Goal: Information Seeking & Learning: Compare options

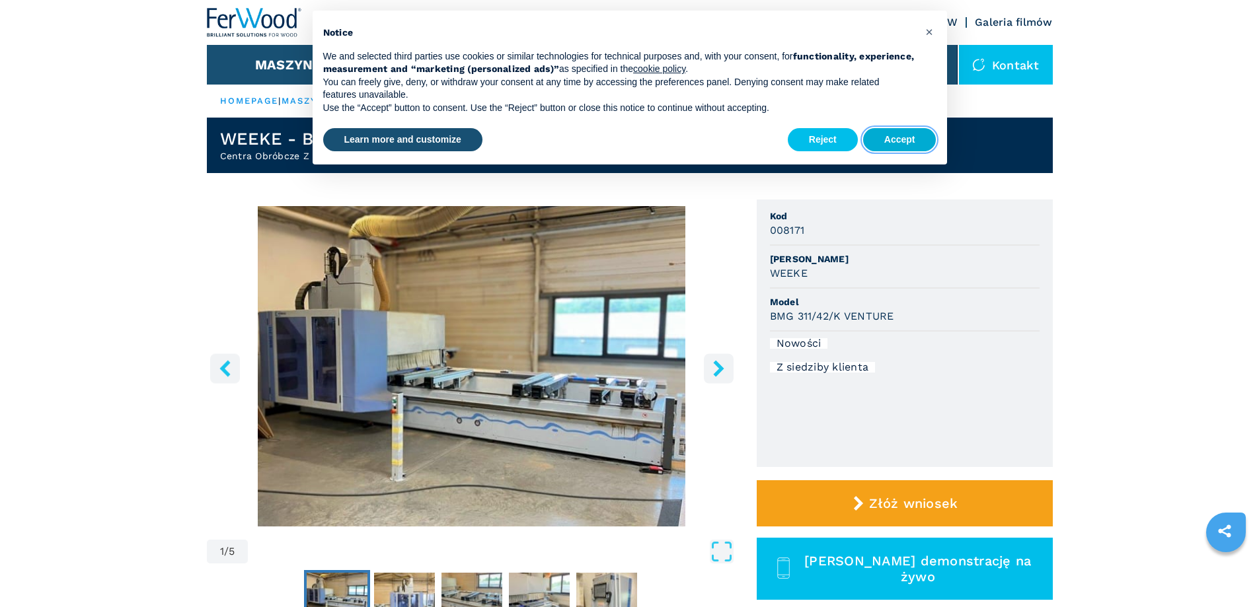
click at [883, 139] on button "Accept" at bounding box center [899, 140] width 73 height 24
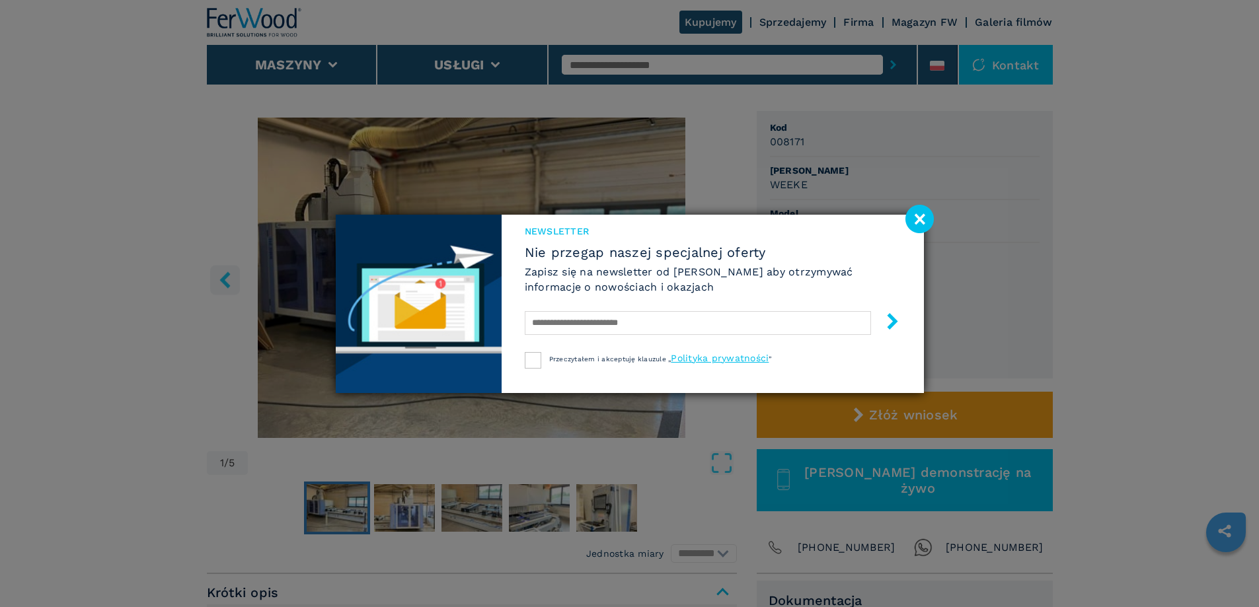
scroll to position [198, 0]
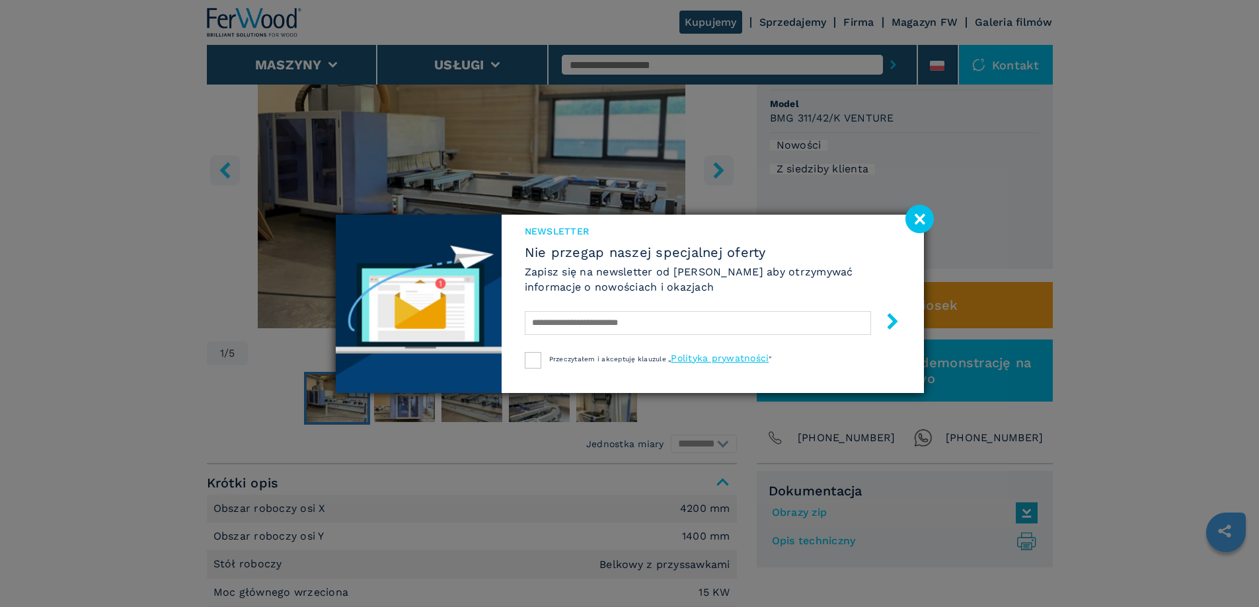
click at [926, 223] on image at bounding box center [919, 219] width 28 height 28
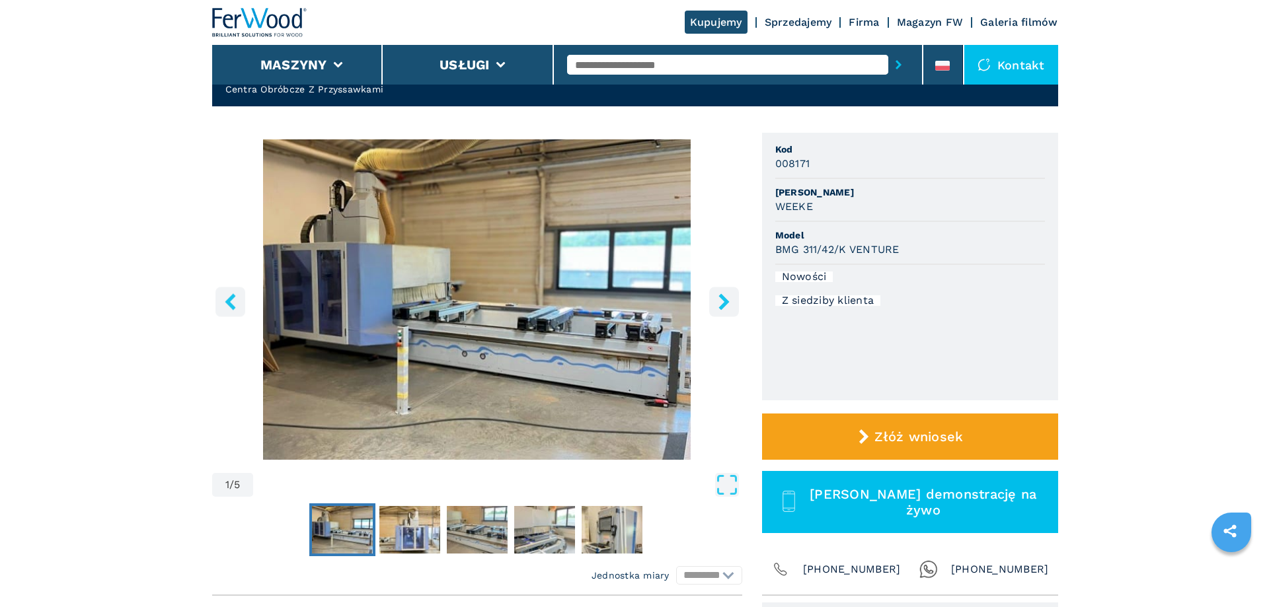
scroll to position [66, 0]
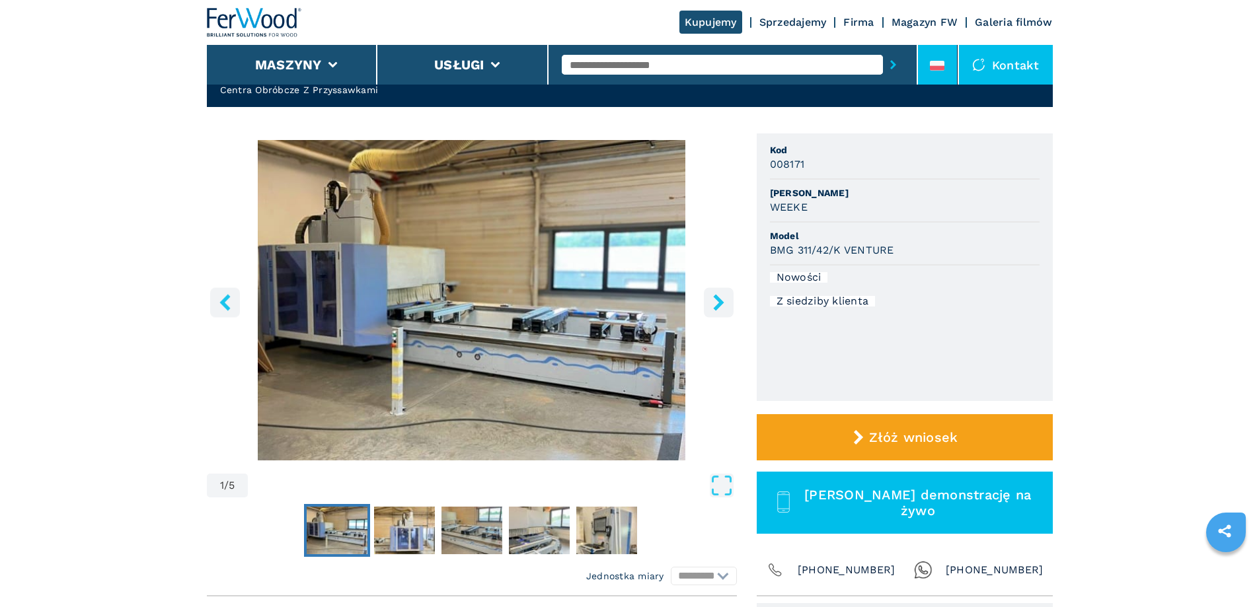
click at [944, 67] on icon at bounding box center [937, 67] width 15 height 5
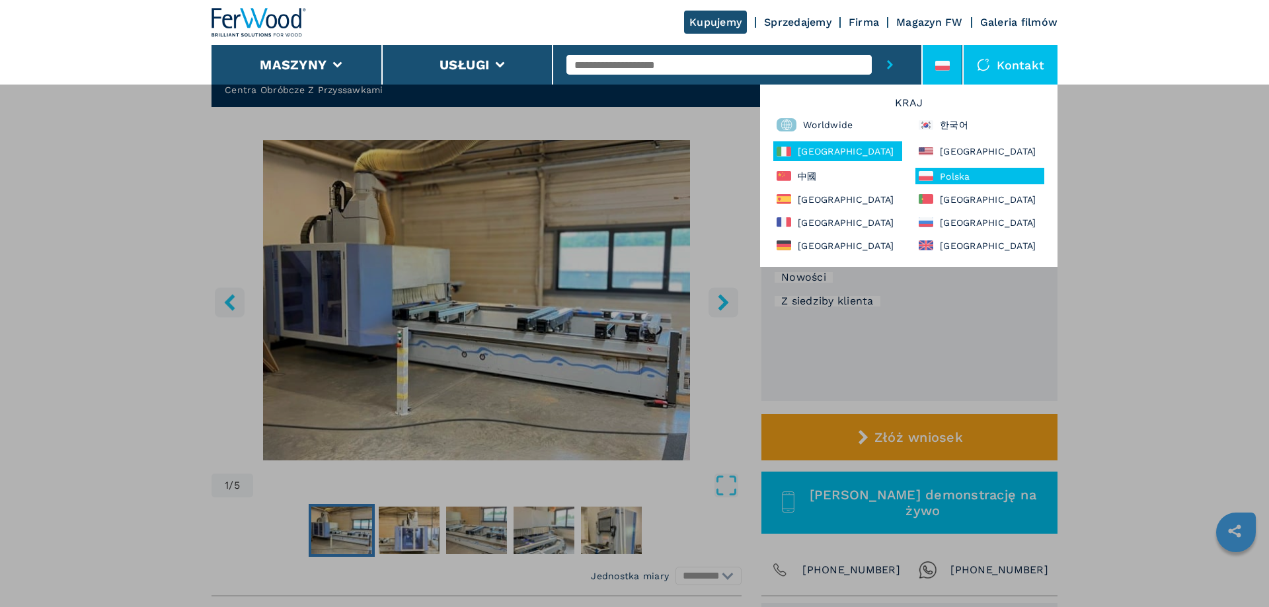
click at [805, 157] on div "[GEOGRAPHIC_DATA]" at bounding box center [837, 151] width 129 height 20
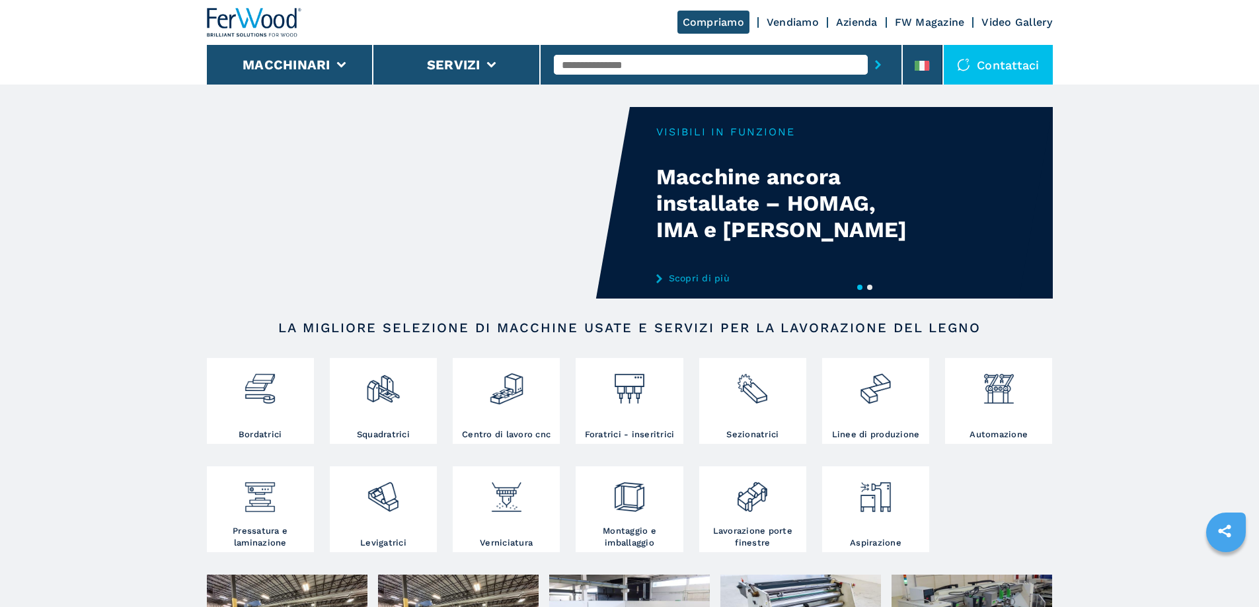
click at [799, 207] on div "Your browser does not support the video tag." at bounding box center [630, 203] width 846 height 192
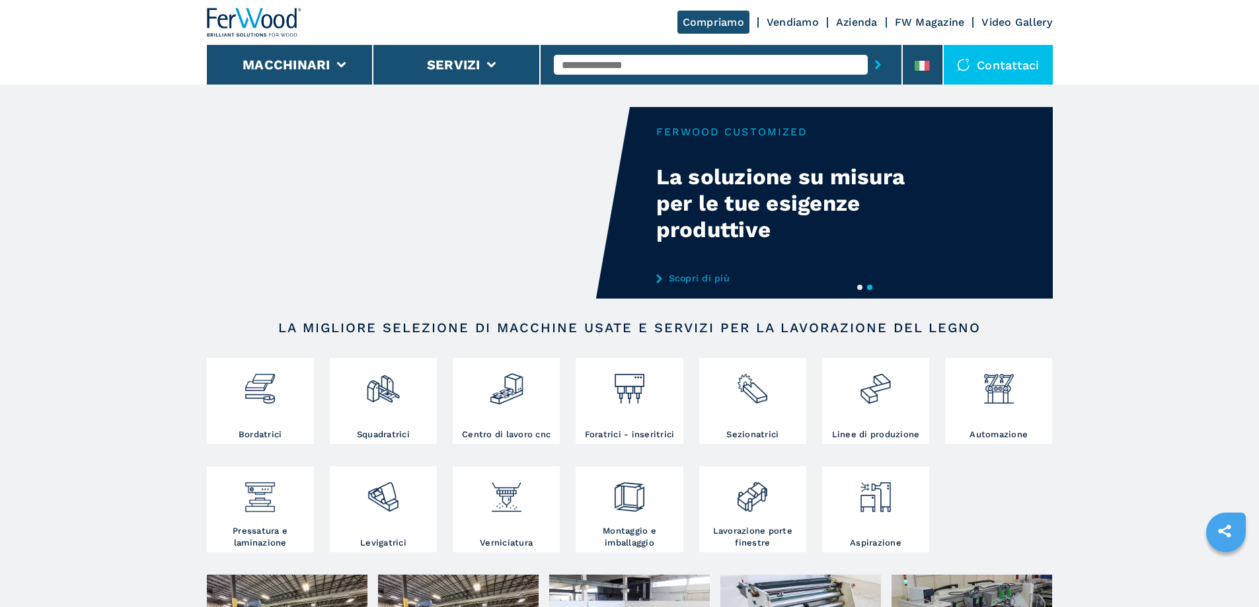
click at [700, 278] on link "Scopri di più" at bounding box center [785, 278] width 259 height 11
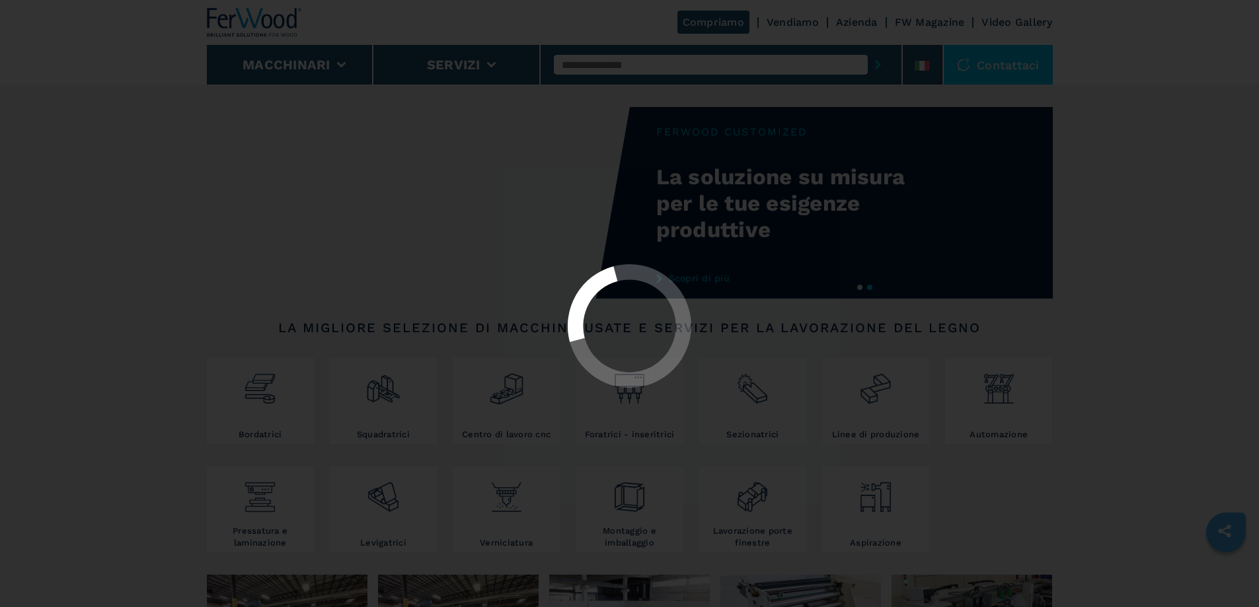
select select "**********"
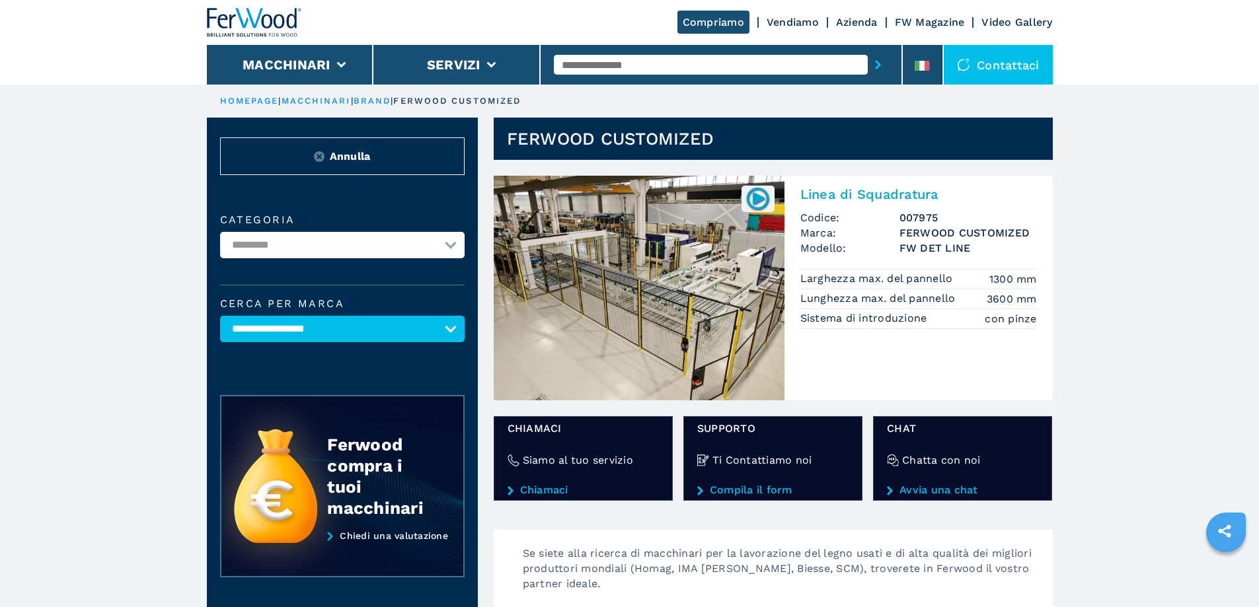
click at [274, 249] on select "**********" at bounding box center [342, 245] width 244 height 26
click at [326, 163] on button "Annulla" at bounding box center [342, 156] width 244 height 38
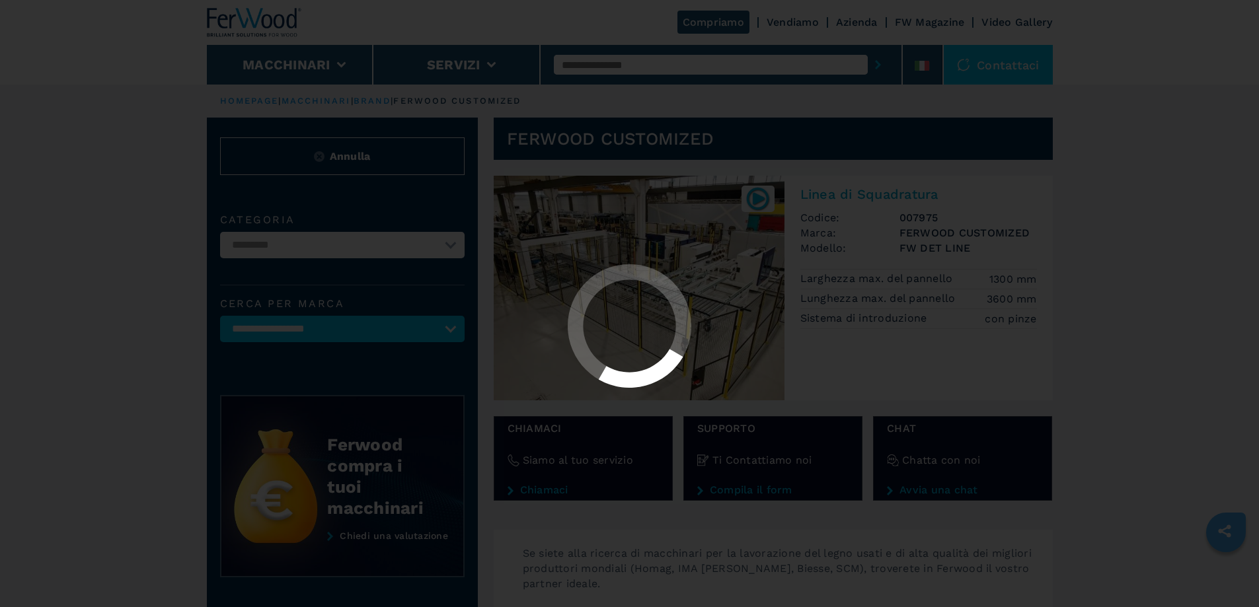
click at [289, 65] on div at bounding box center [629, 303] width 1259 height 607
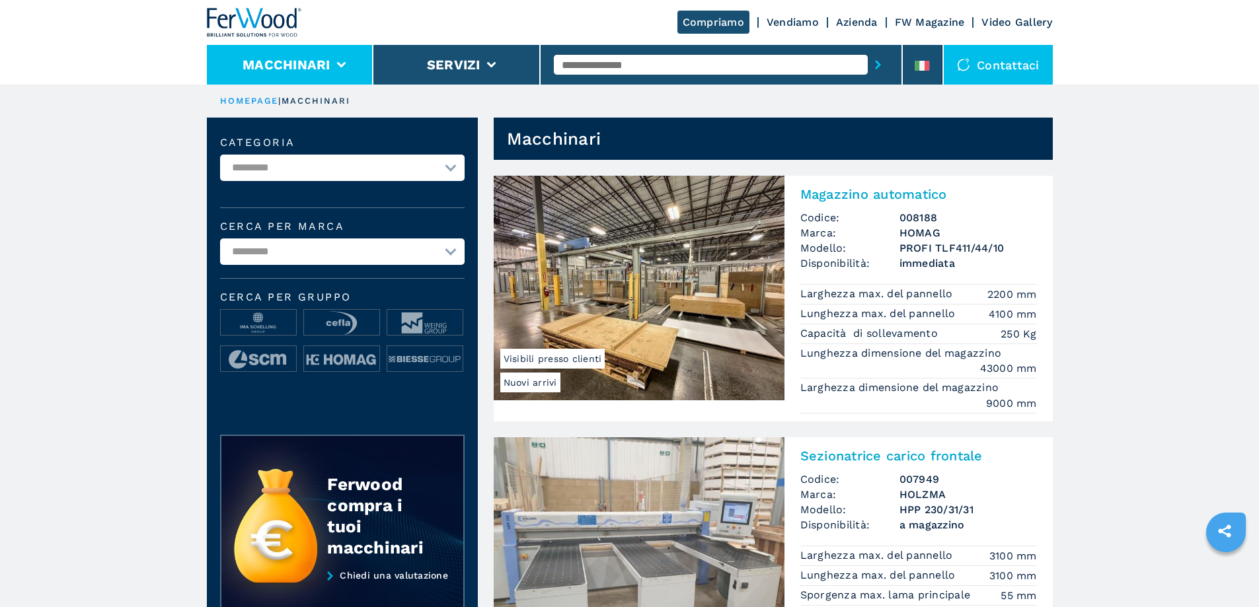
click at [293, 66] on button "Macchinari" at bounding box center [286, 65] width 88 height 16
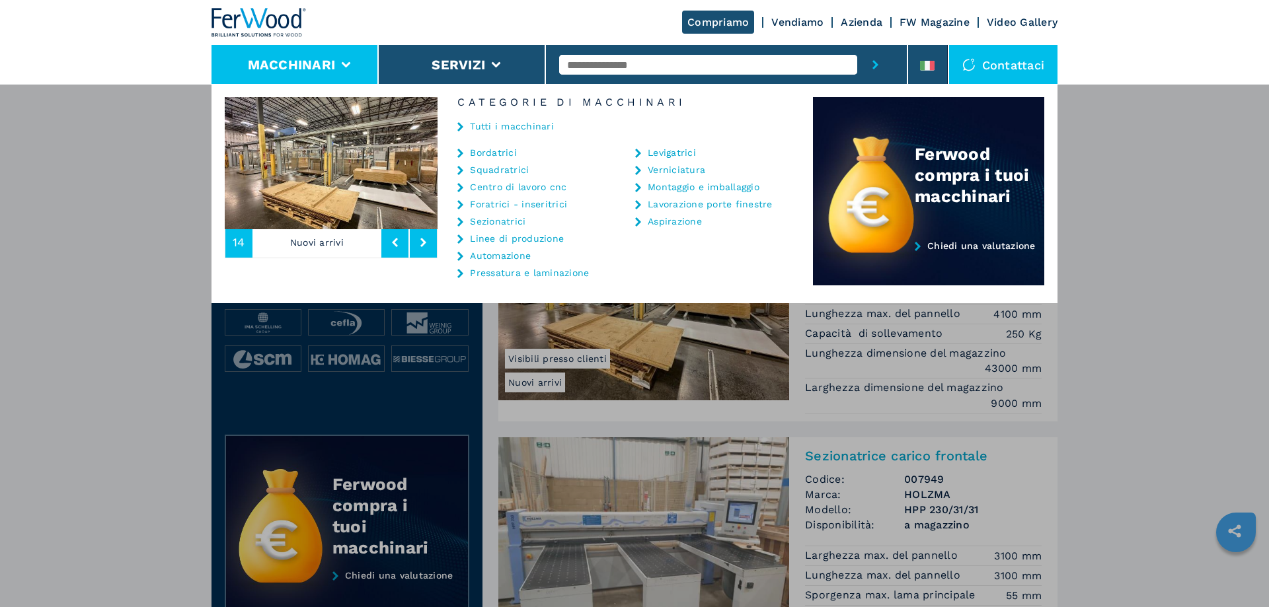
click at [500, 182] on link "Centro di lavoro cnc" at bounding box center [518, 186] width 96 height 9
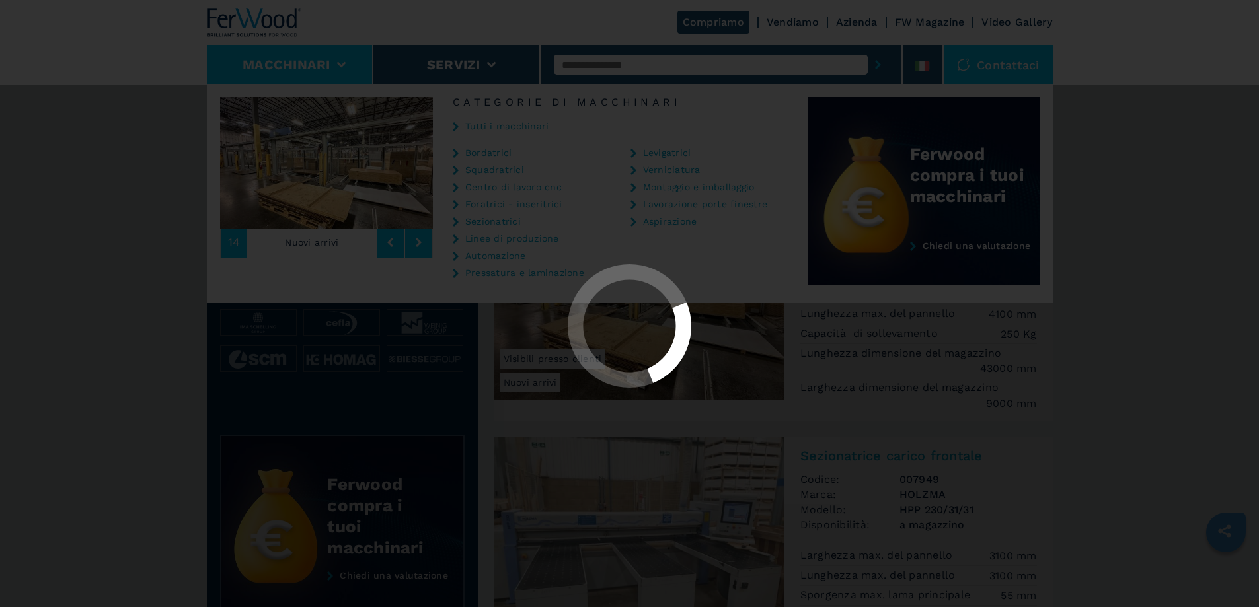
select select "**********"
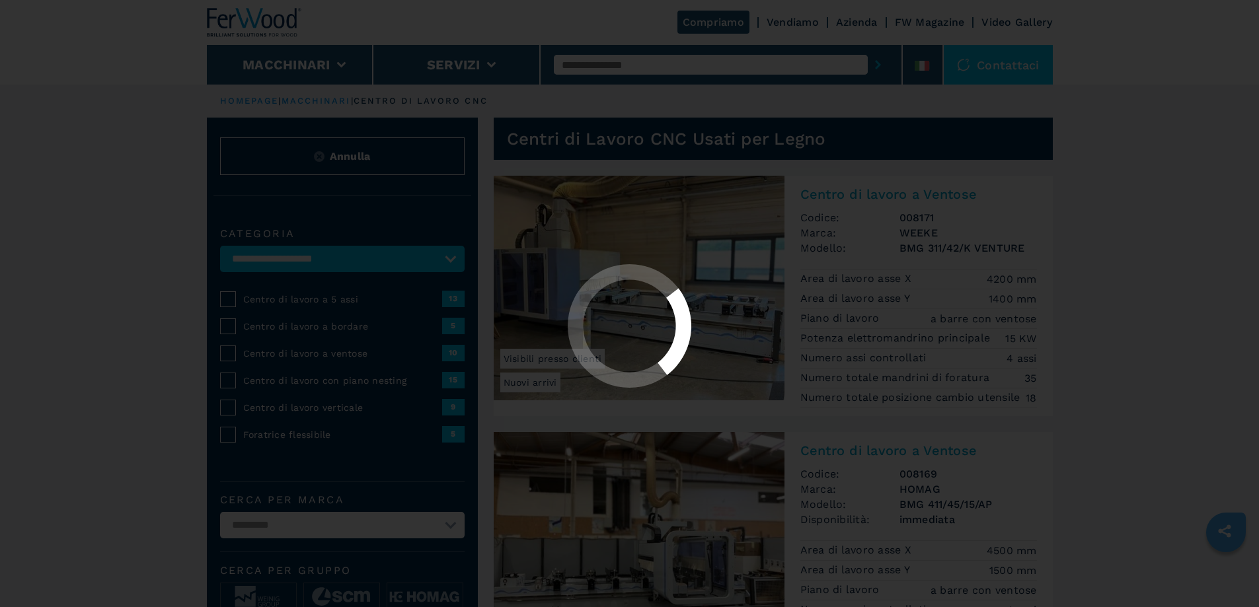
select select "**********"
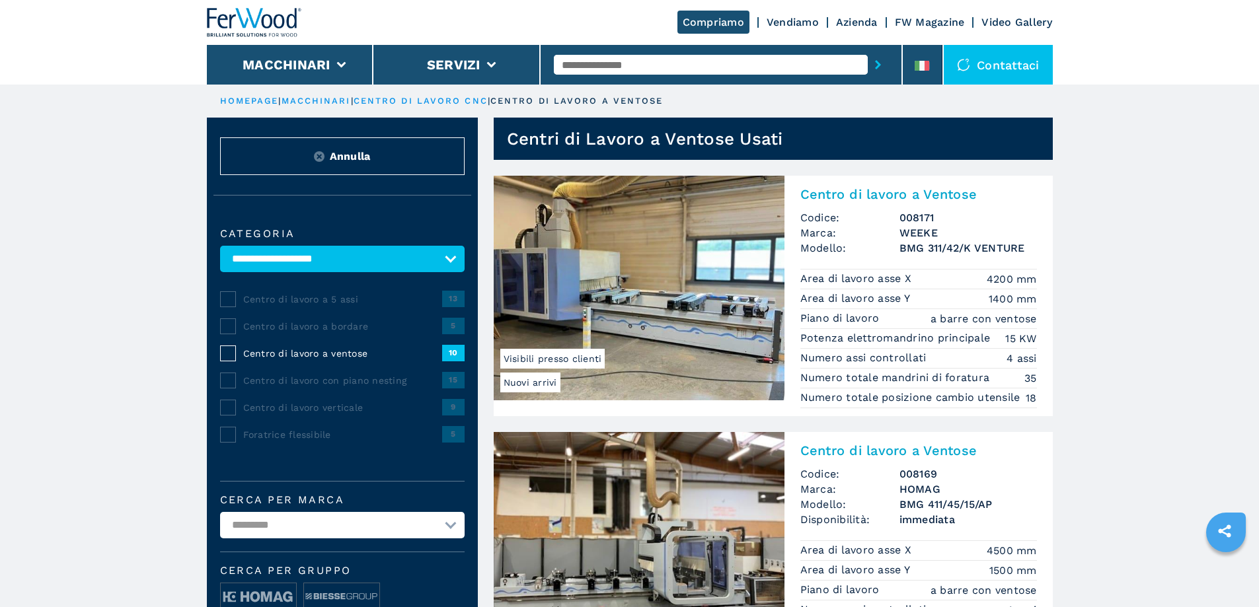
scroll to position [66, 0]
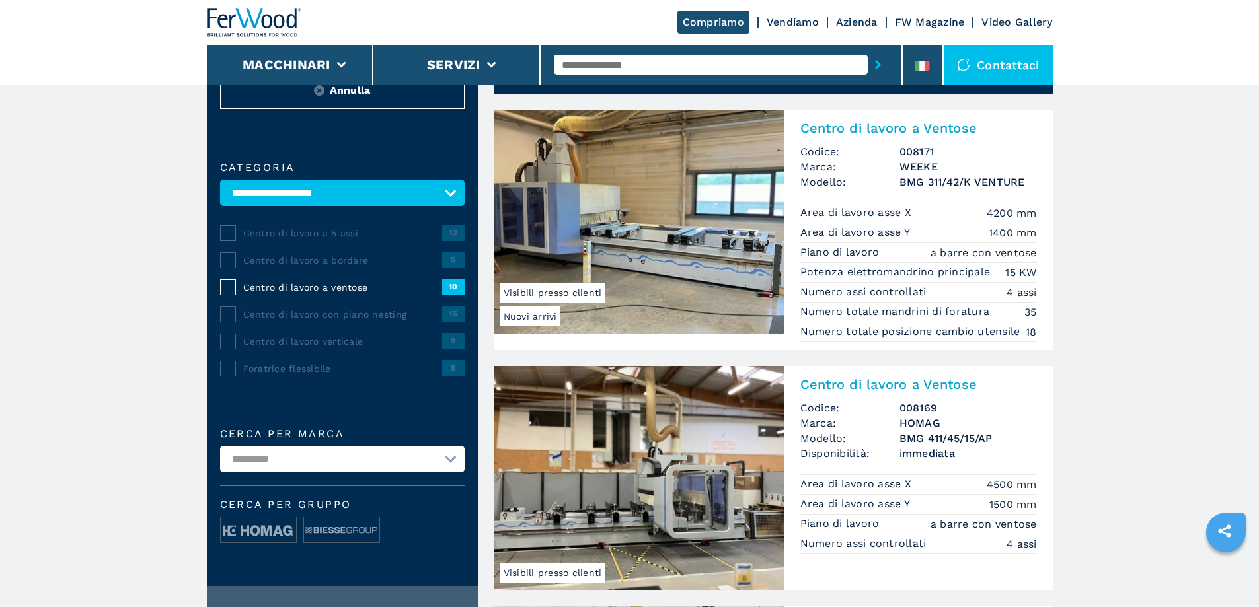
click at [845, 130] on h2 "Centro di lavoro a Ventose" at bounding box center [918, 128] width 237 height 16
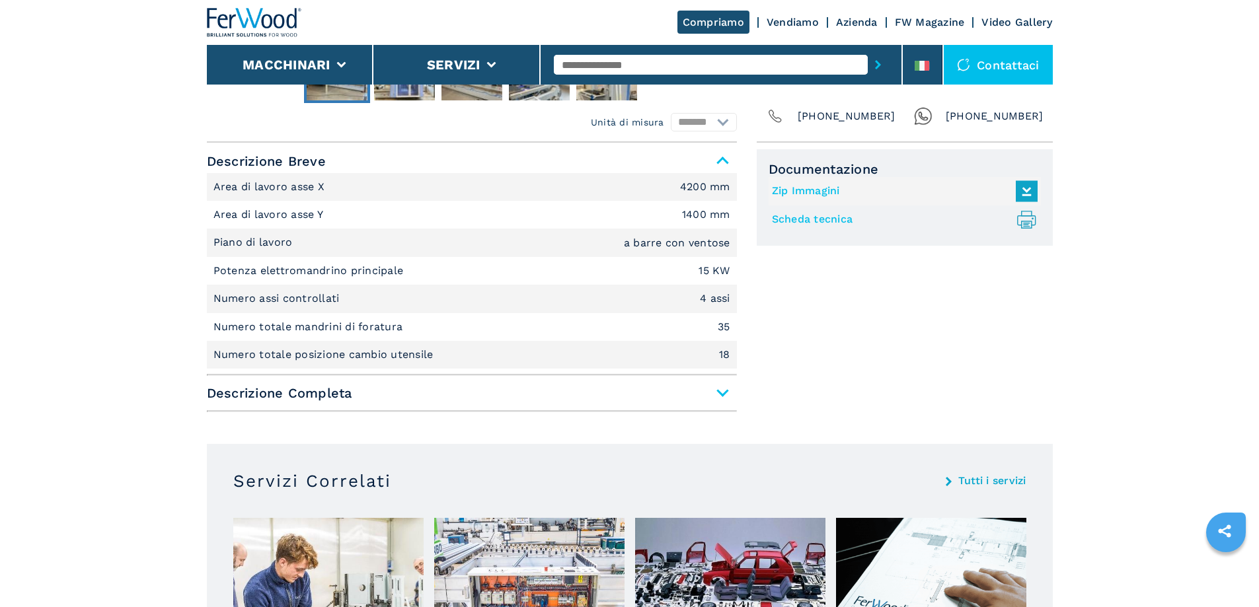
scroll to position [529, 0]
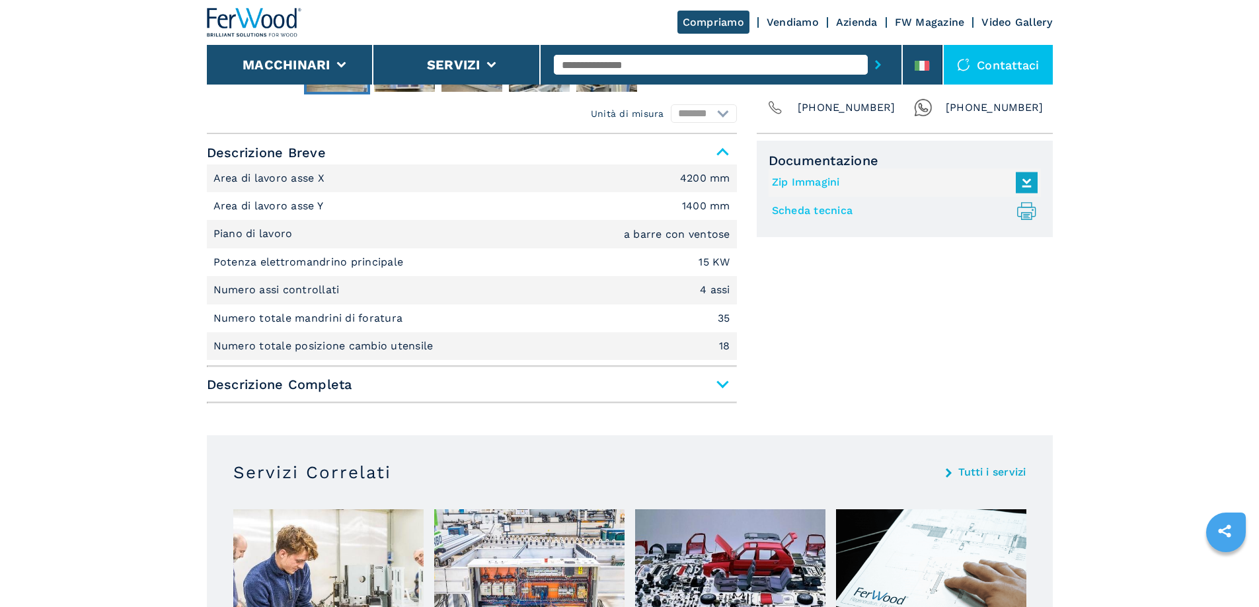
click at [324, 386] on span "Descrizione Completa" at bounding box center [472, 385] width 530 height 24
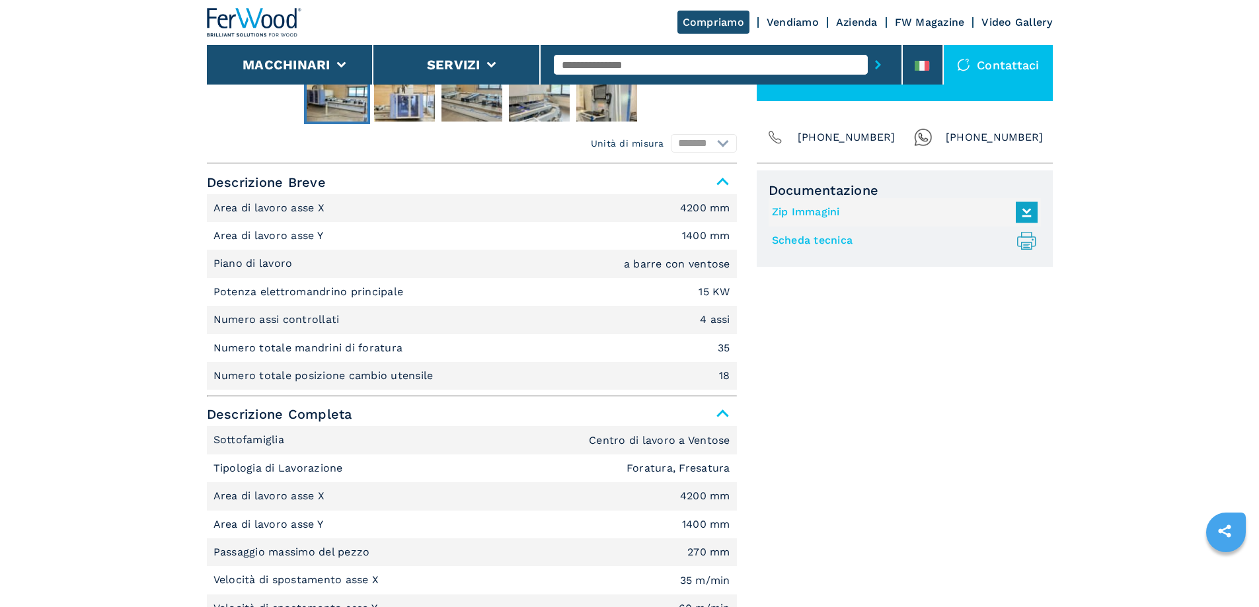
scroll to position [328, 0]
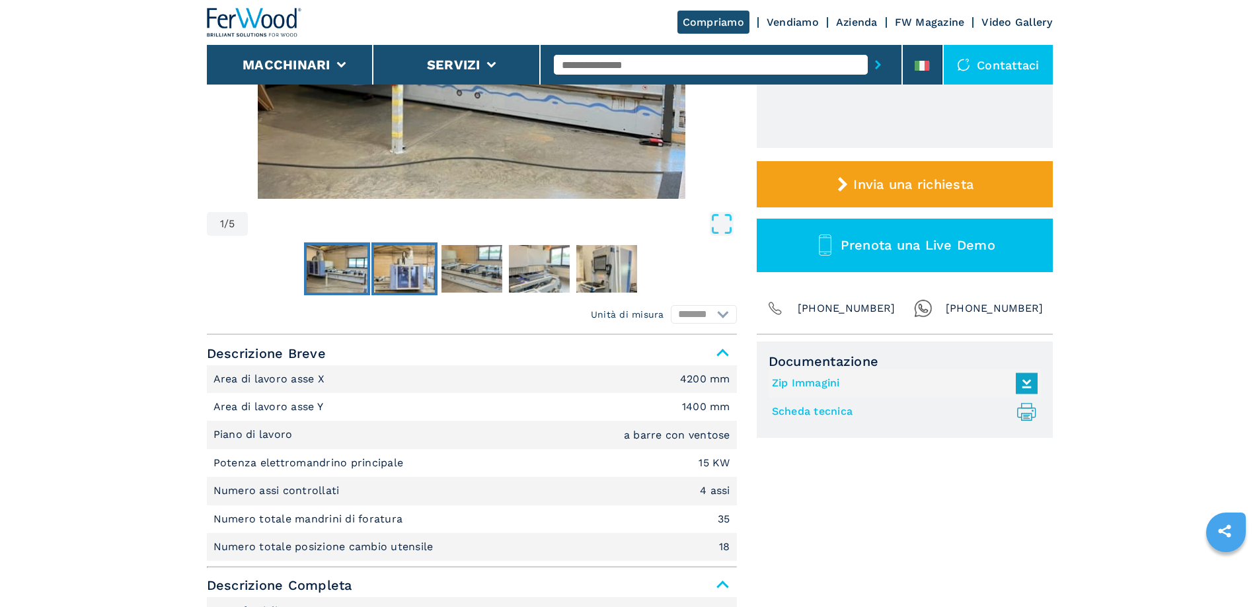
click at [424, 270] on img "Go to Slide 2" at bounding box center [404, 269] width 61 height 48
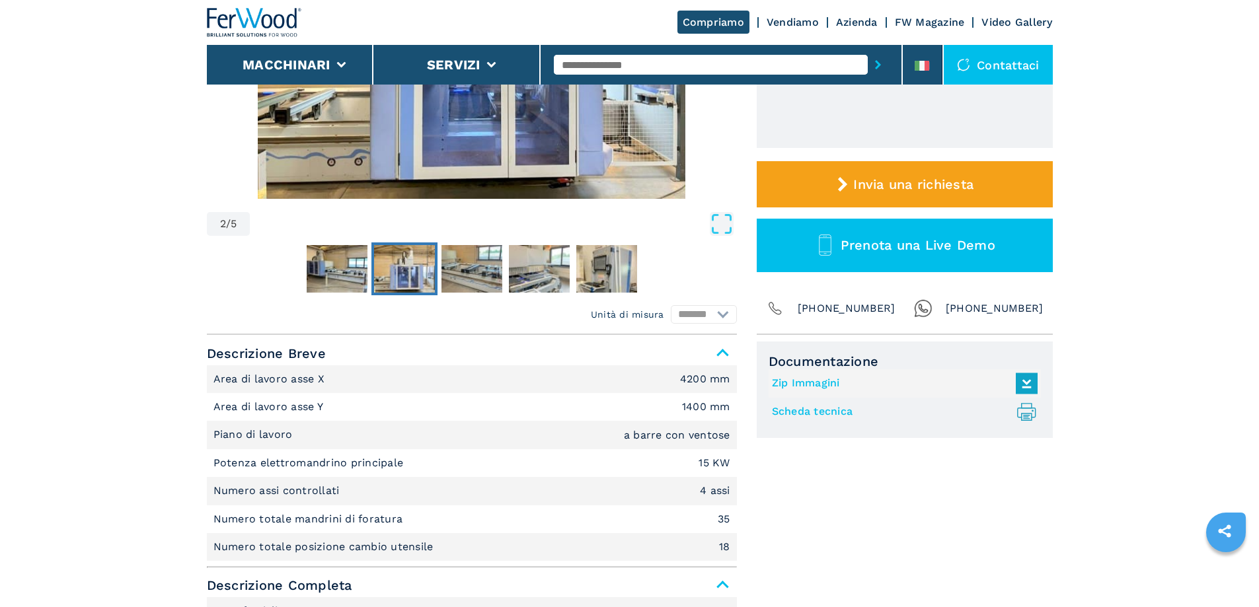
scroll to position [63, 0]
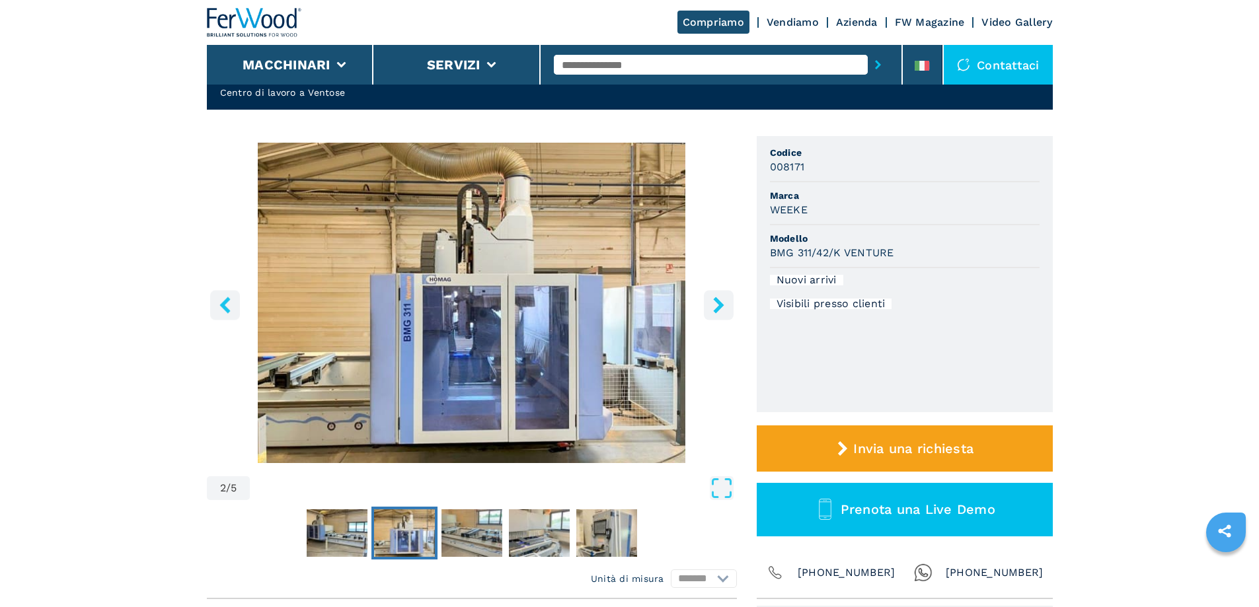
click at [718, 312] on icon "right-button" at bounding box center [718, 305] width 17 height 17
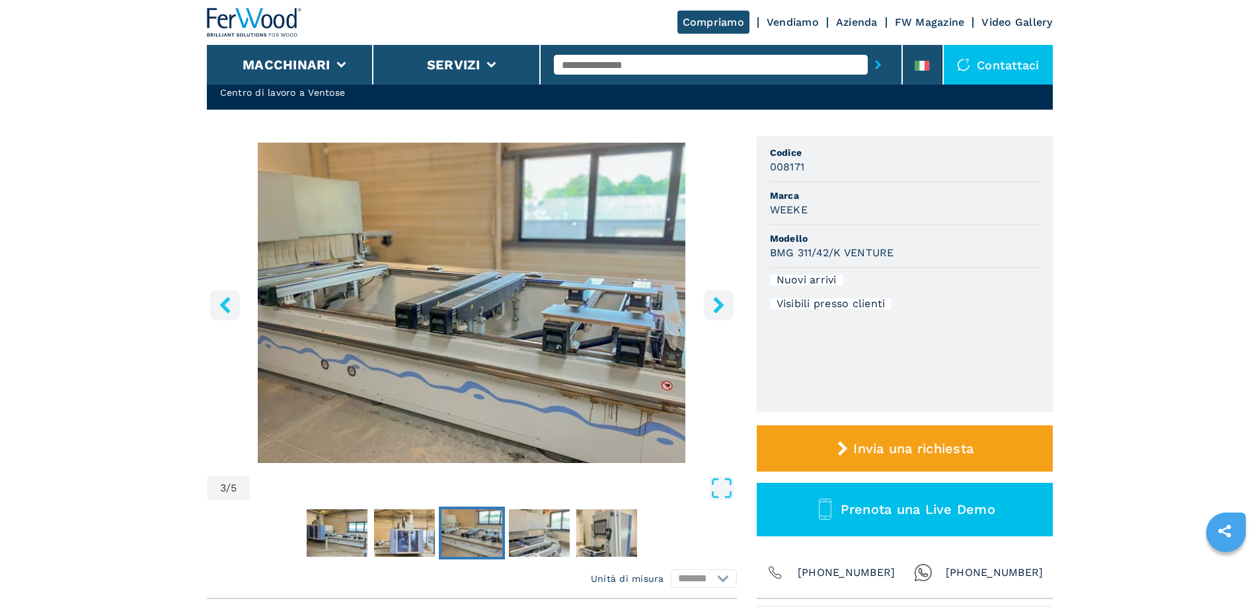
click at [716, 305] on icon "right-button" at bounding box center [718, 305] width 17 height 17
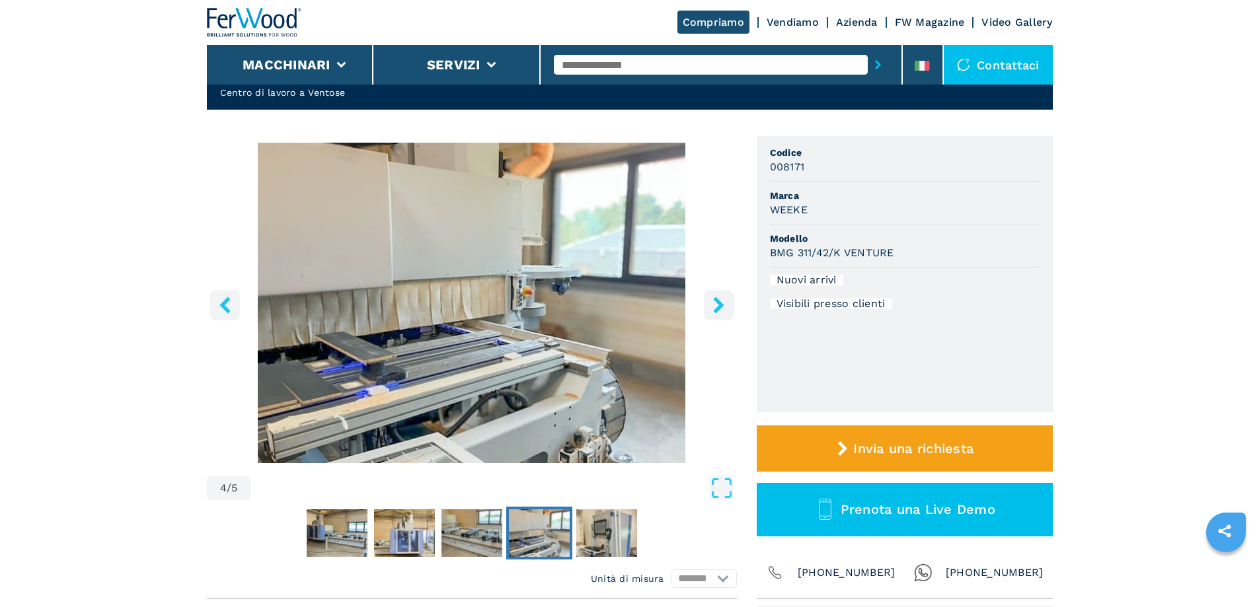
click at [529, 288] on img "Go to Slide 4" at bounding box center [472, 303] width 530 height 320
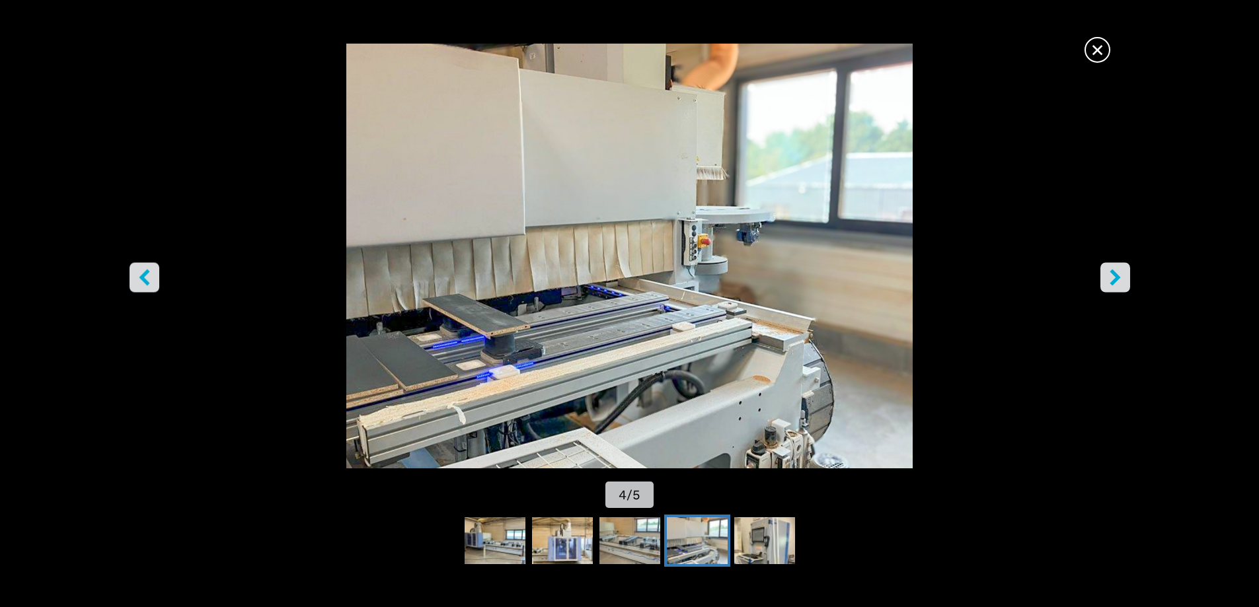
click at [1109, 276] on icon "right-button" at bounding box center [1115, 277] width 17 height 17
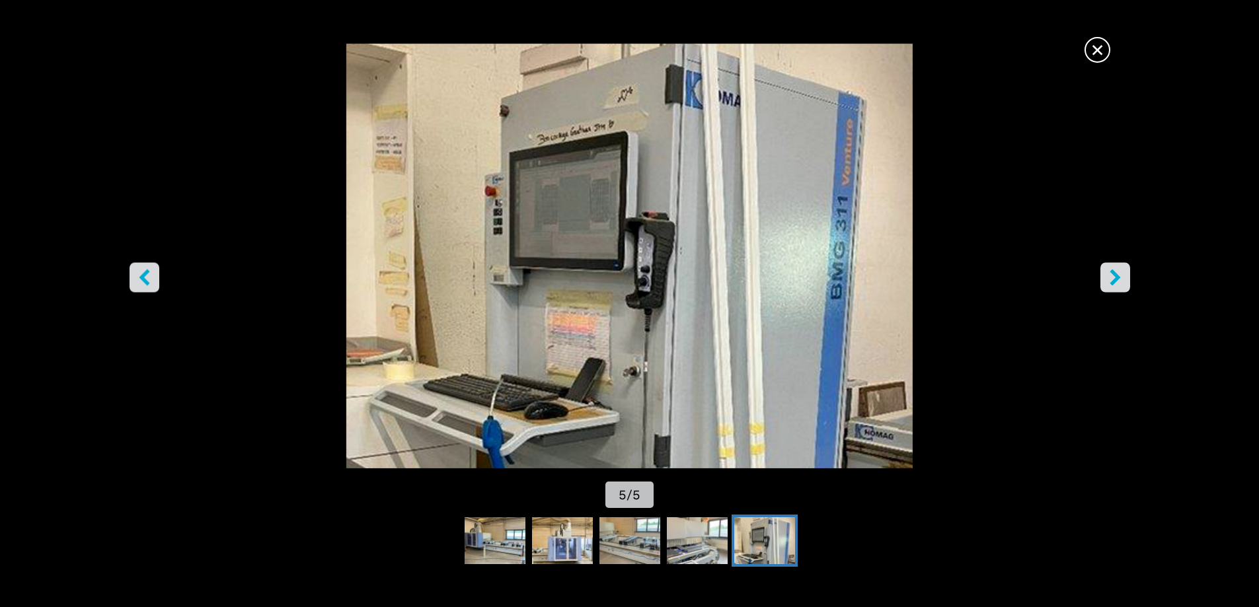
click at [1105, 275] on button "right-button" at bounding box center [1115, 277] width 30 height 30
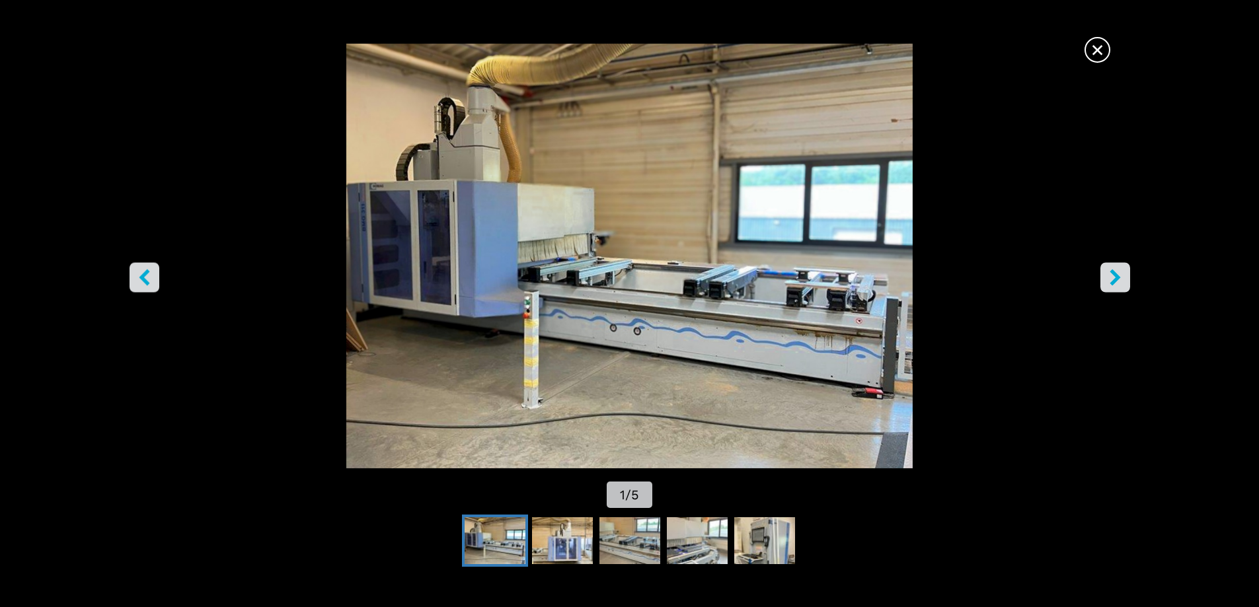
click at [1098, 274] on img "Go to Slide 1" at bounding box center [629, 256] width 1133 height 425
click at [1107, 276] on icon "right-button" at bounding box center [1115, 277] width 17 height 17
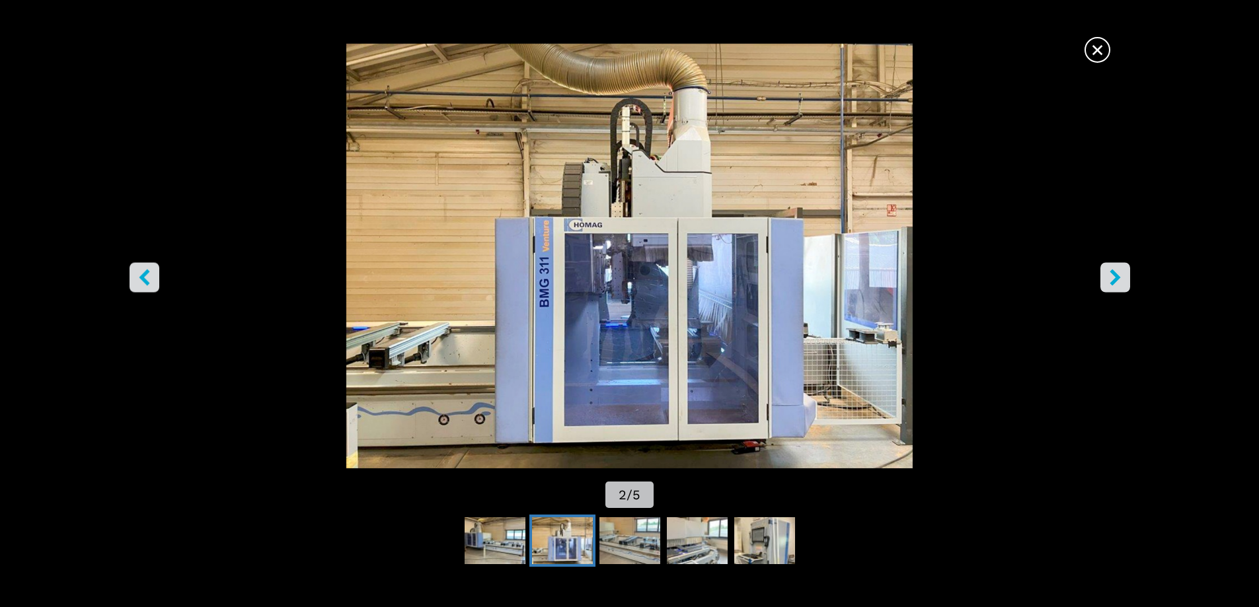
click at [1112, 278] on icon "right-button" at bounding box center [1115, 277] width 17 height 17
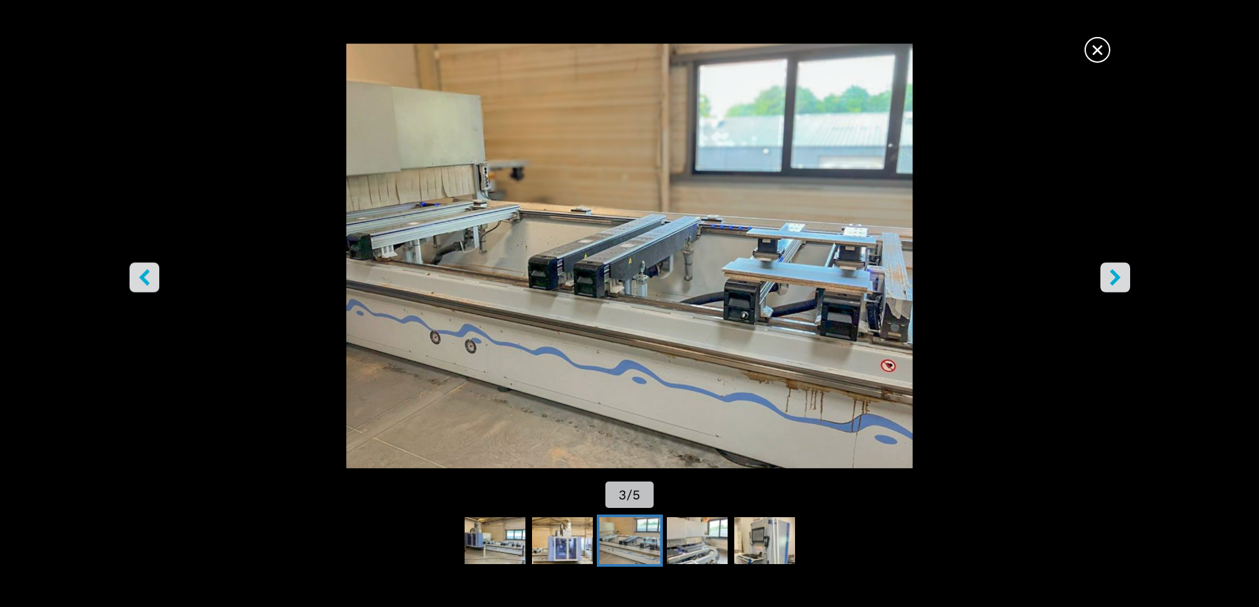
click at [1109, 278] on icon "right-button" at bounding box center [1115, 277] width 17 height 17
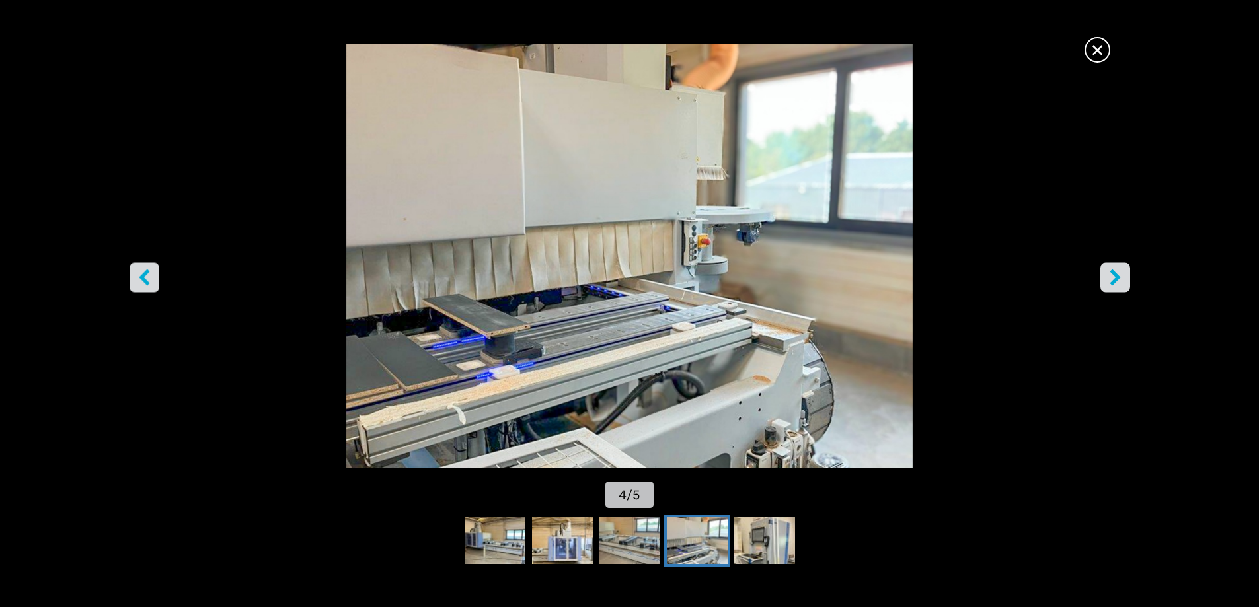
click at [1110, 285] on icon "right-button" at bounding box center [1115, 277] width 17 height 17
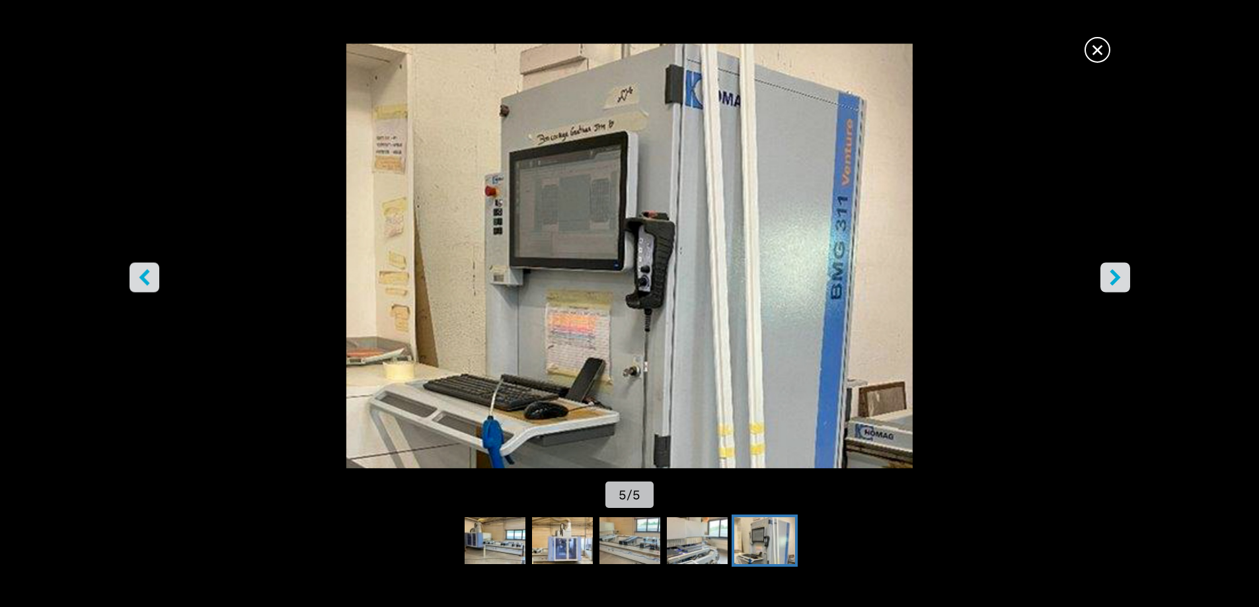
click at [1109, 284] on icon "right-button" at bounding box center [1115, 277] width 17 height 17
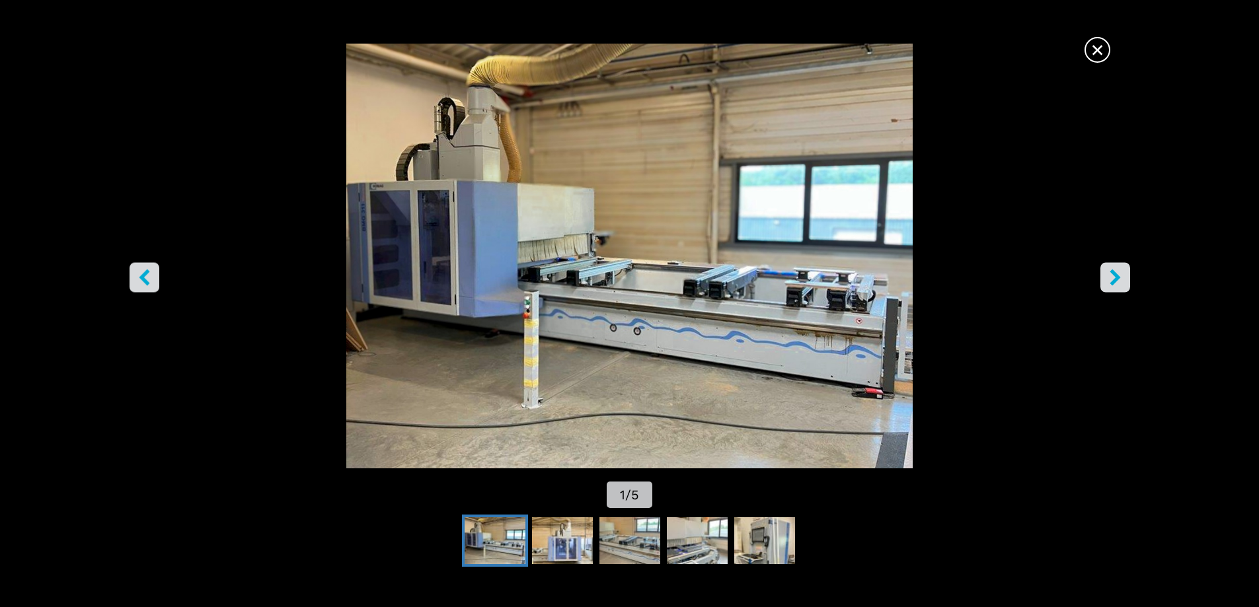
click at [1102, 54] on span "×" at bounding box center [1097, 47] width 23 height 23
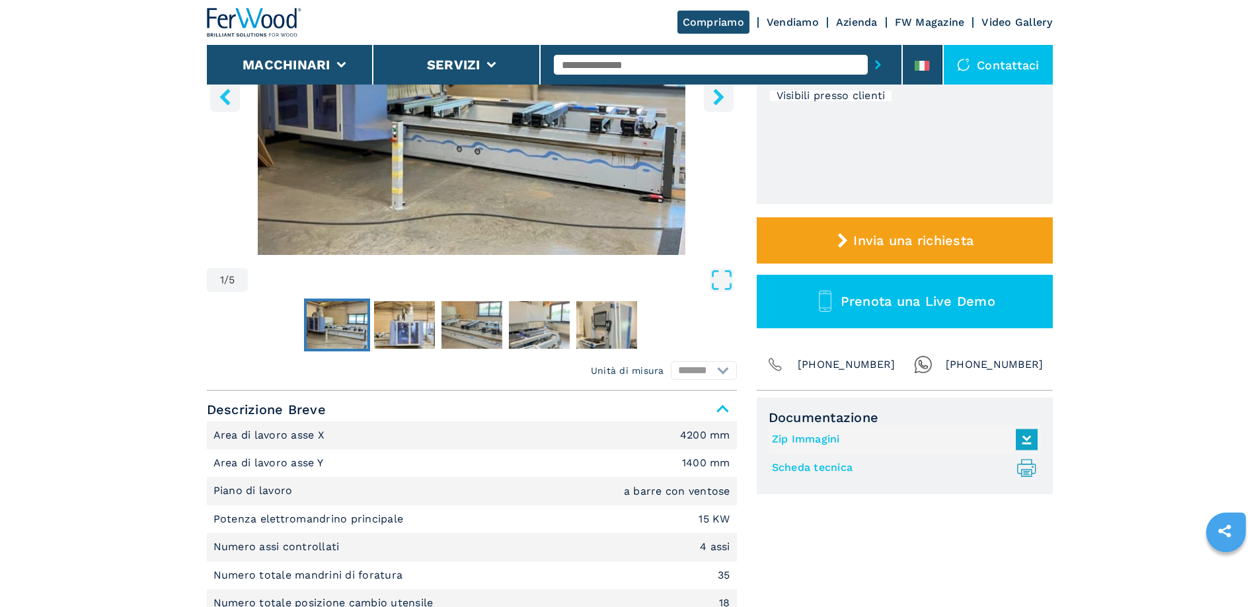
scroll to position [396, 0]
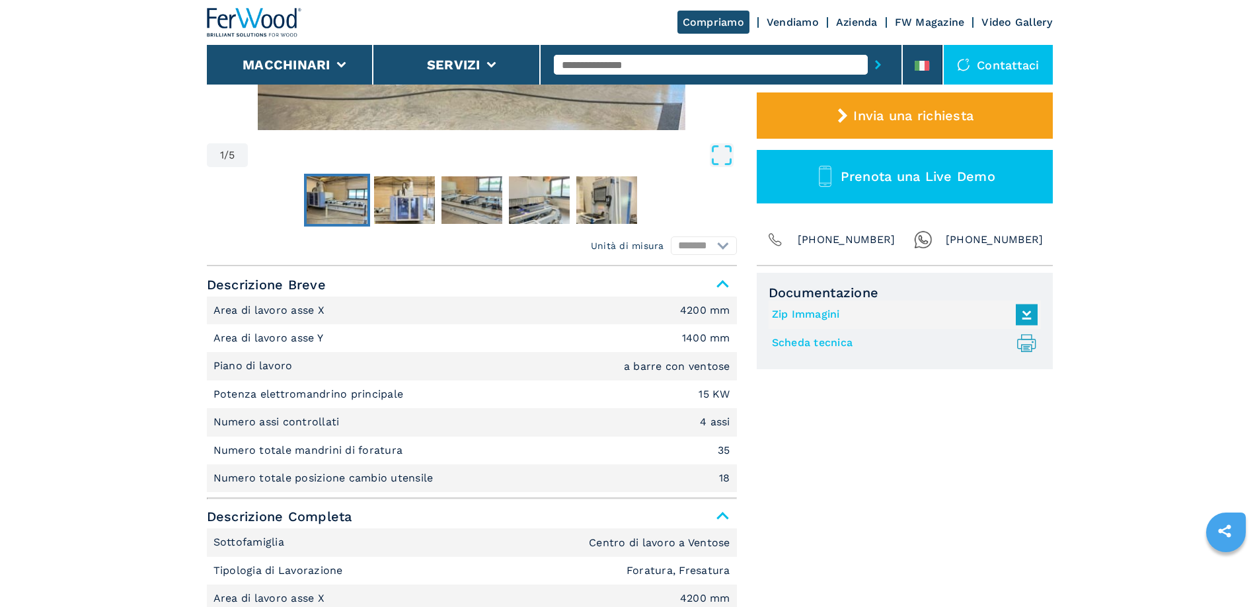
select select "**********"
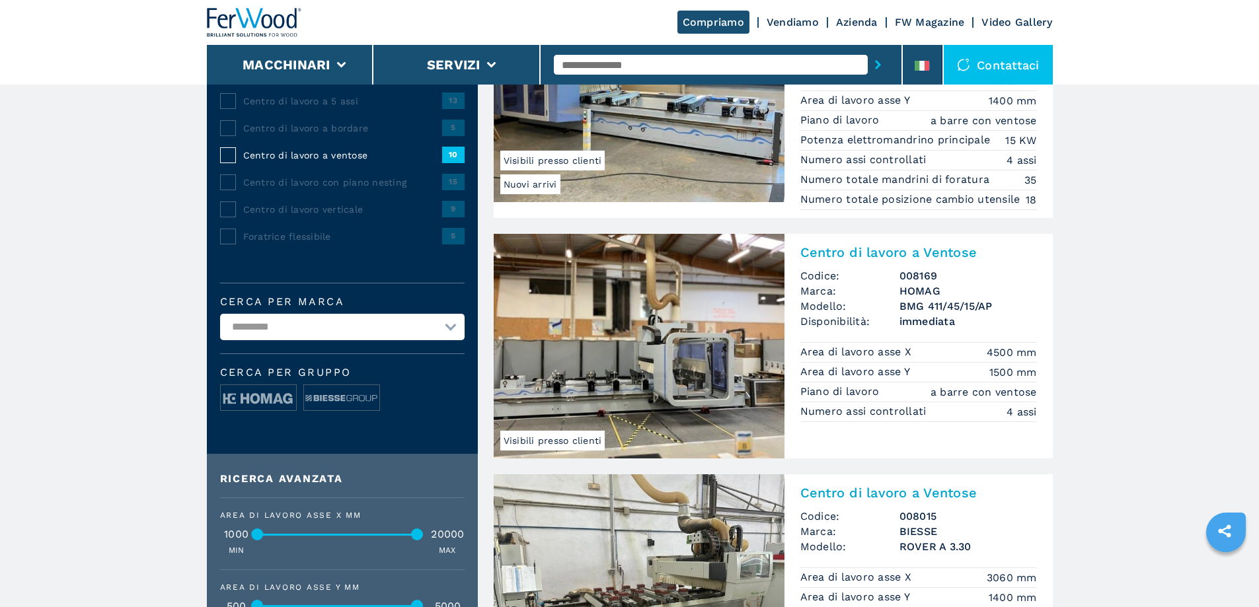
scroll to position [132, 0]
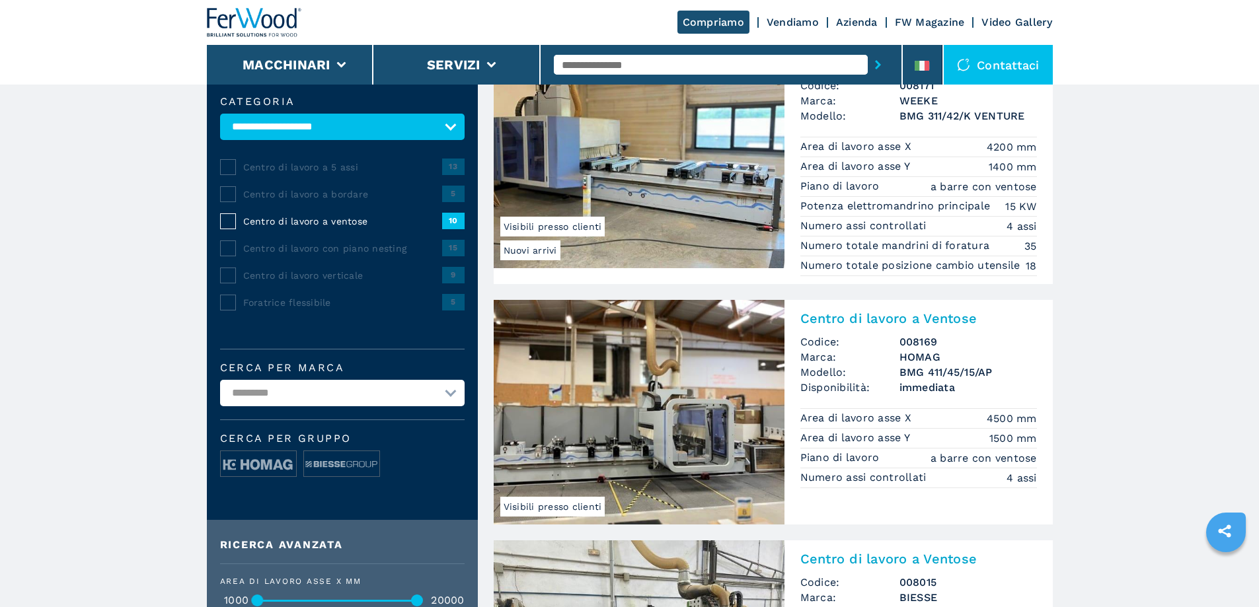
click at [829, 315] on h2 "Centro di lavoro a Ventose" at bounding box center [918, 319] width 237 height 16
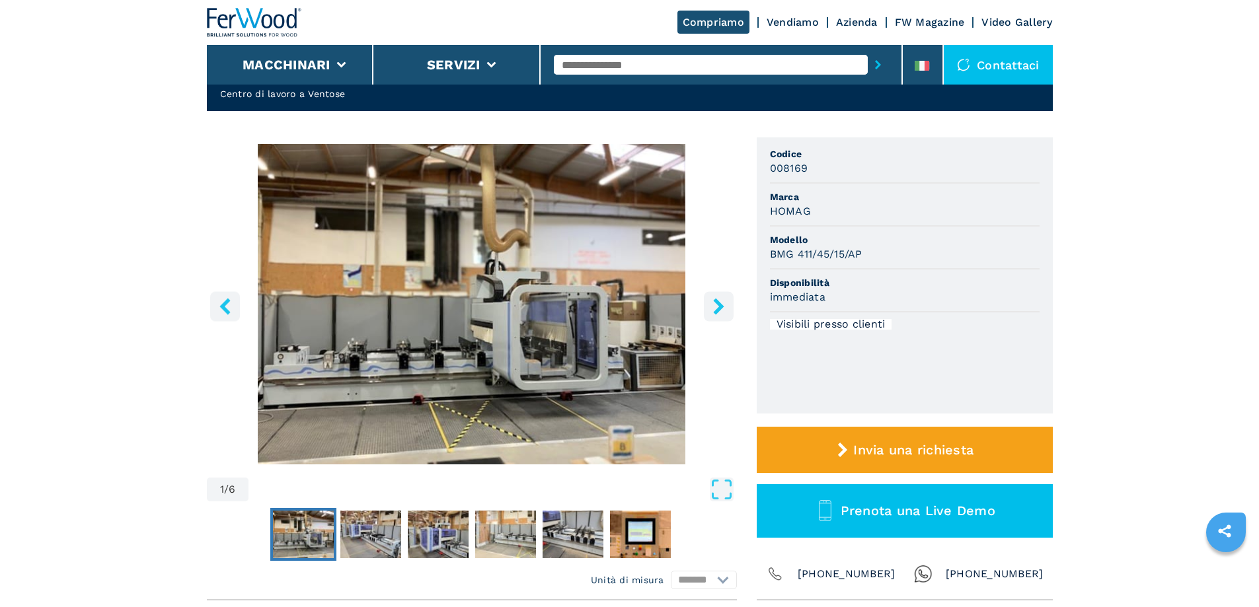
scroll to position [132, 0]
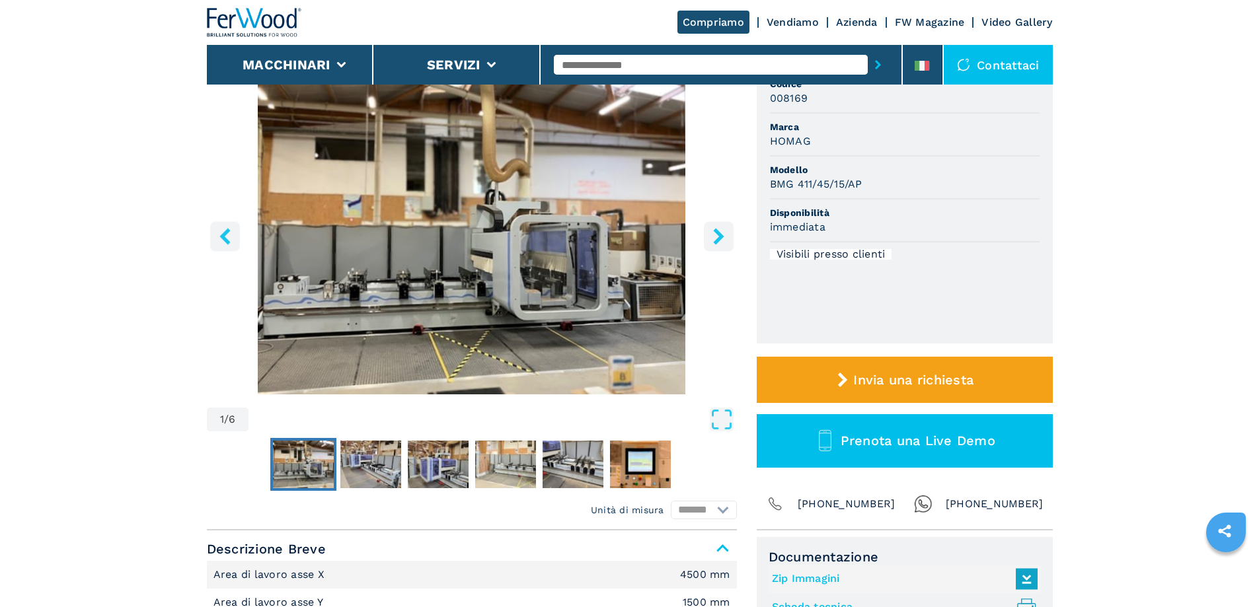
click at [713, 243] on icon "right-button" at bounding box center [718, 236] width 17 height 17
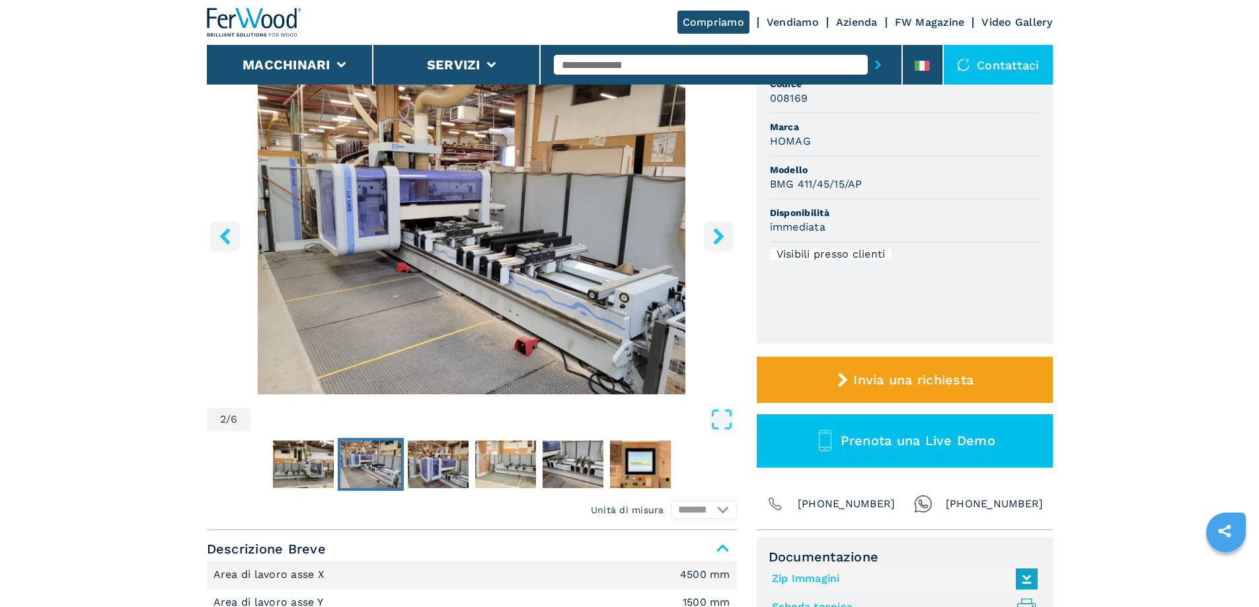
click at [714, 243] on icon "right-button" at bounding box center [718, 236] width 17 height 17
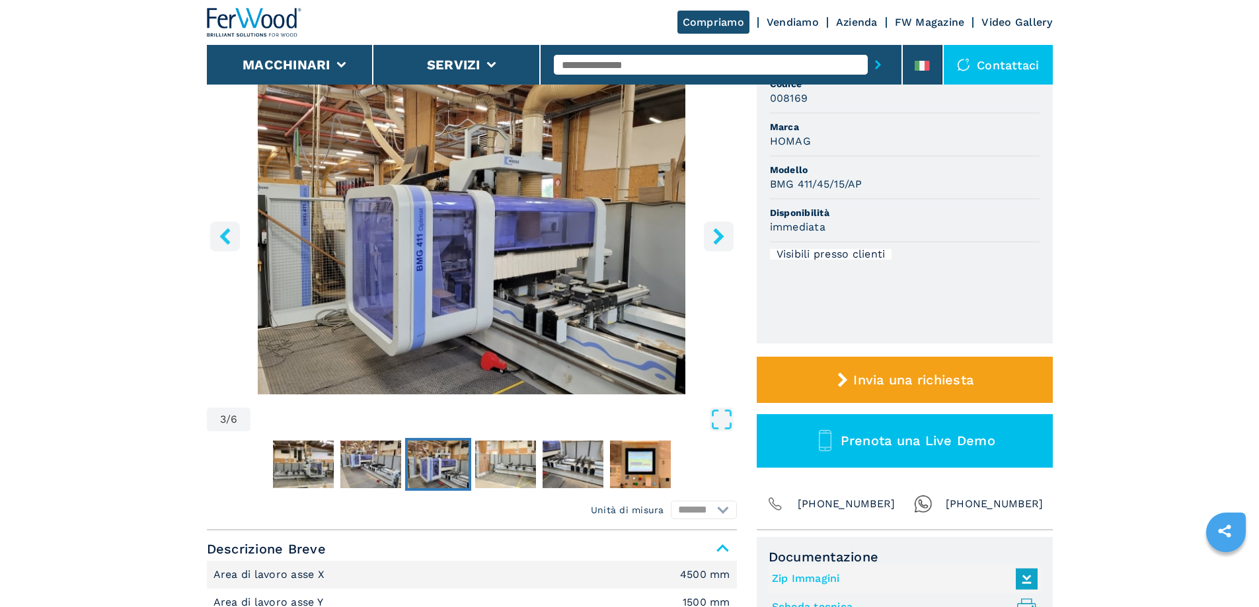
click at [714, 243] on icon "right-button" at bounding box center [718, 236] width 17 height 17
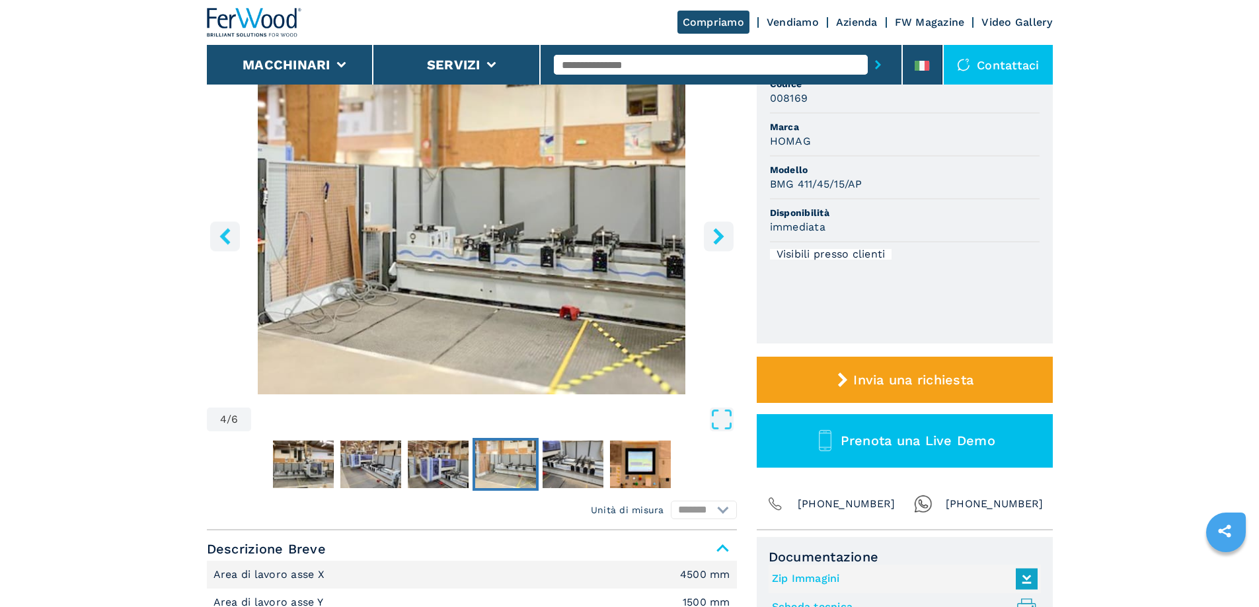
click at [714, 243] on icon "right-button" at bounding box center [718, 236] width 17 height 17
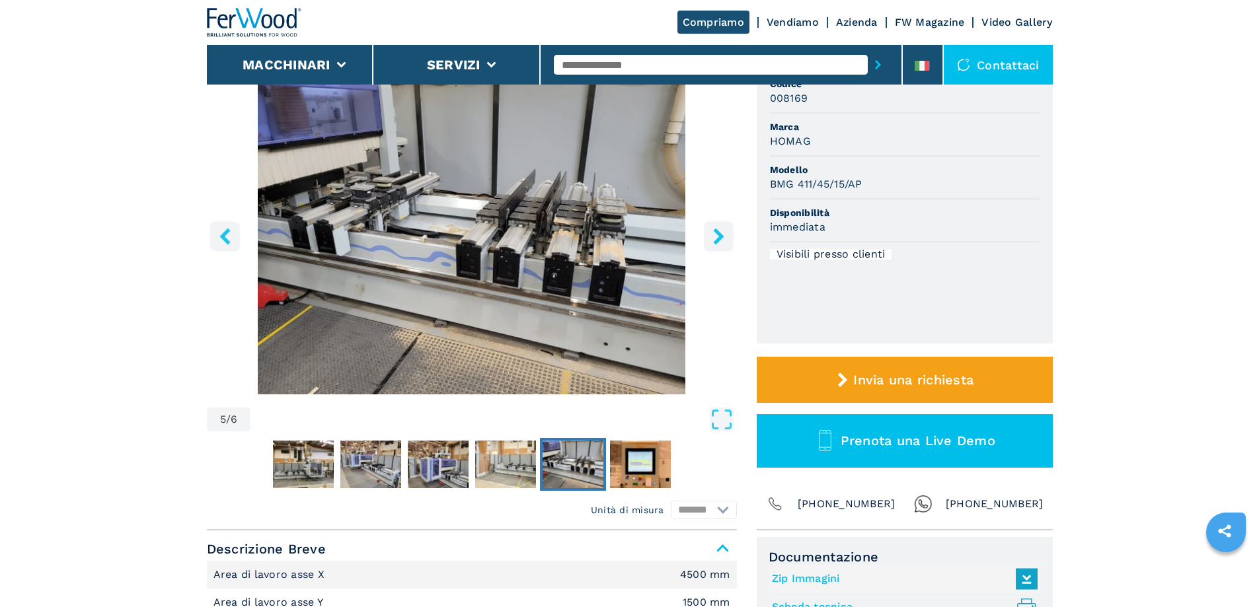
click at [714, 243] on icon "right-button" at bounding box center [718, 236] width 17 height 17
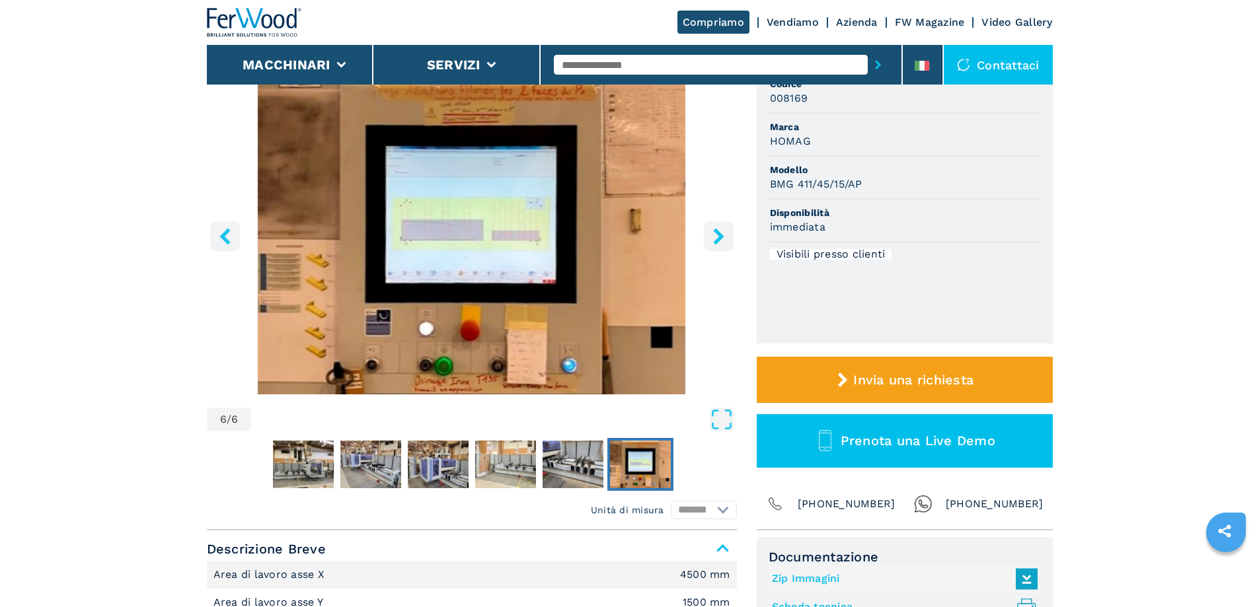
click at [714, 243] on icon "right-button" at bounding box center [718, 236] width 17 height 17
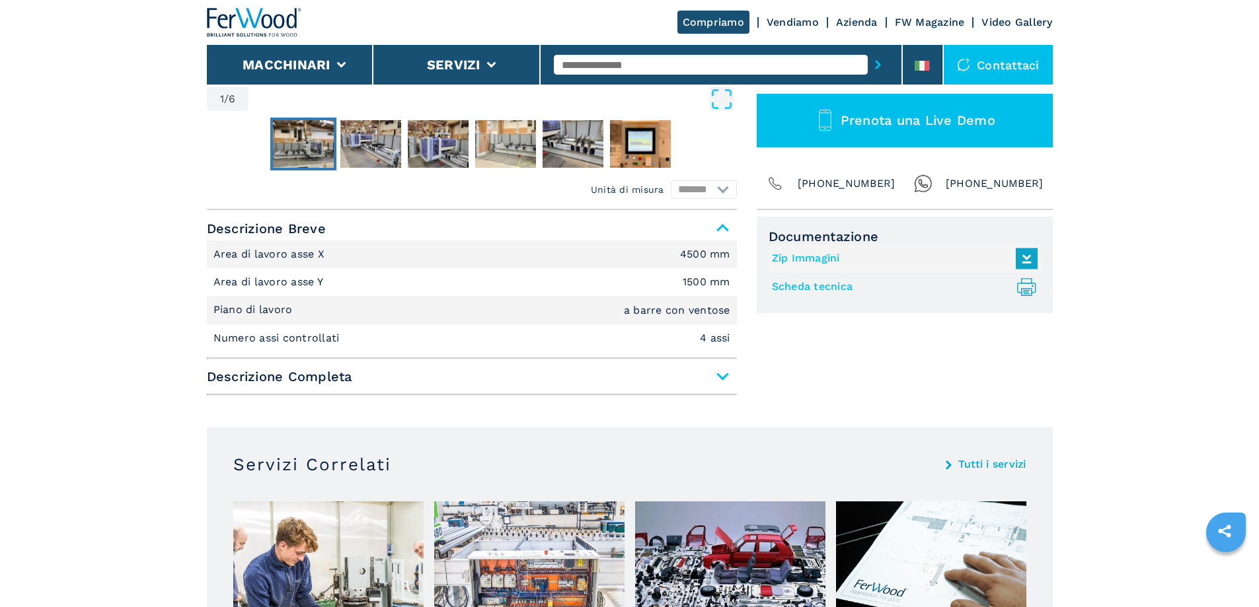
scroll to position [463, 0]
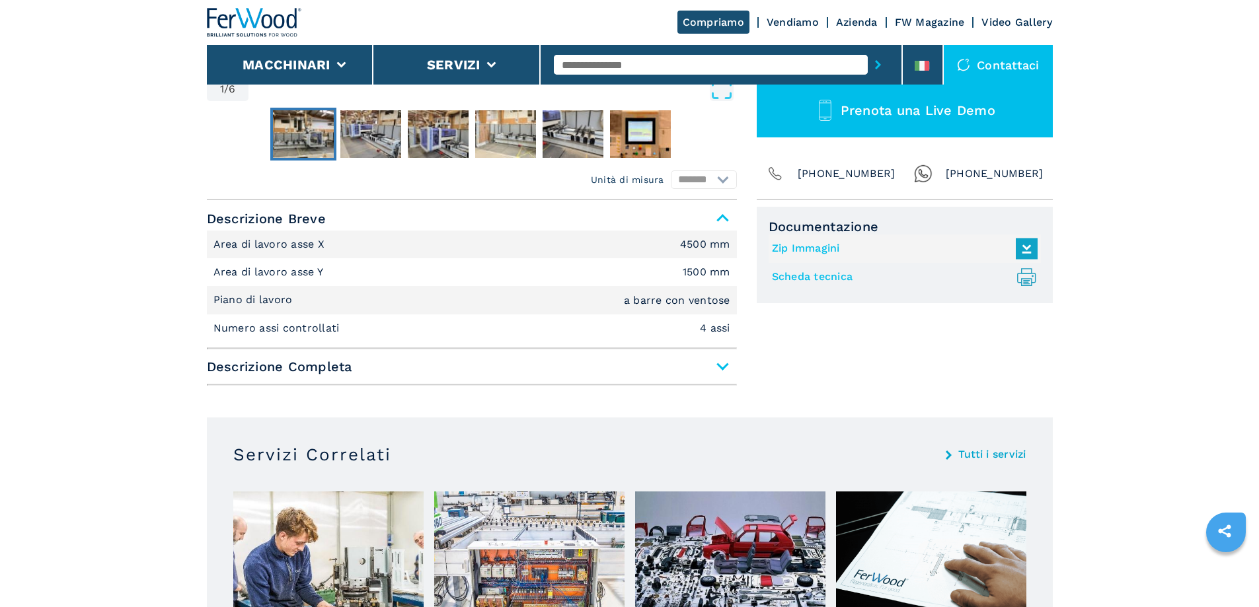
click at [717, 374] on span "Descrizione Completa" at bounding box center [472, 367] width 530 height 24
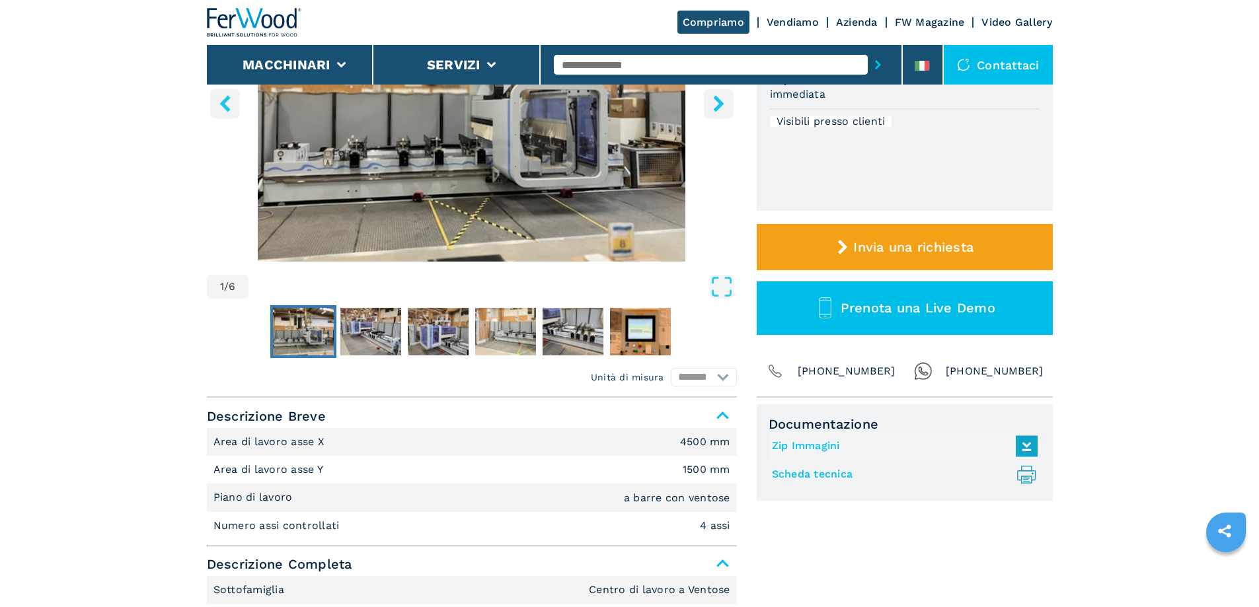
scroll to position [264, 0]
select select "**********"
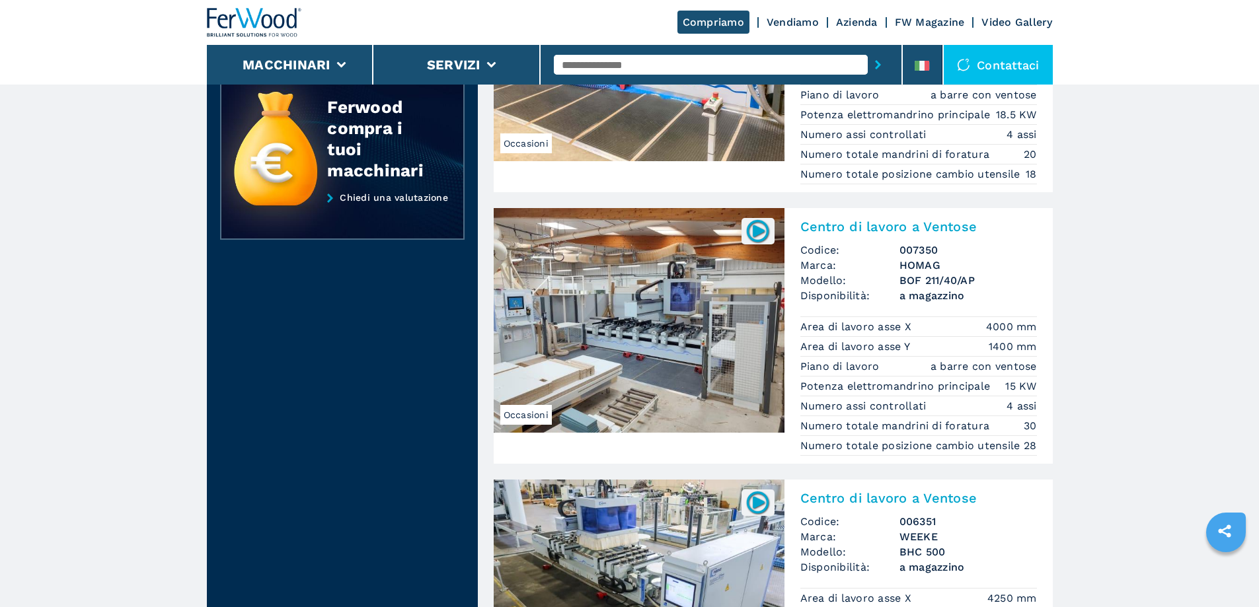
scroll to position [1388, 0]
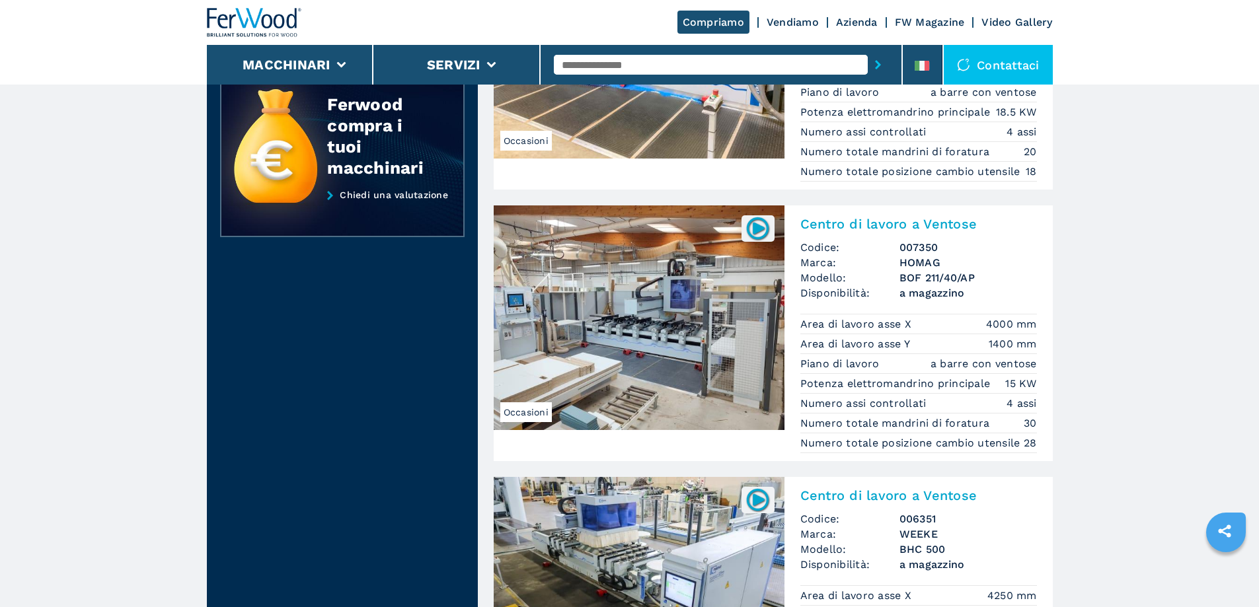
click at [896, 226] on h2 "Centro di lavoro a Ventose" at bounding box center [918, 224] width 237 height 16
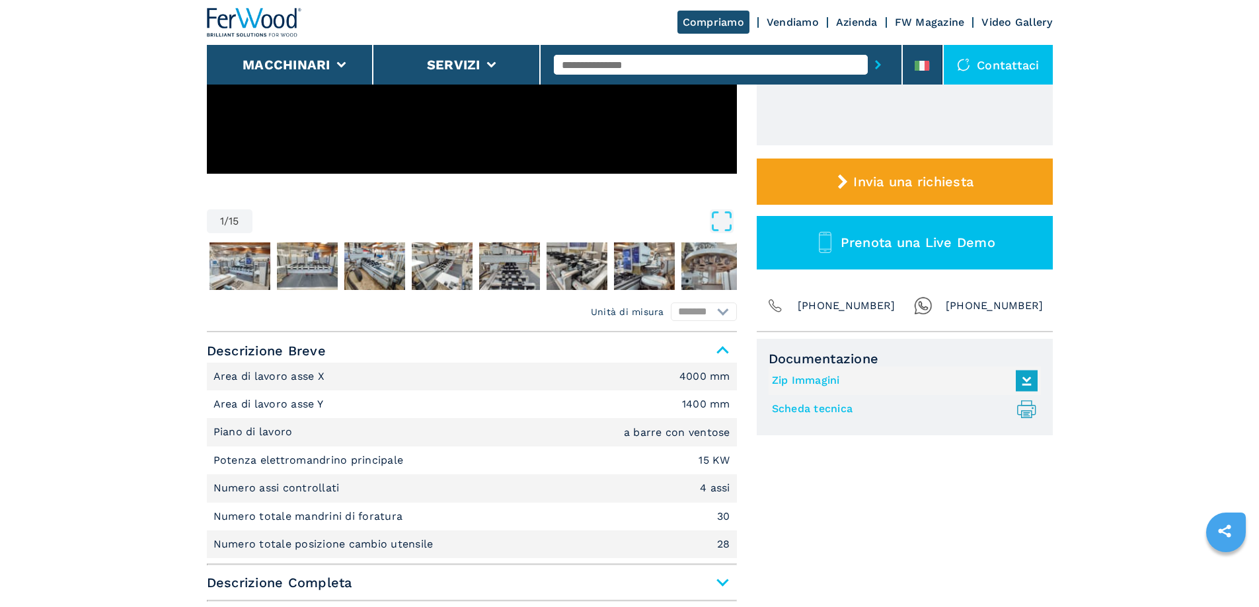
scroll to position [463, 0]
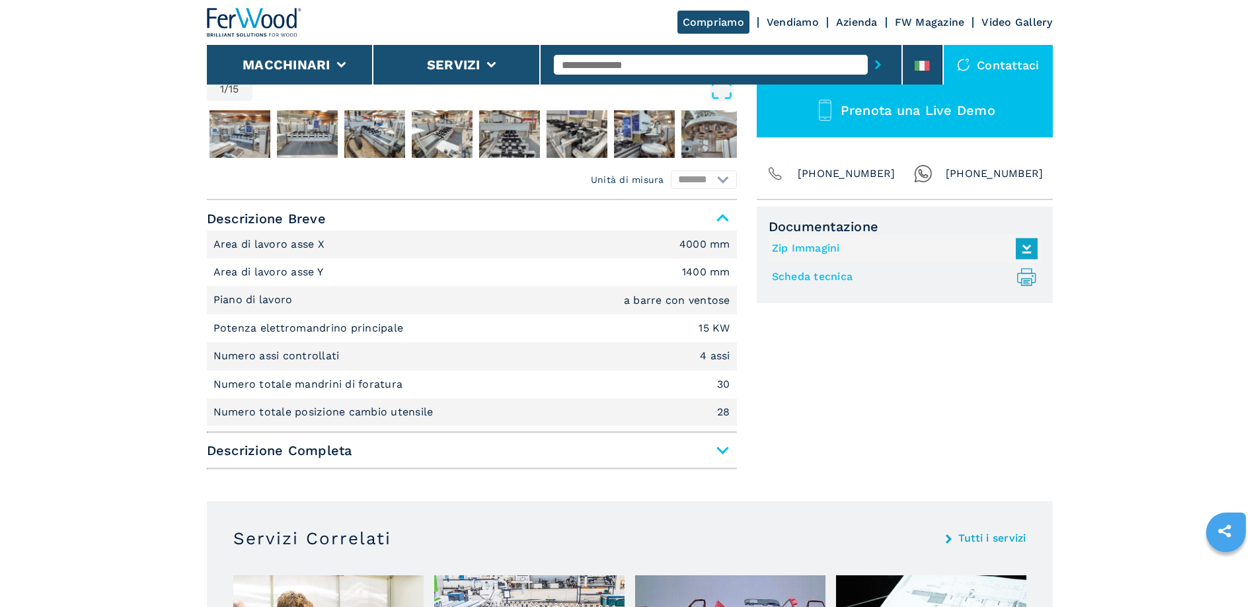
click at [725, 450] on span "Descrizione Completa" at bounding box center [472, 451] width 530 height 24
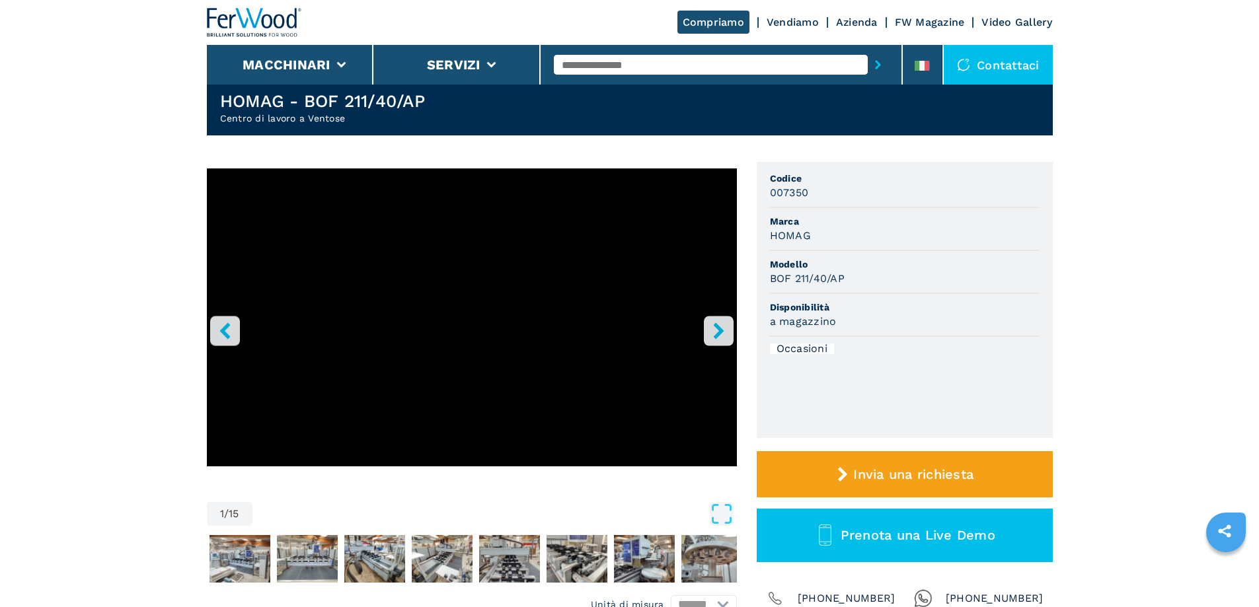
scroll to position [0, 0]
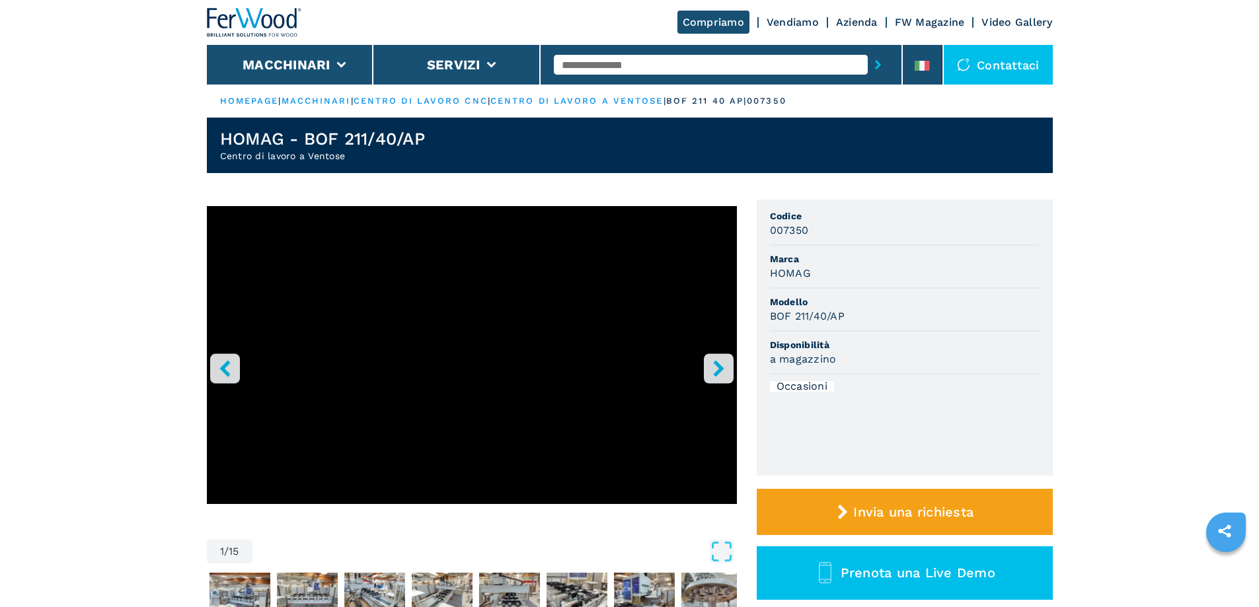
click at [718, 357] on button "right-button" at bounding box center [719, 369] width 30 height 30
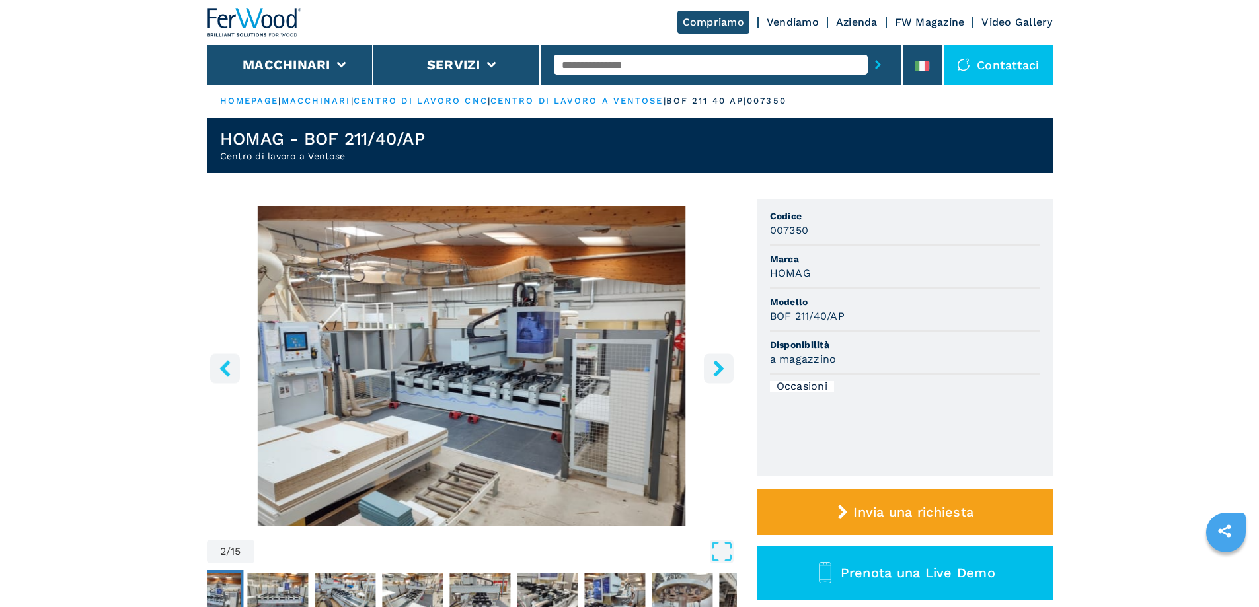
click at [715, 371] on icon "right-button" at bounding box center [718, 368] width 17 height 17
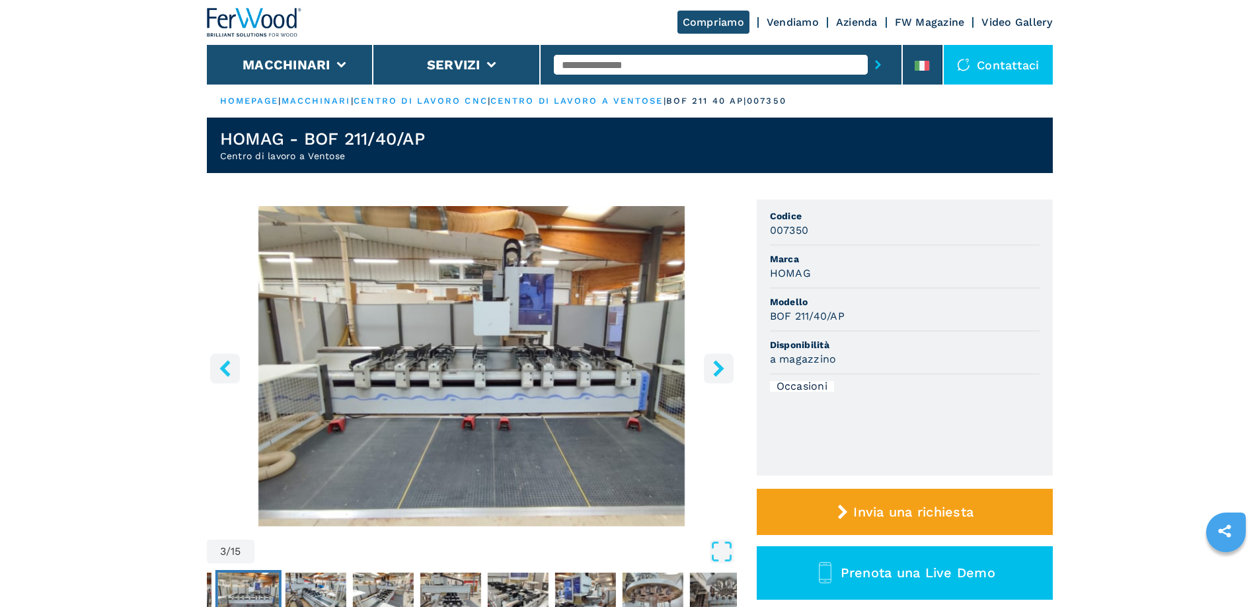
click at [715, 371] on icon "right-button" at bounding box center [718, 368] width 17 height 17
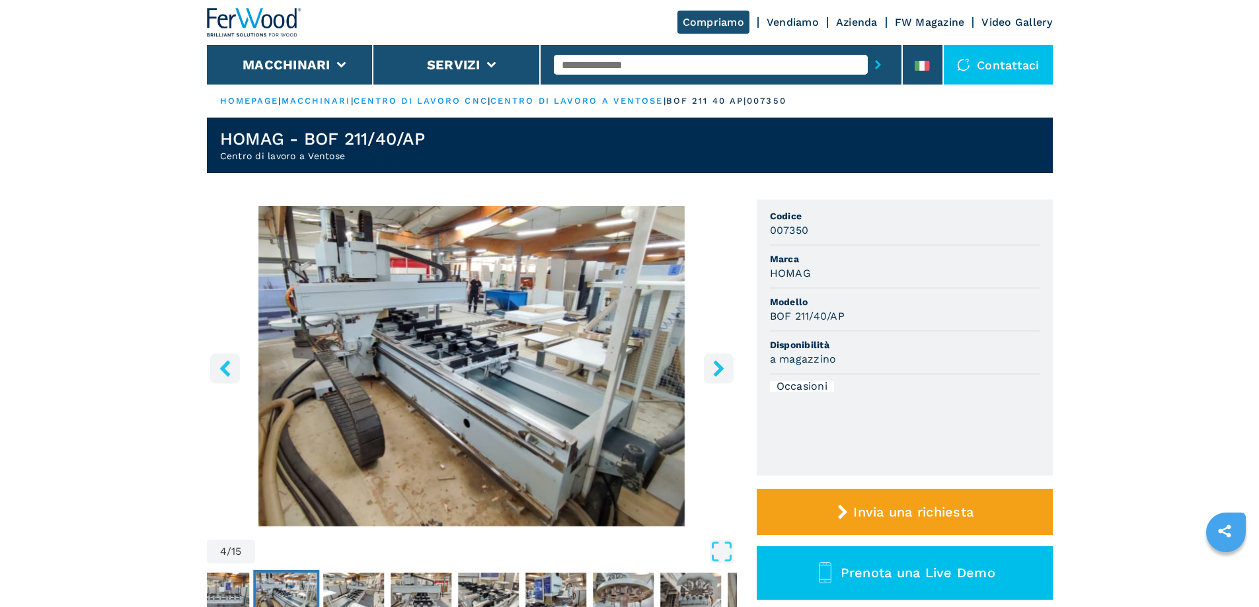
click at [715, 371] on icon "right-button" at bounding box center [718, 368] width 17 height 17
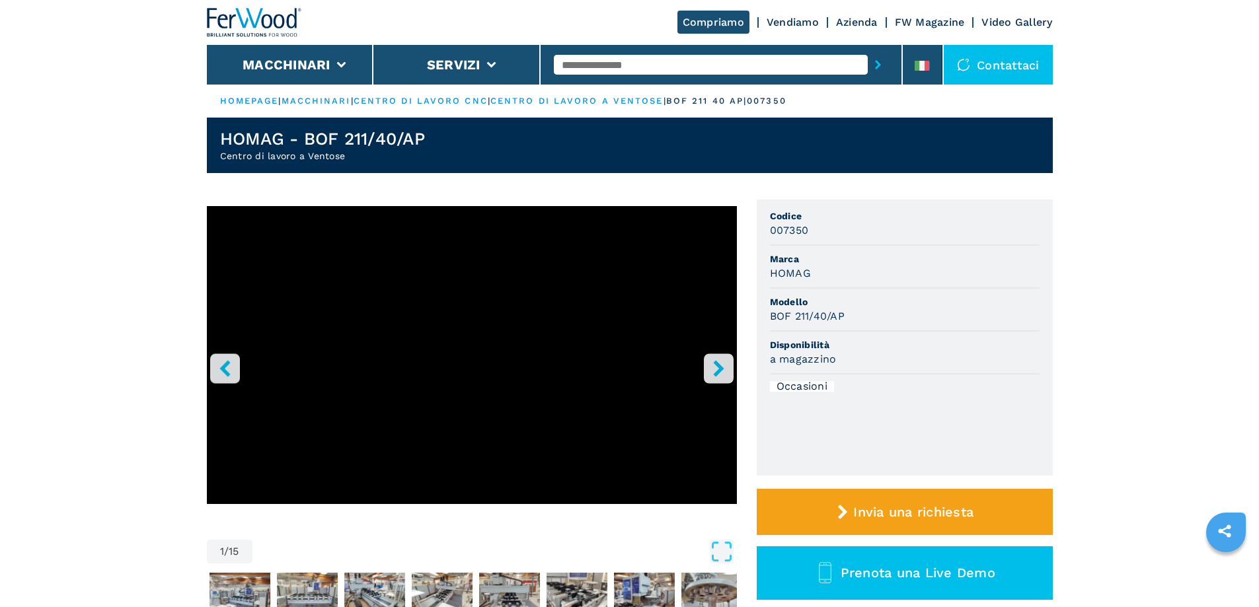
select select "**********"
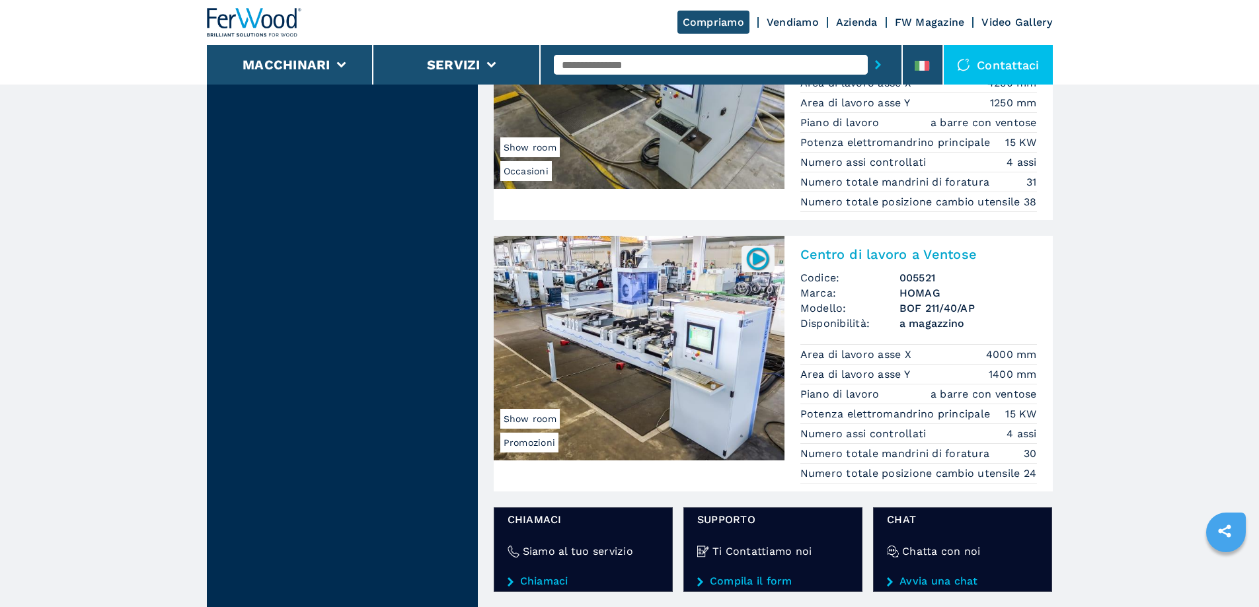
scroll to position [1916, 0]
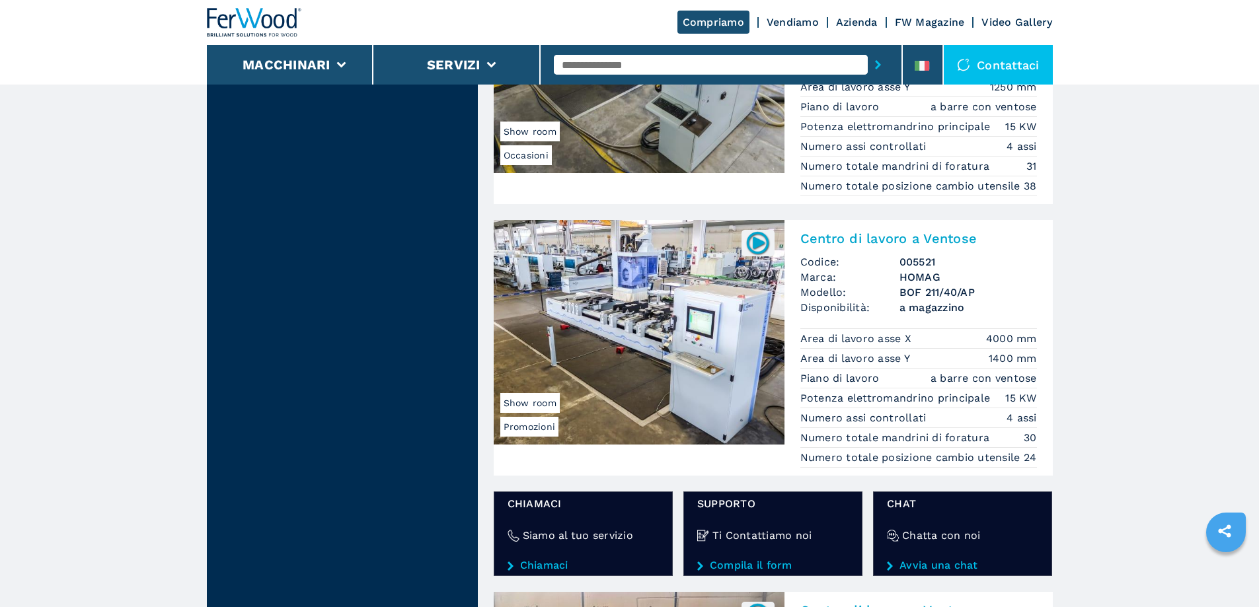
click at [859, 300] on span "Modello:" at bounding box center [849, 292] width 99 height 15
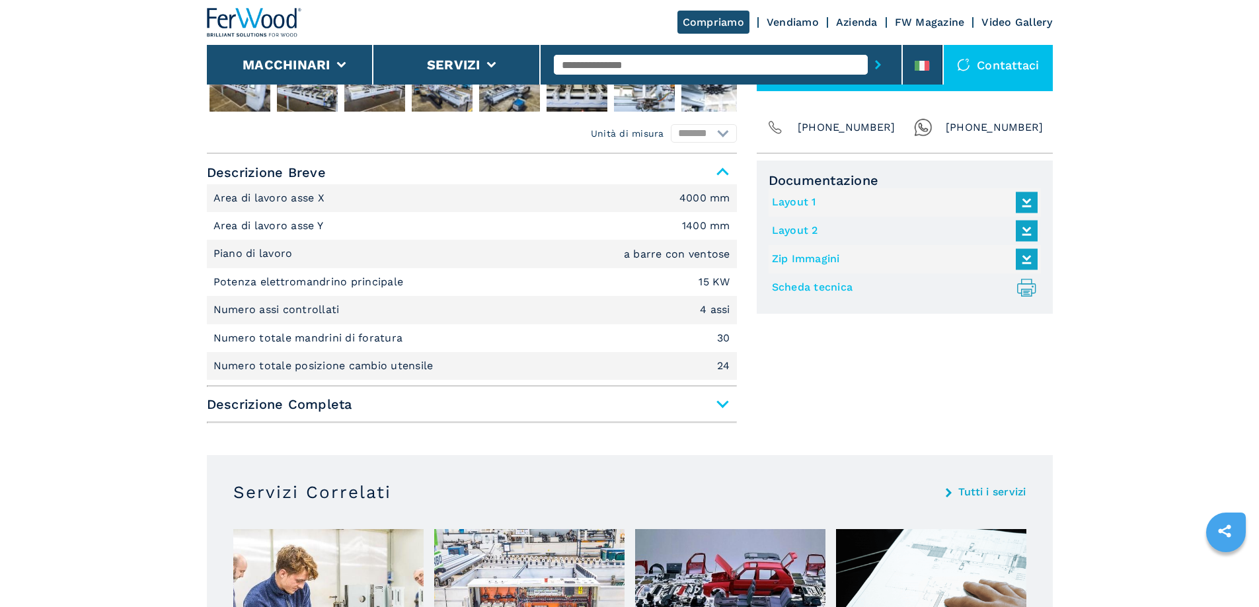
scroll to position [529, 0]
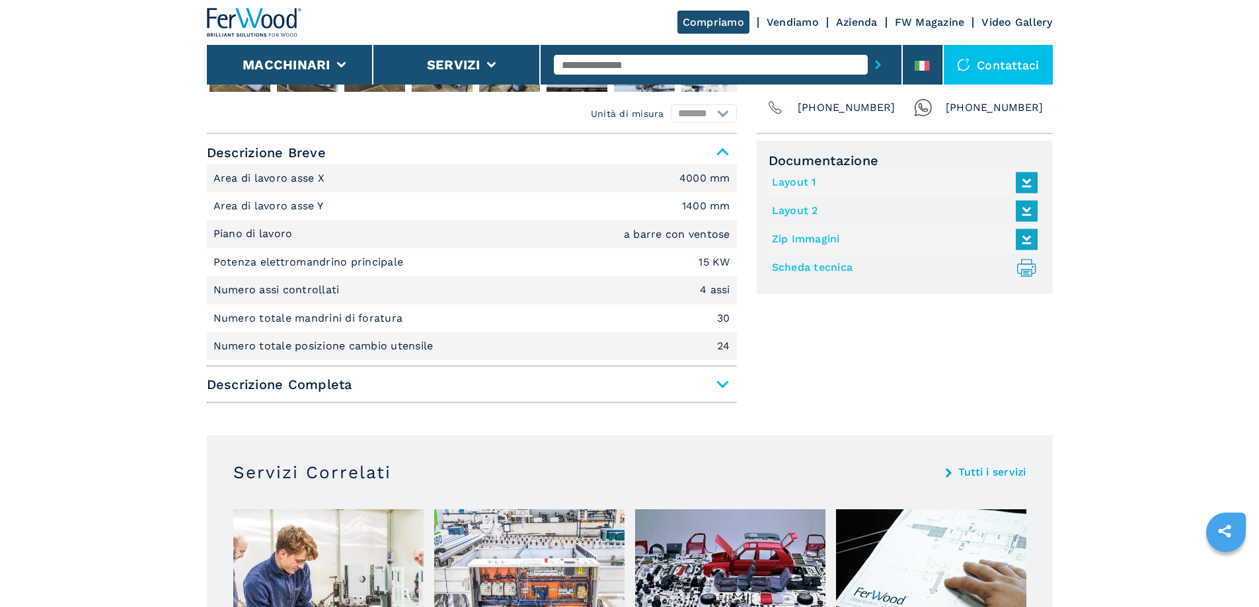
click at [710, 383] on span "Descrizione Completa" at bounding box center [472, 385] width 530 height 24
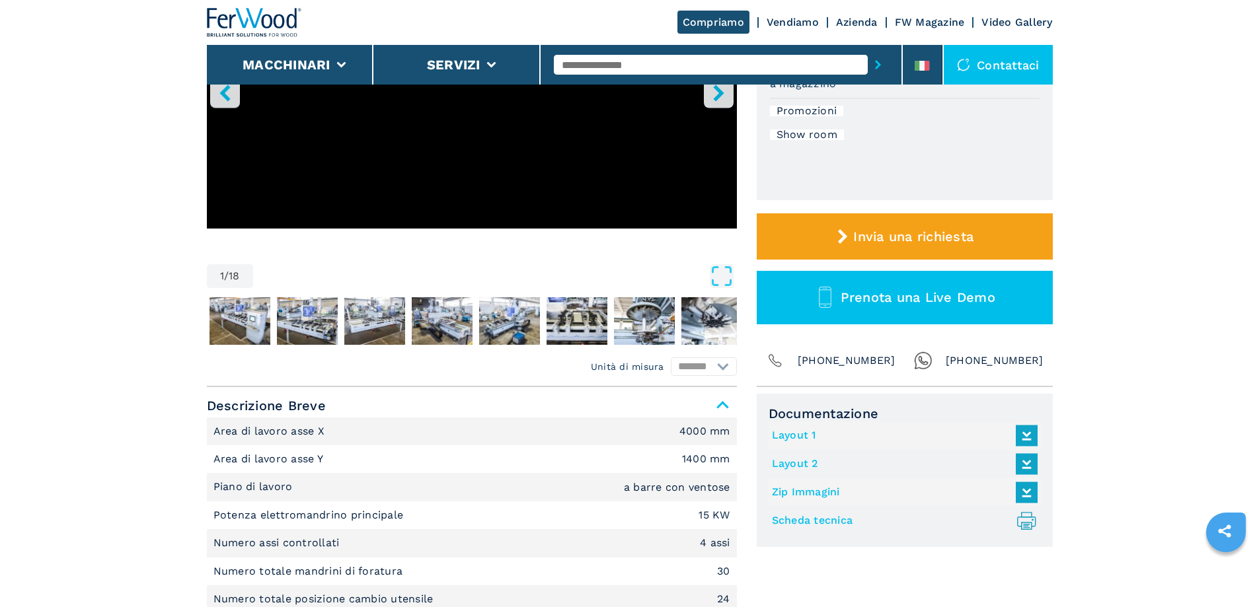
scroll to position [264, 0]
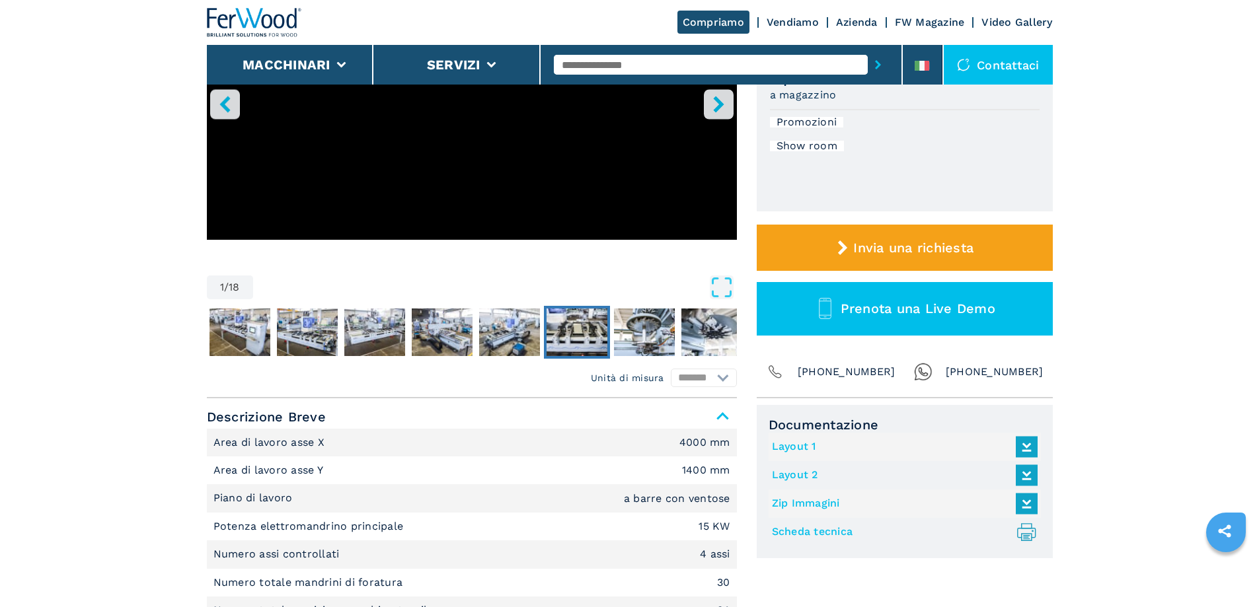
click at [546, 330] on img "Go to Slide 7" at bounding box center [576, 333] width 61 height 48
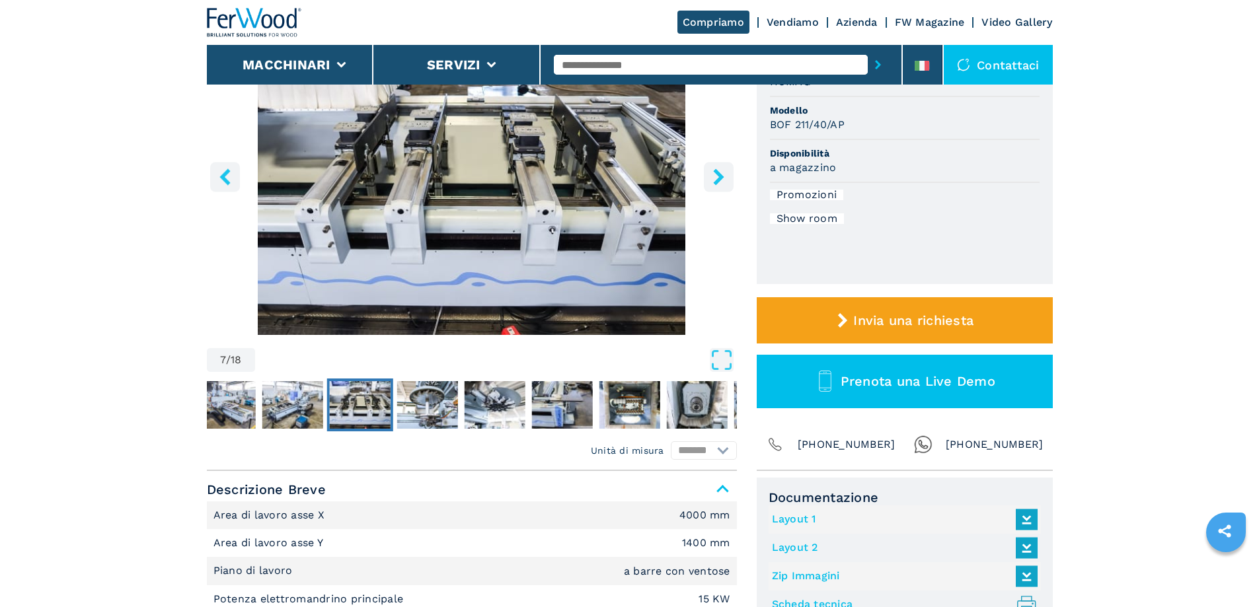
scroll to position [66, 0]
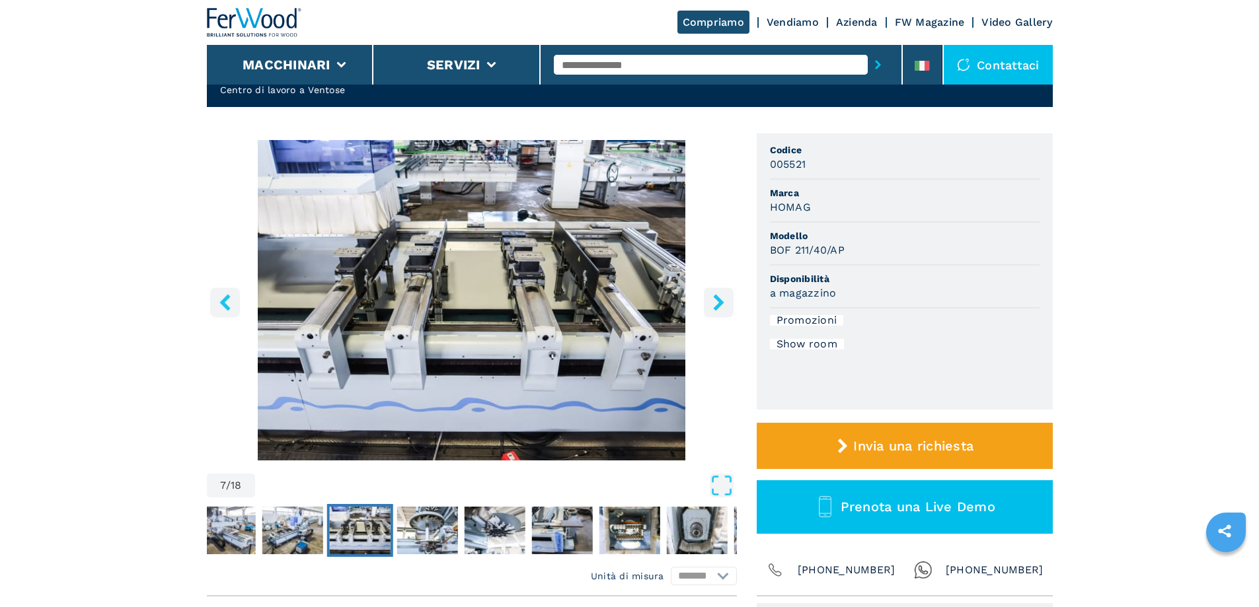
click at [725, 301] on icon "right-button" at bounding box center [718, 302] width 17 height 17
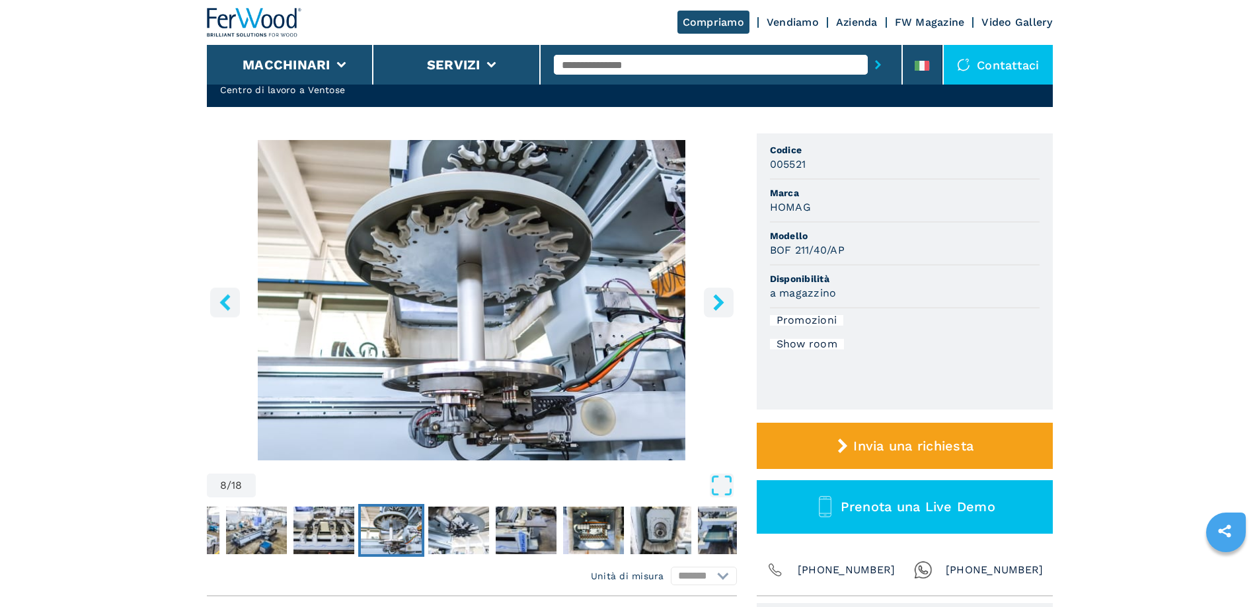
click at [725, 301] on icon "right-button" at bounding box center [718, 302] width 17 height 17
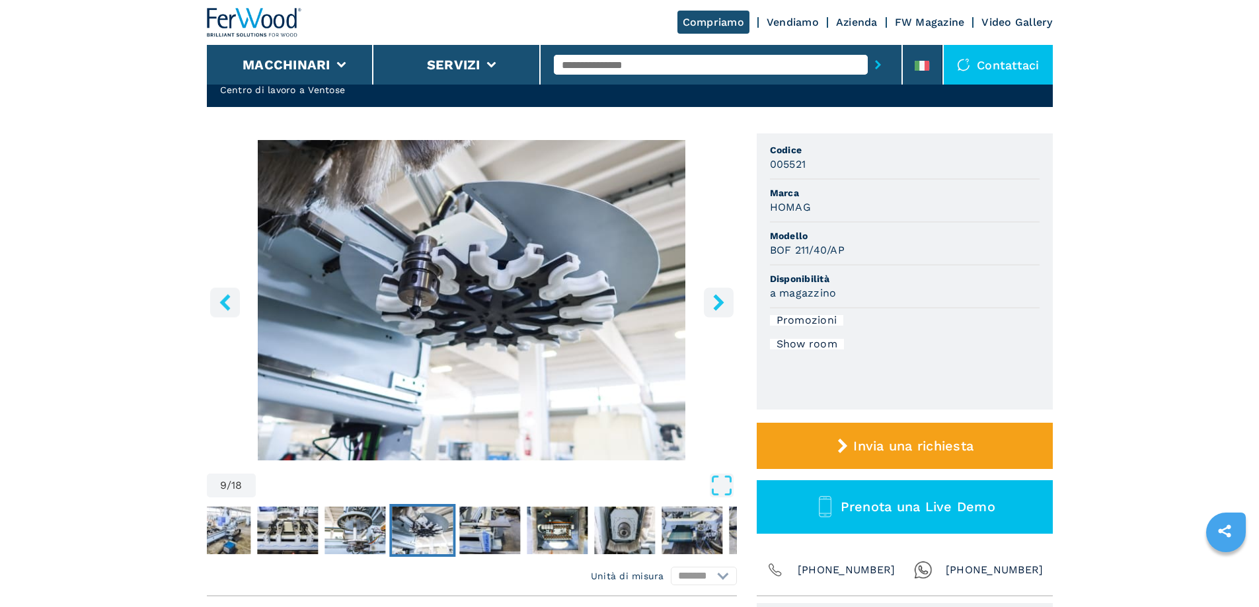
click at [725, 301] on icon "right-button" at bounding box center [718, 302] width 17 height 17
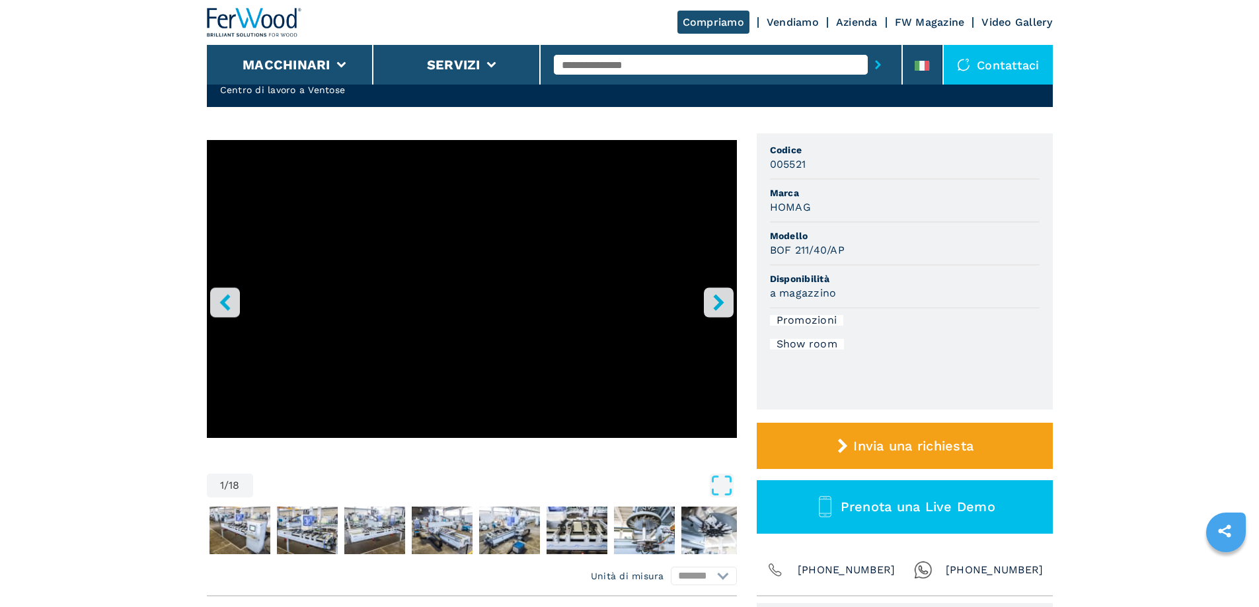
select select "**********"
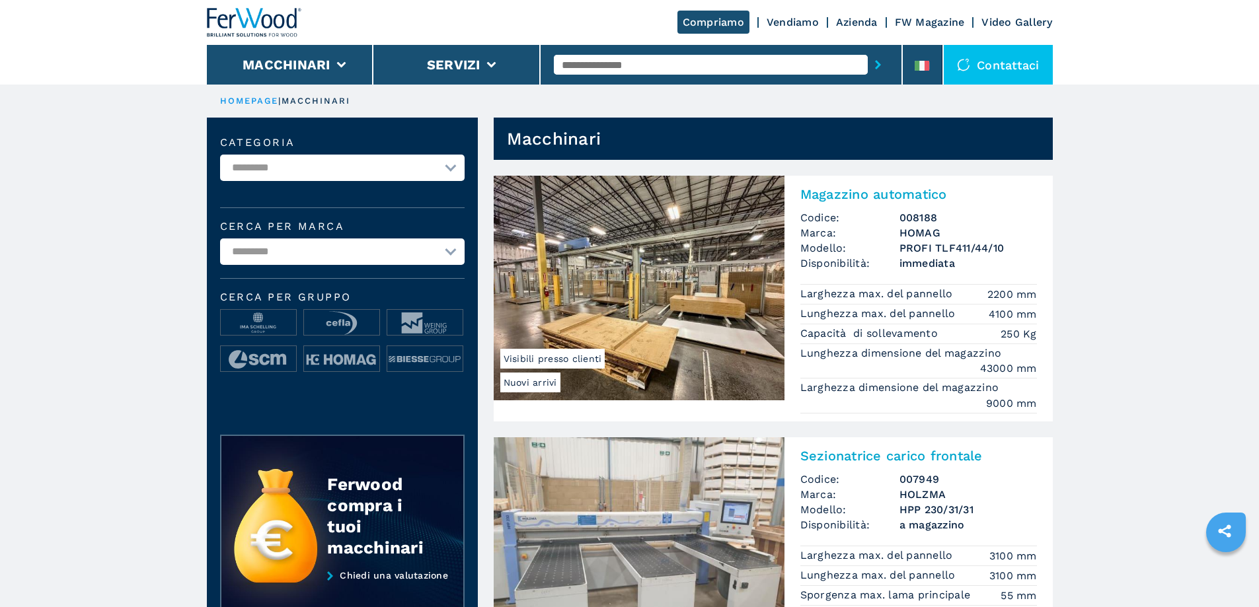
select select "**********"
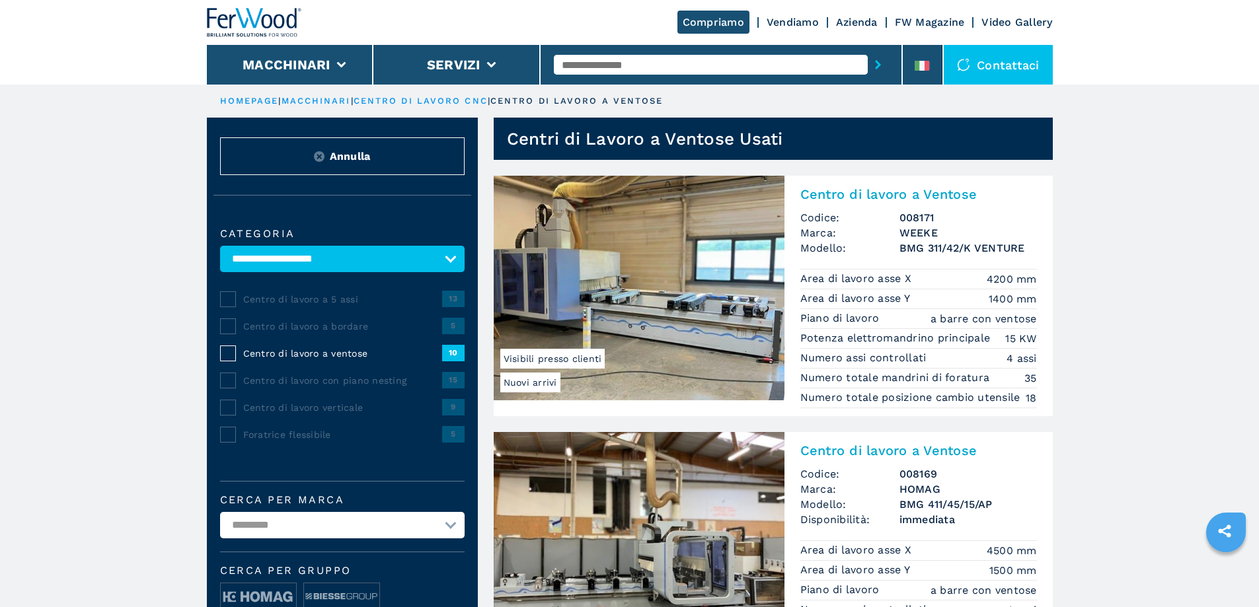
click at [855, 194] on h2 "Centro di lavoro a Ventose" at bounding box center [918, 194] width 237 height 16
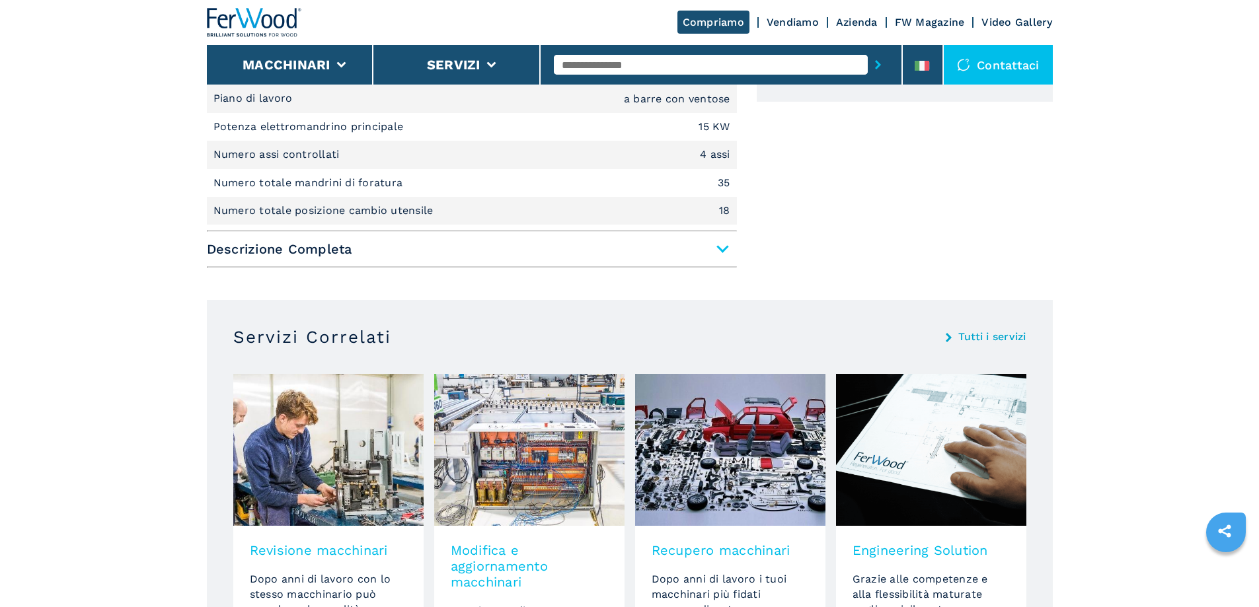
scroll to position [529, 0]
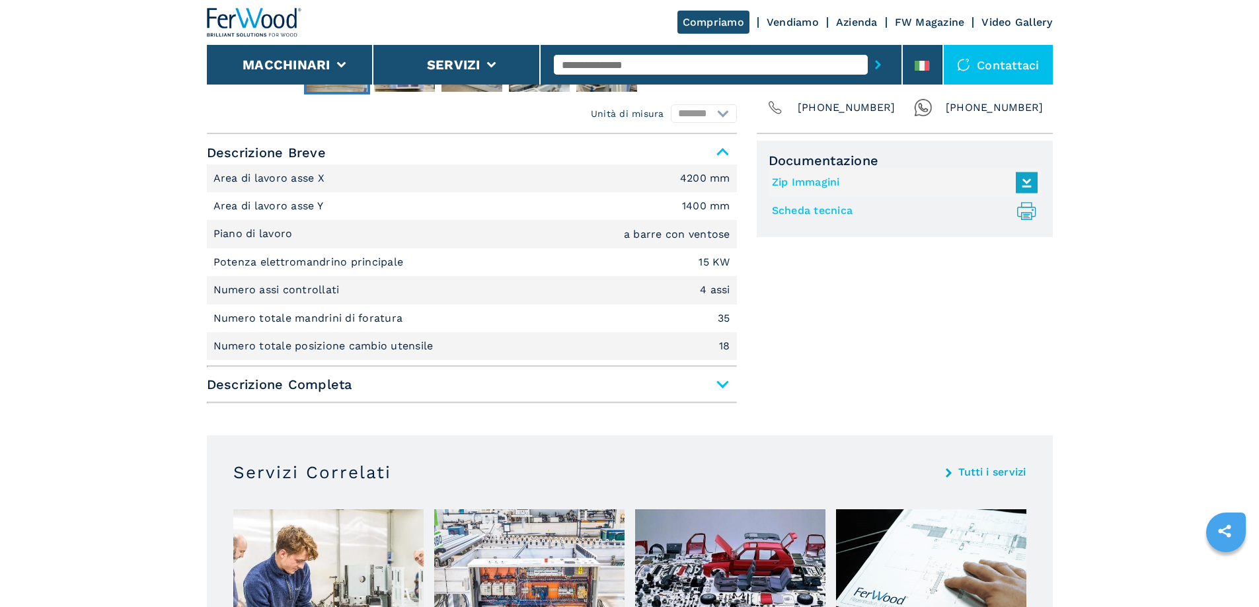
click at [724, 379] on span "Descrizione Completa" at bounding box center [472, 385] width 530 height 24
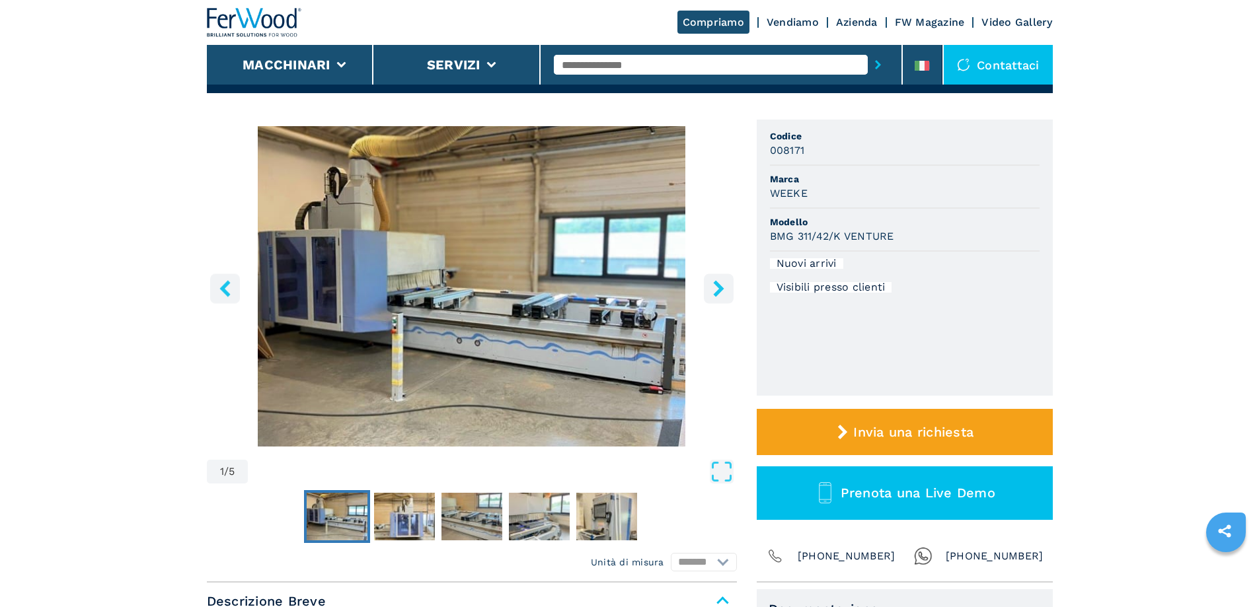
scroll to position [0, 0]
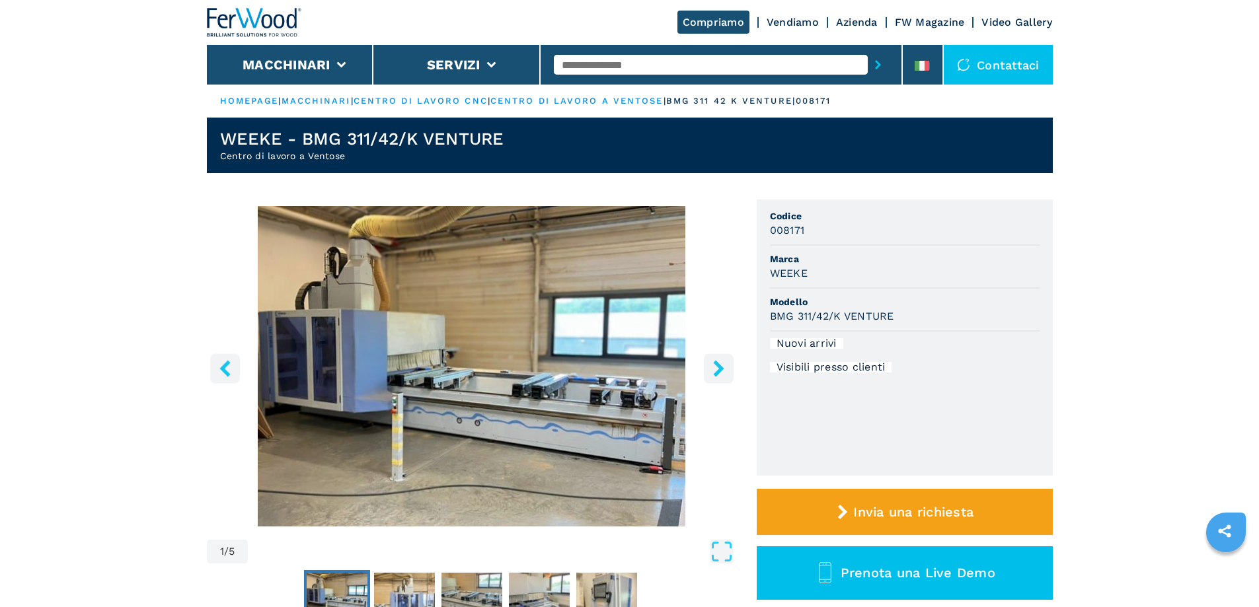
click at [628, 61] on input "text" at bounding box center [711, 65] width 314 height 20
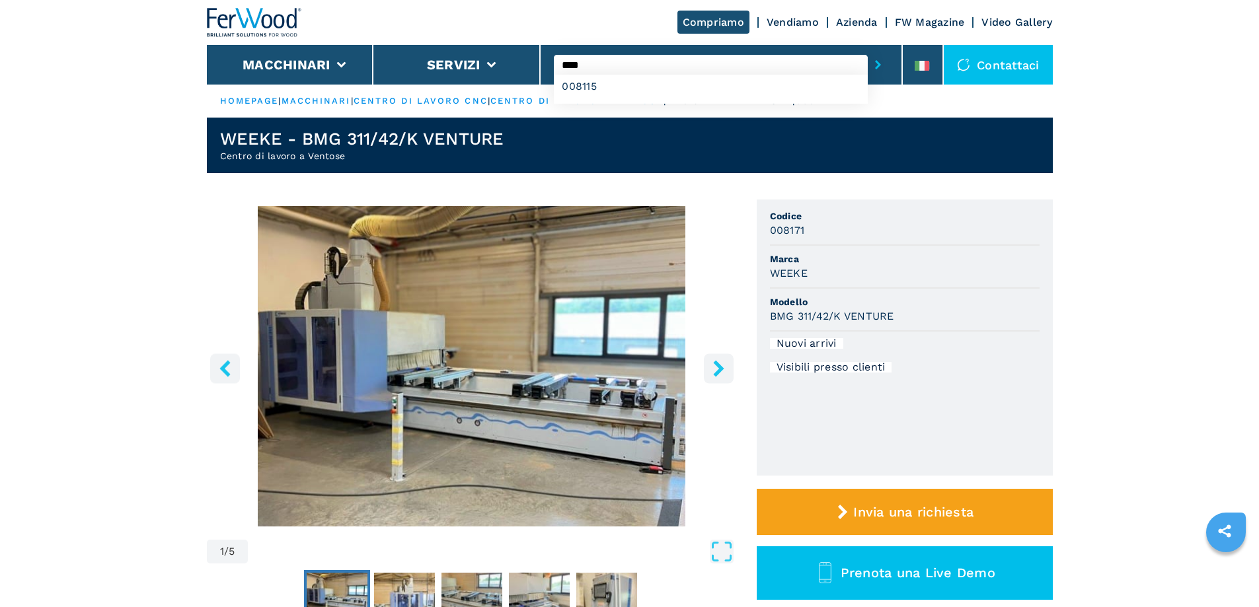
type input "****"
click at [868, 50] on button "submit-button" at bounding box center [878, 65] width 20 height 30
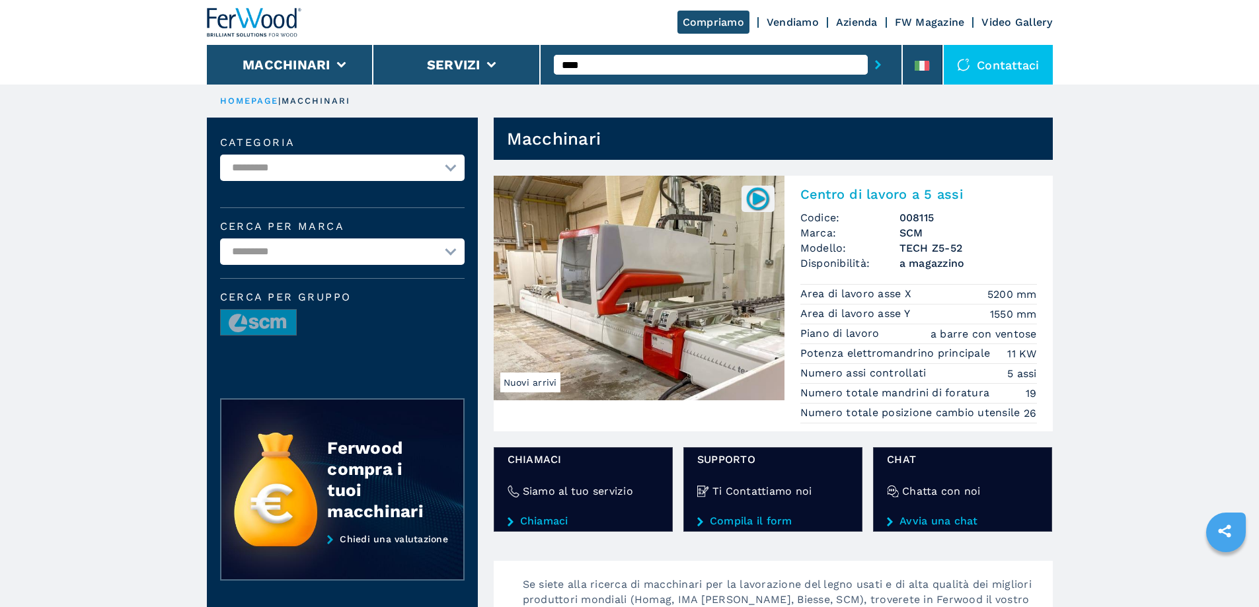
click at [838, 332] on p "Piano di lavoro" at bounding box center [841, 333] width 83 height 15
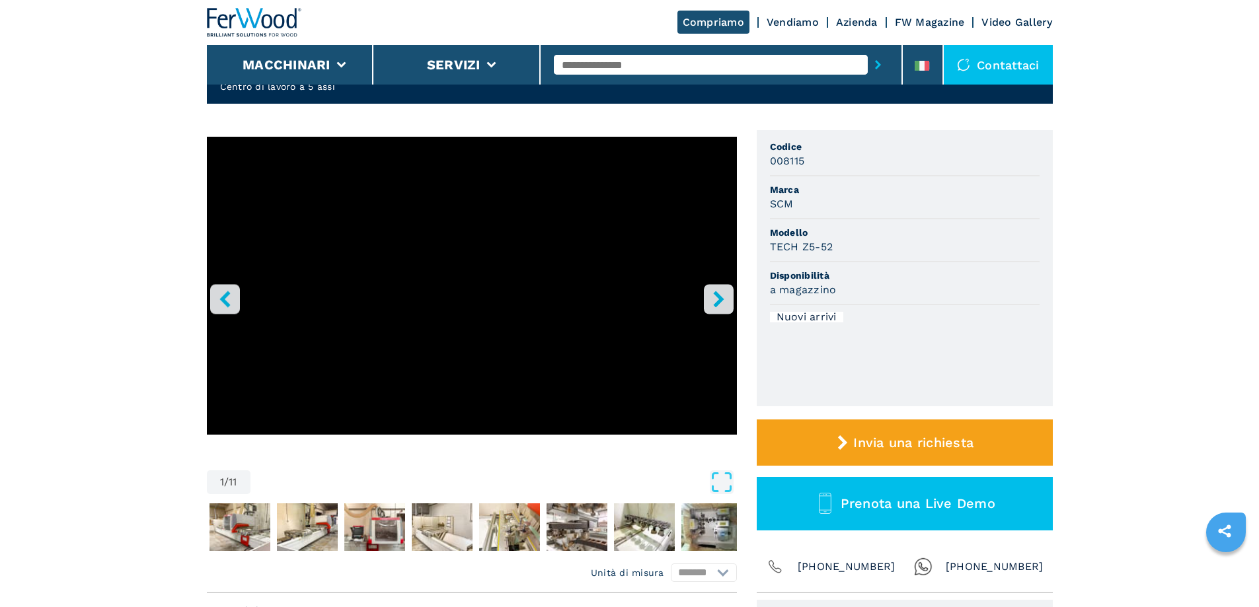
scroll to position [66, 0]
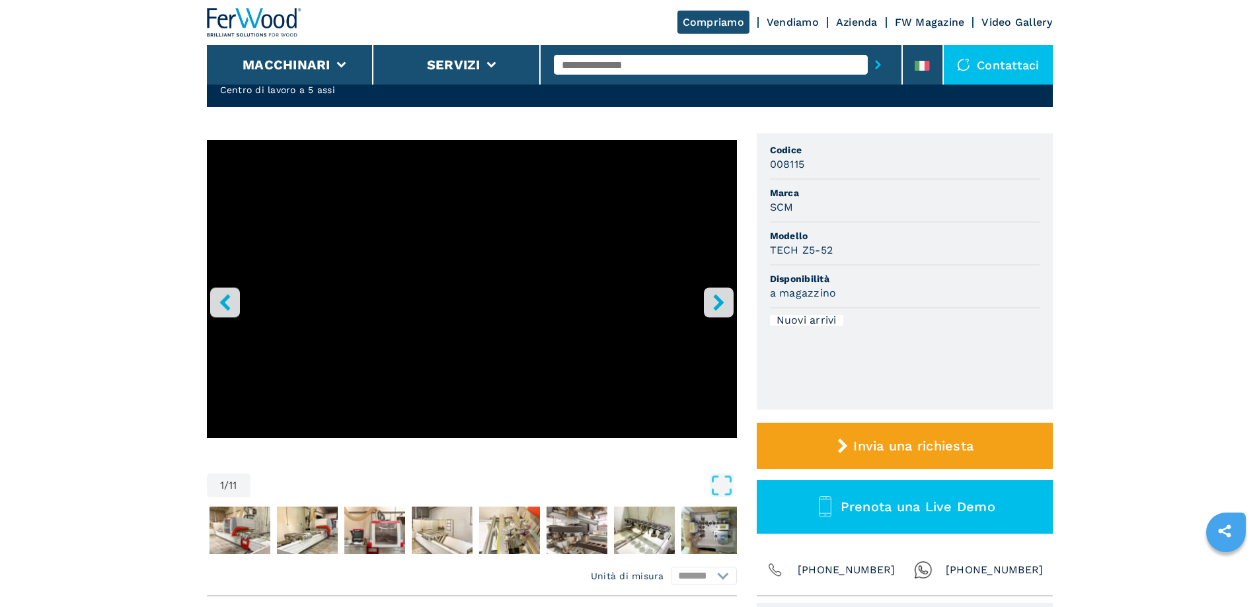
click at [714, 295] on icon "right-button" at bounding box center [718, 302] width 17 height 17
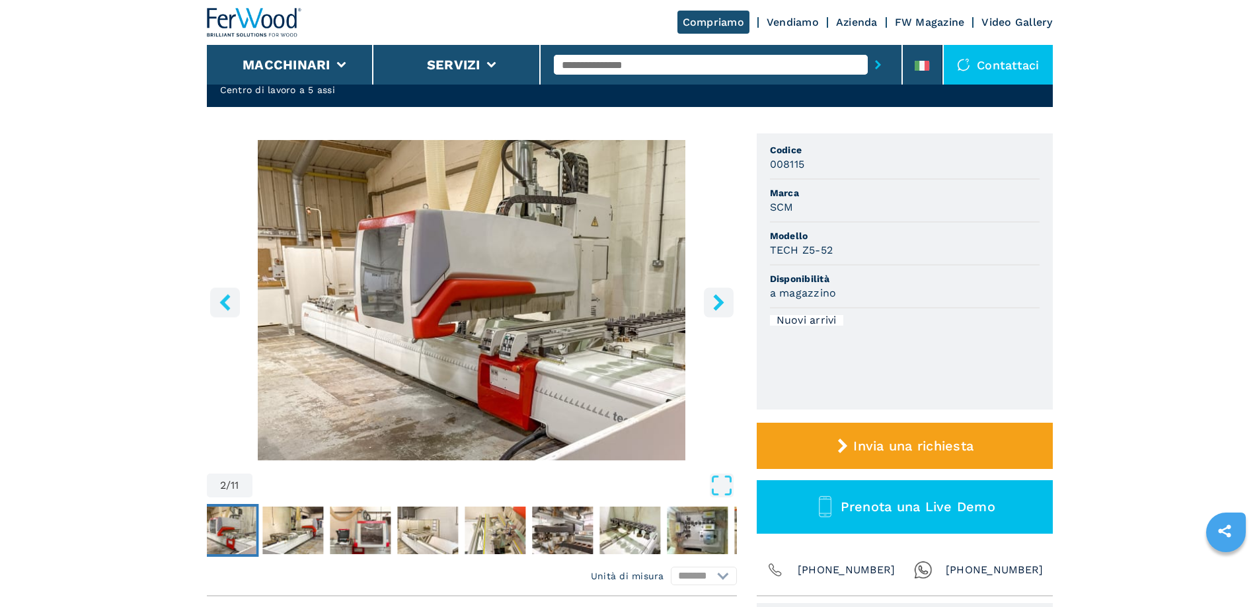
click at [714, 303] on icon "right-button" at bounding box center [718, 302] width 17 height 17
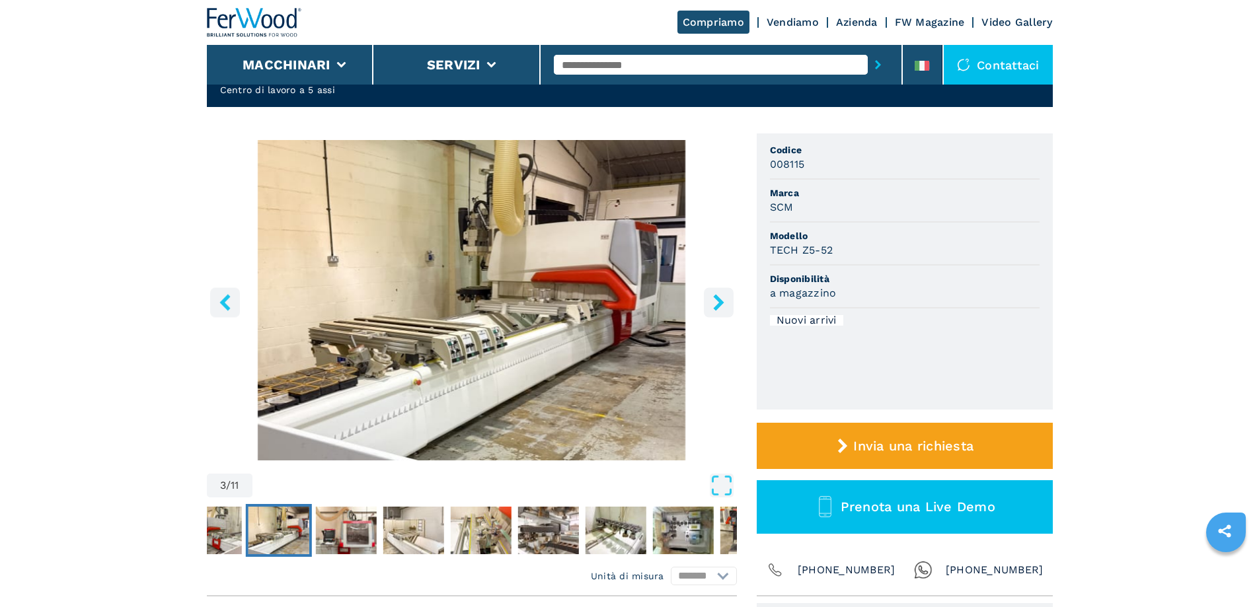
click at [714, 303] on icon "right-button" at bounding box center [718, 302] width 17 height 17
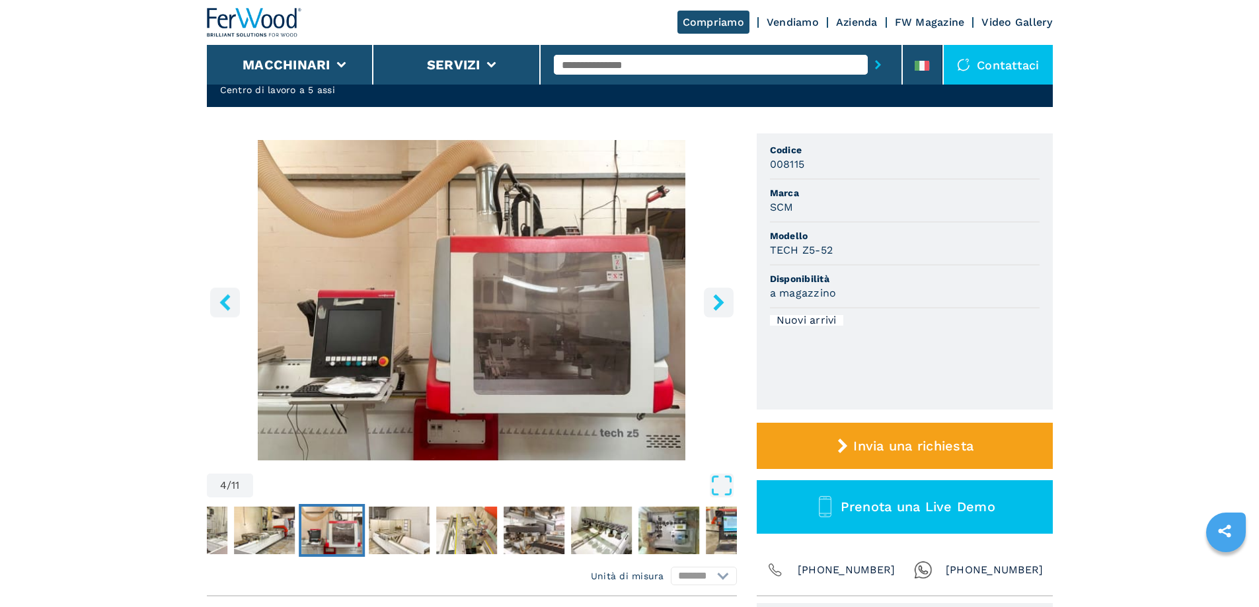
click at [714, 303] on icon "right-button" at bounding box center [718, 302] width 17 height 17
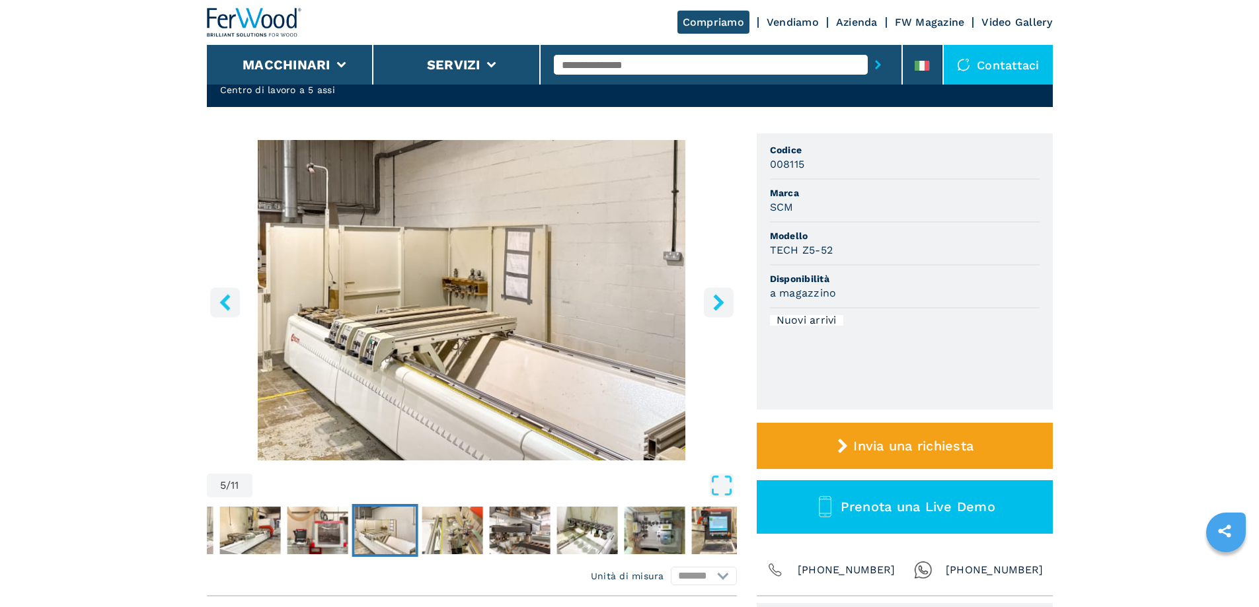
click at [714, 303] on icon "right-button" at bounding box center [718, 302] width 17 height 17
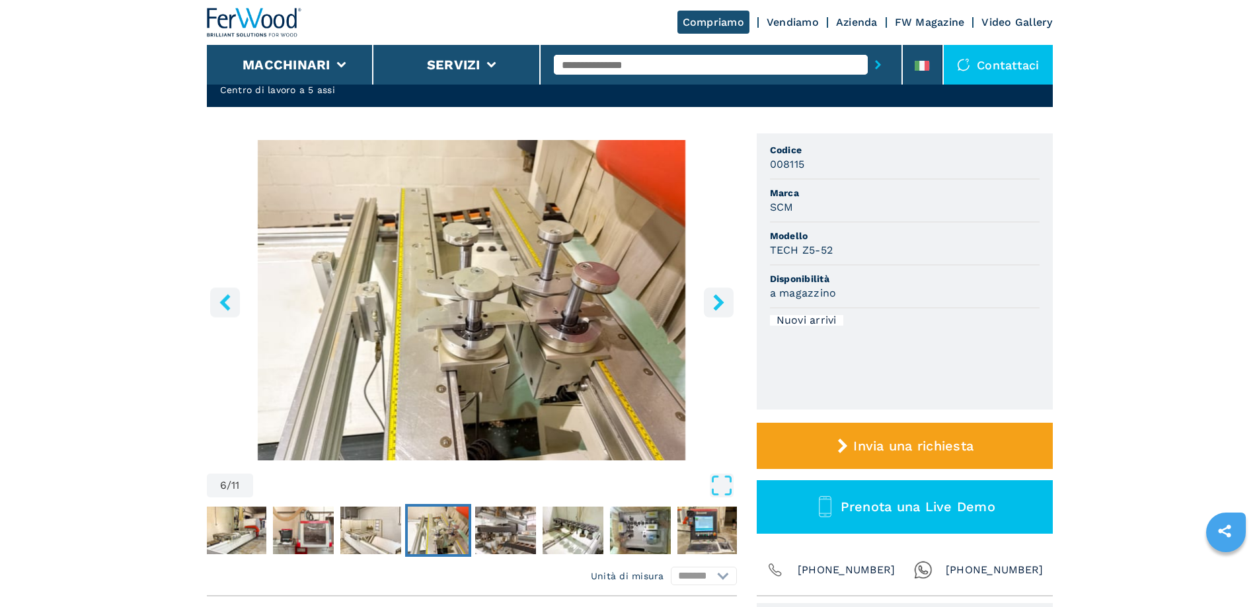
click at [717, 300] on icon "right-button" at bounding box center [718, 302] width 11 height 17
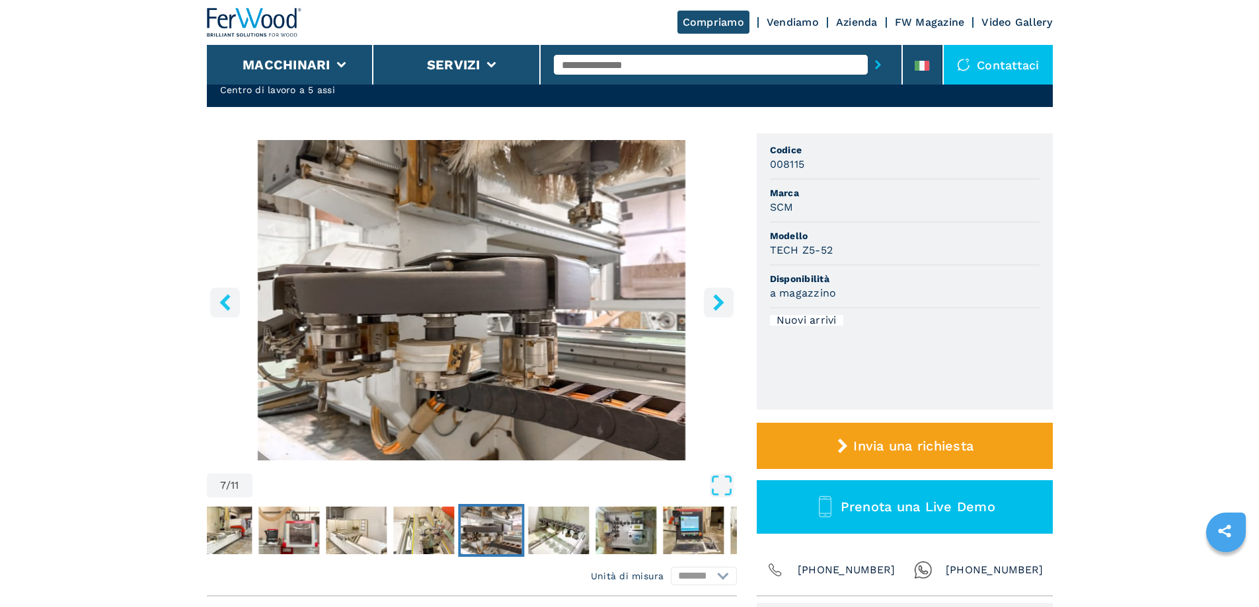
click at [717, 300] on icon "right-button" at bounding box center [718, 302] width 11 height 17
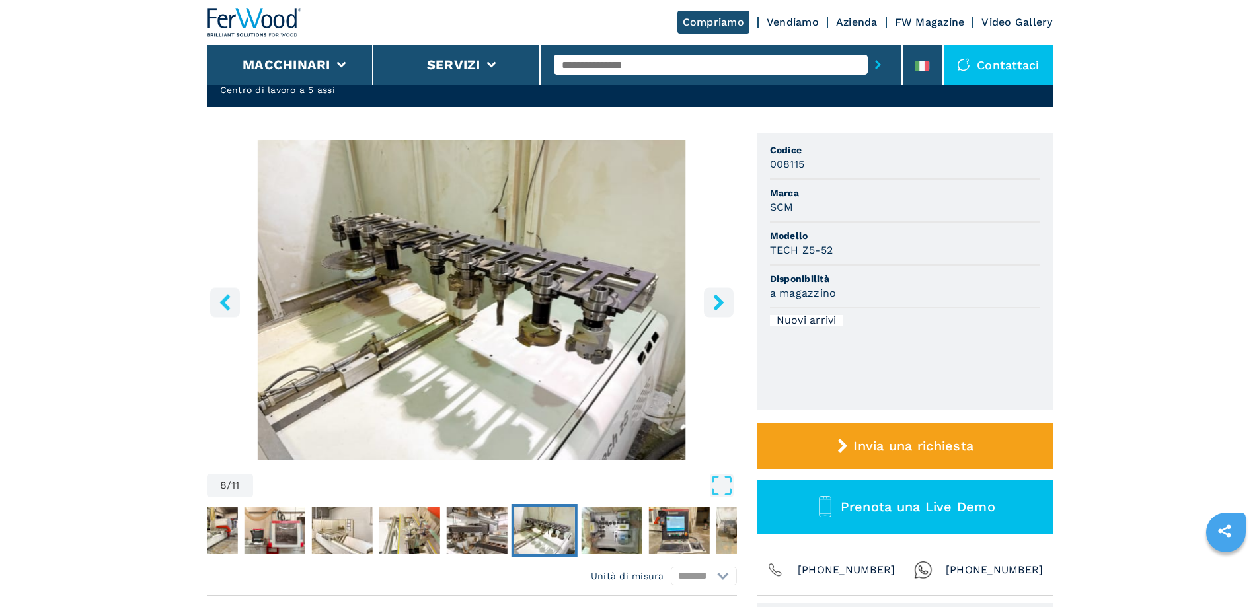
click at [717, 300] on icon "right-button" at bounding box center [718, 302] width 11 height 17
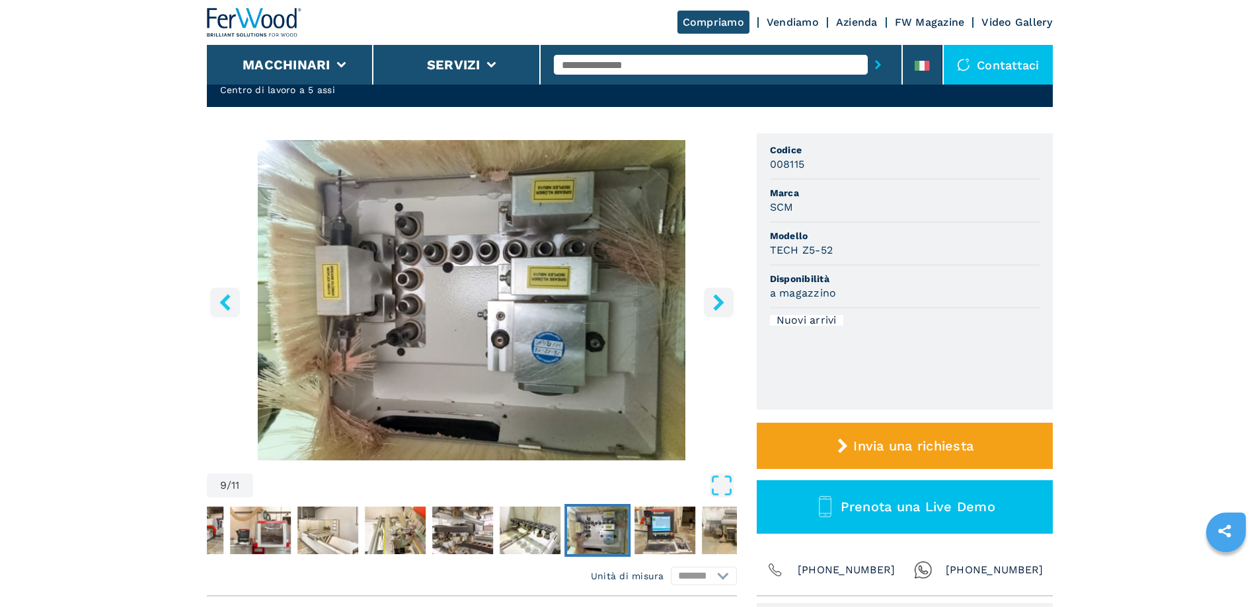
click at [717, 300] on icon "right-button" at bounding box center [718, 302] width 11 height 17
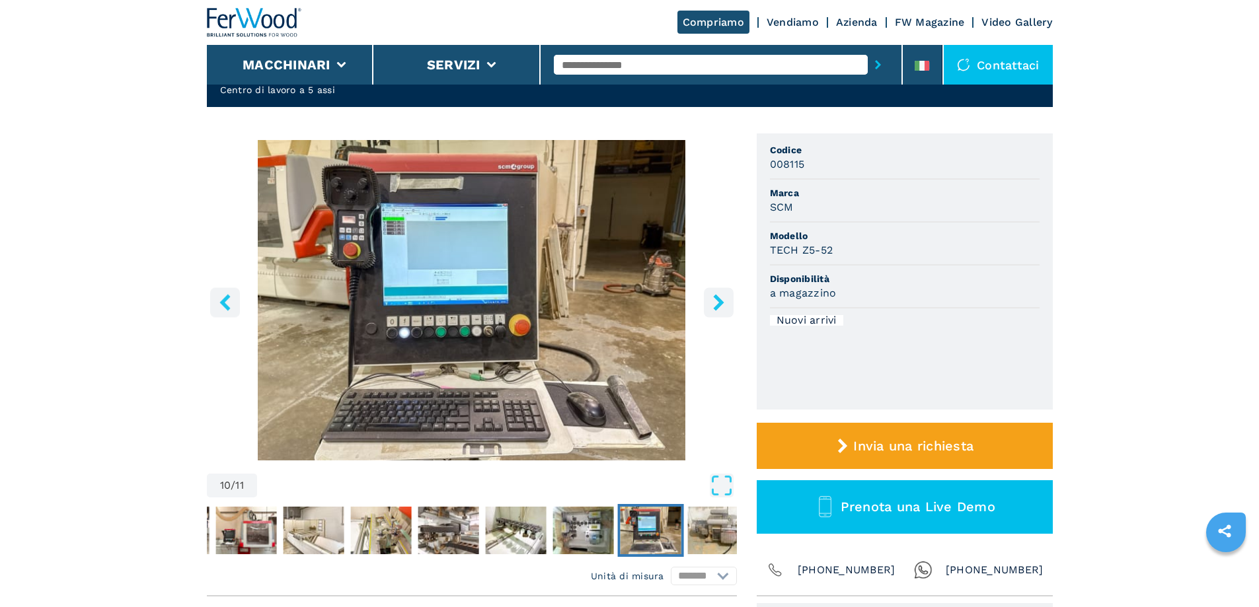
click at [717, 300] on icon "right-button" at bounding box center [718, 302] width 11 height 17
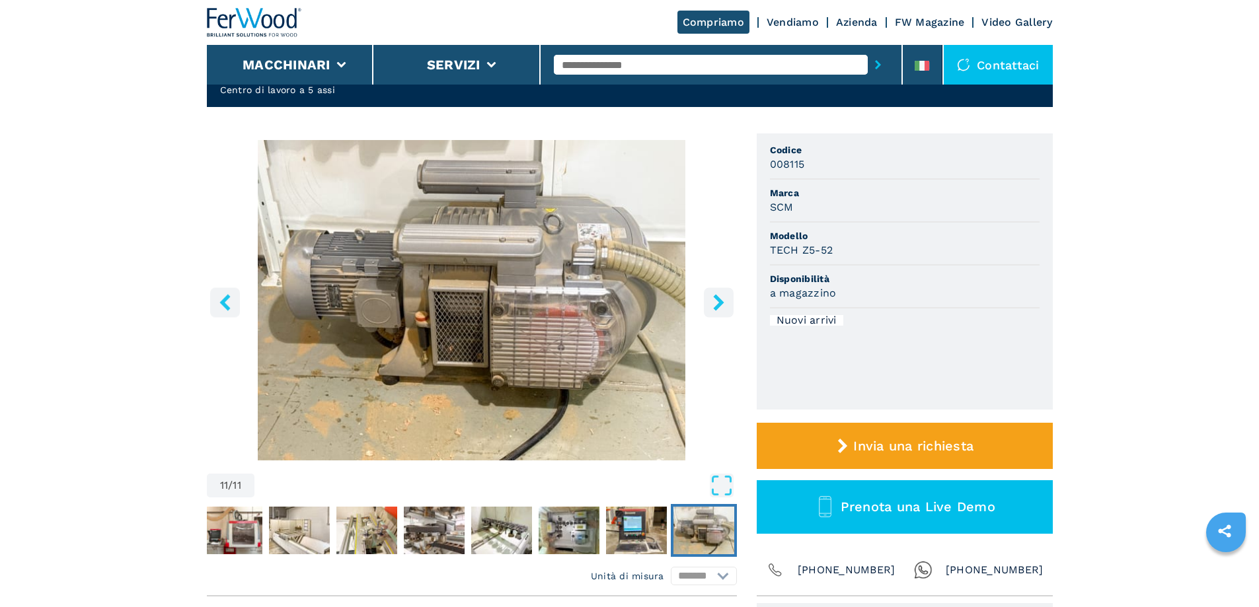
click at [717, 300] on icon "right-button" at bounding box center [718, 302] width 11 height 17
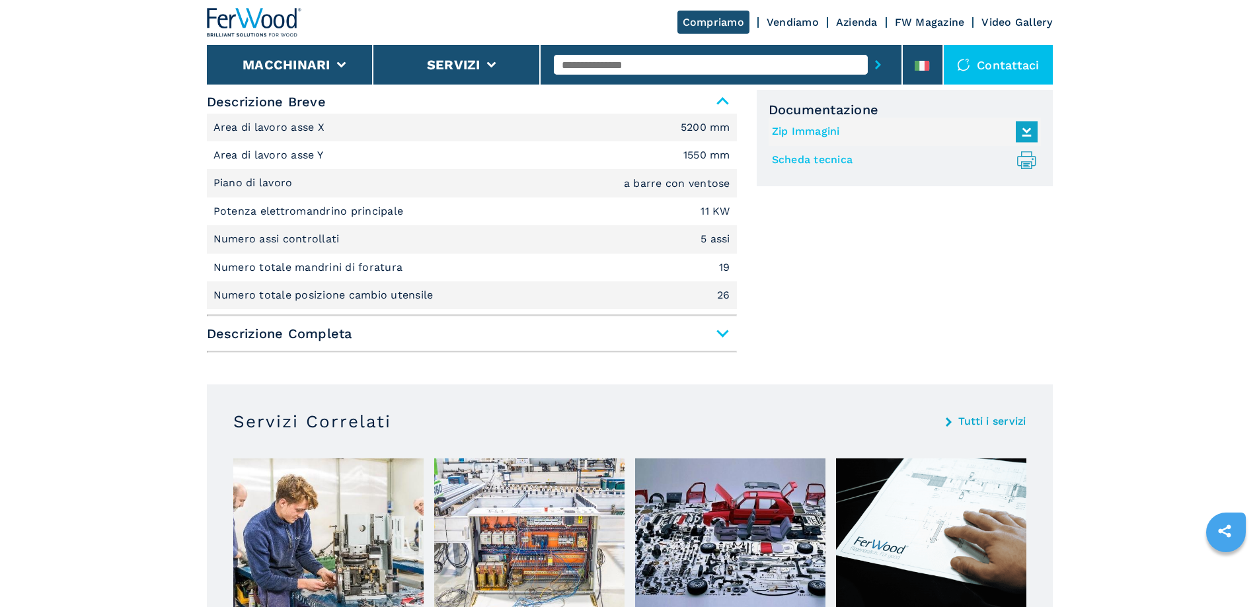
scroll to position [595, 0]
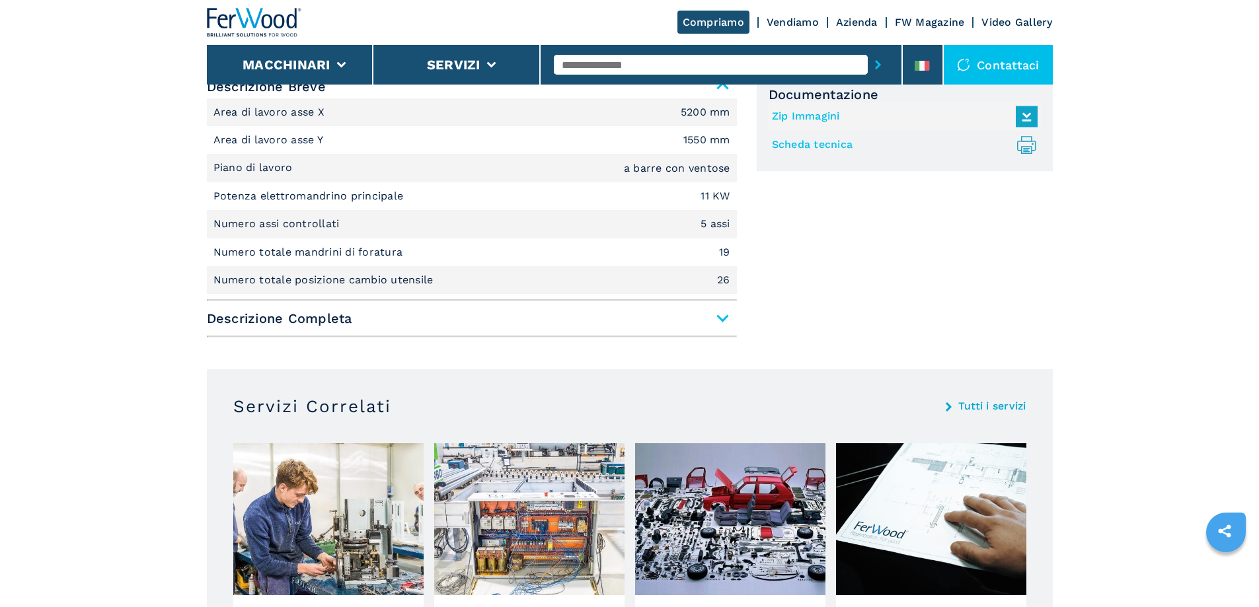
click at [700, 307] on span "Descrizione Completa" at bounding box center [472, 319] width 530 height 24
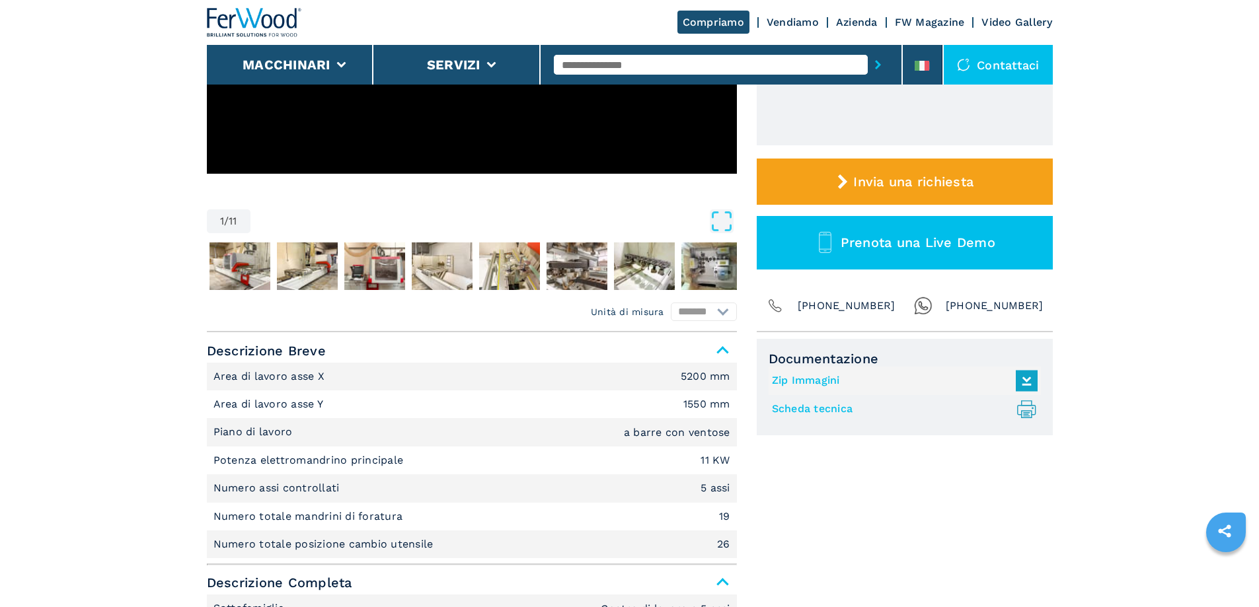
scroll to position [0, 0]
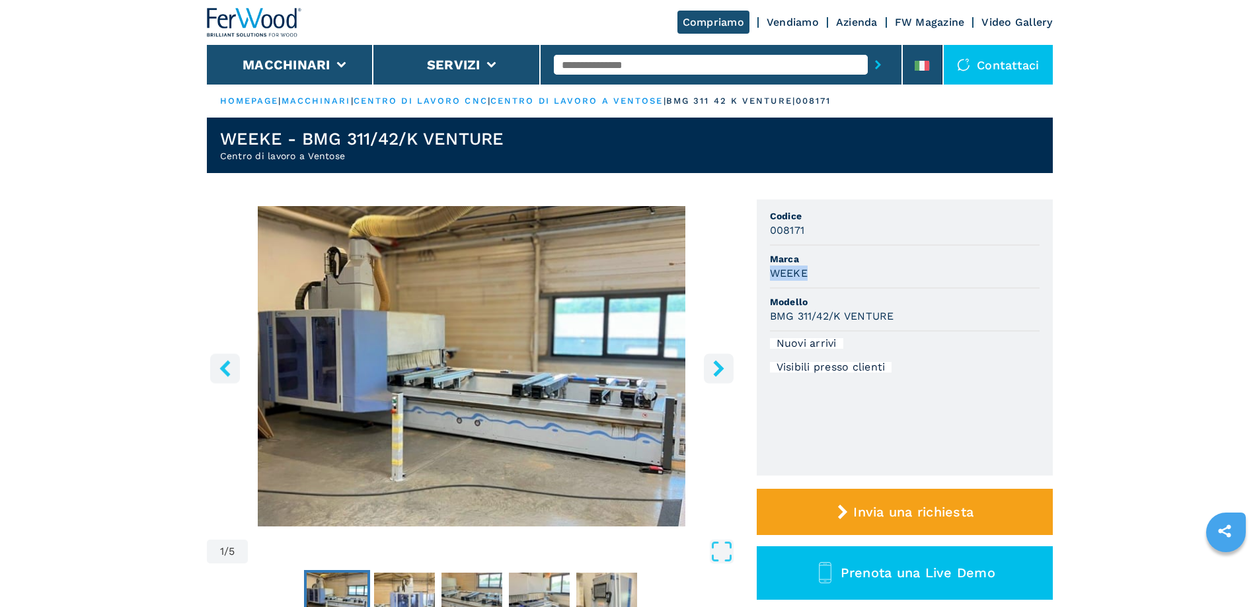
drag, startPoint x: 766, startPoint y: 271, endPoint x: 810, endPoint y: 275, distance: 43.8
click at [810, 275] on ul "Codice 008171 Marca WEEKE Modello BMG 311/42/K VENTURE Nuovi arrivi Visibili pr…" at bounding box center [905, 338] width 296 height 276
drag, startPoint x: 771, startPoint y: 318, endPoint x: 897, endPoint y: 321, distance: 125.6
click at [897, 321] on div "BMG 311/42/K VENTURE" at bounding box center [905, 316] width 270 height 15
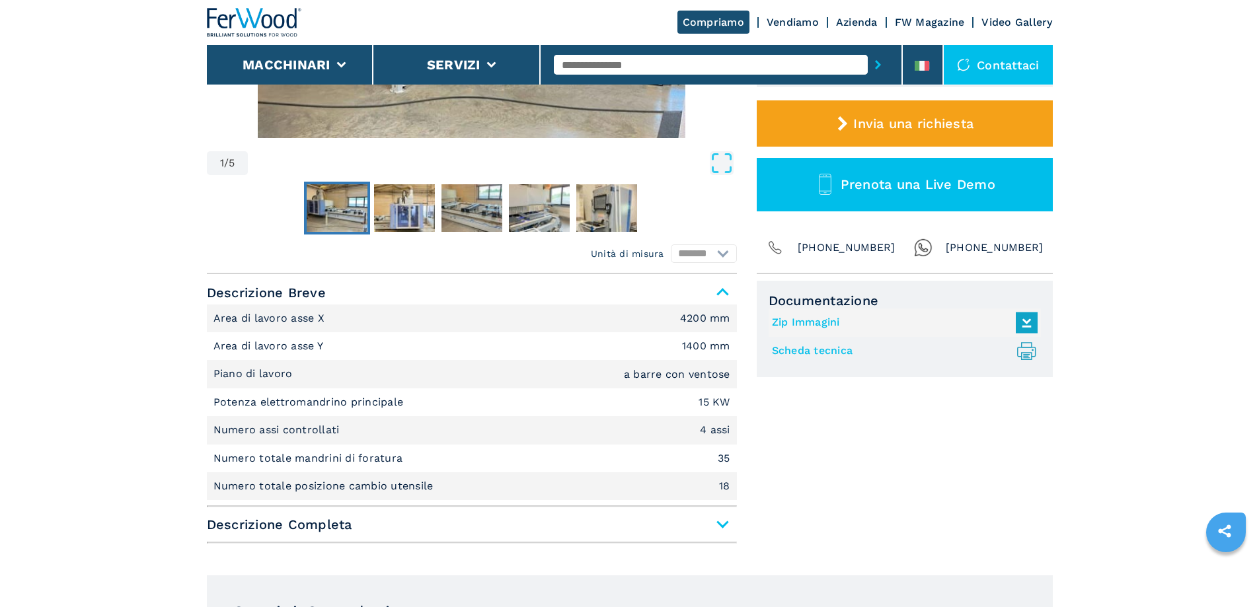
scroll to position [396, 0]
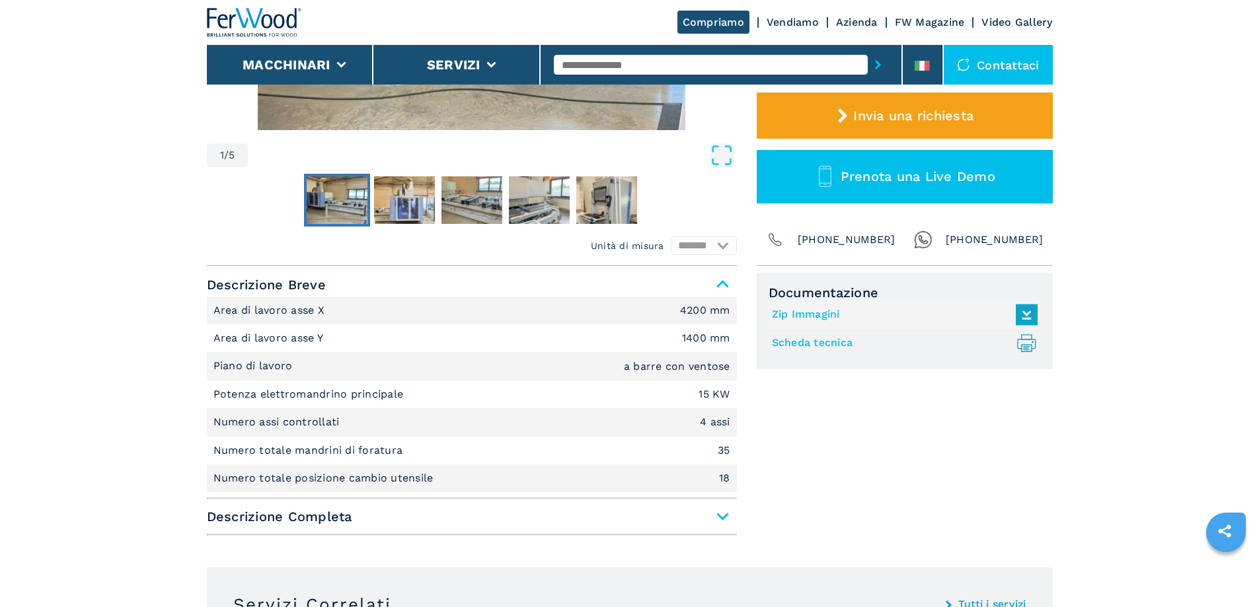
click at [710, 511] on span "Descrizione Completa" at bounding box center [472, 517] width 530 height 24
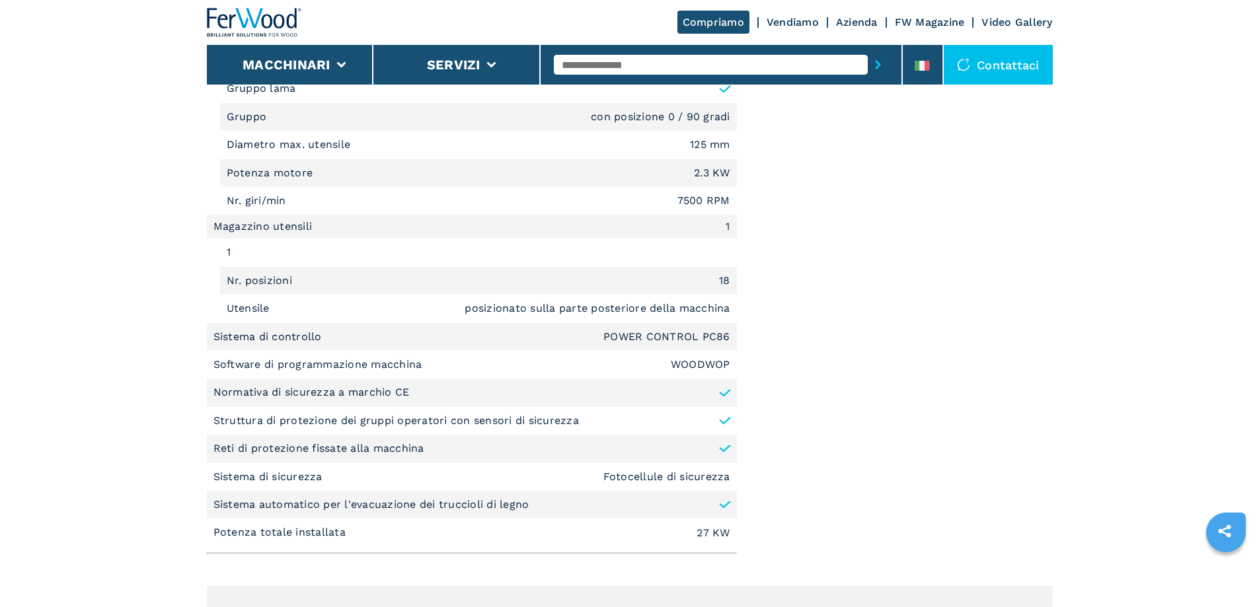
scroll to position [1850, 0]
